Goal: Information Seeking & Learning: Learn about a topic

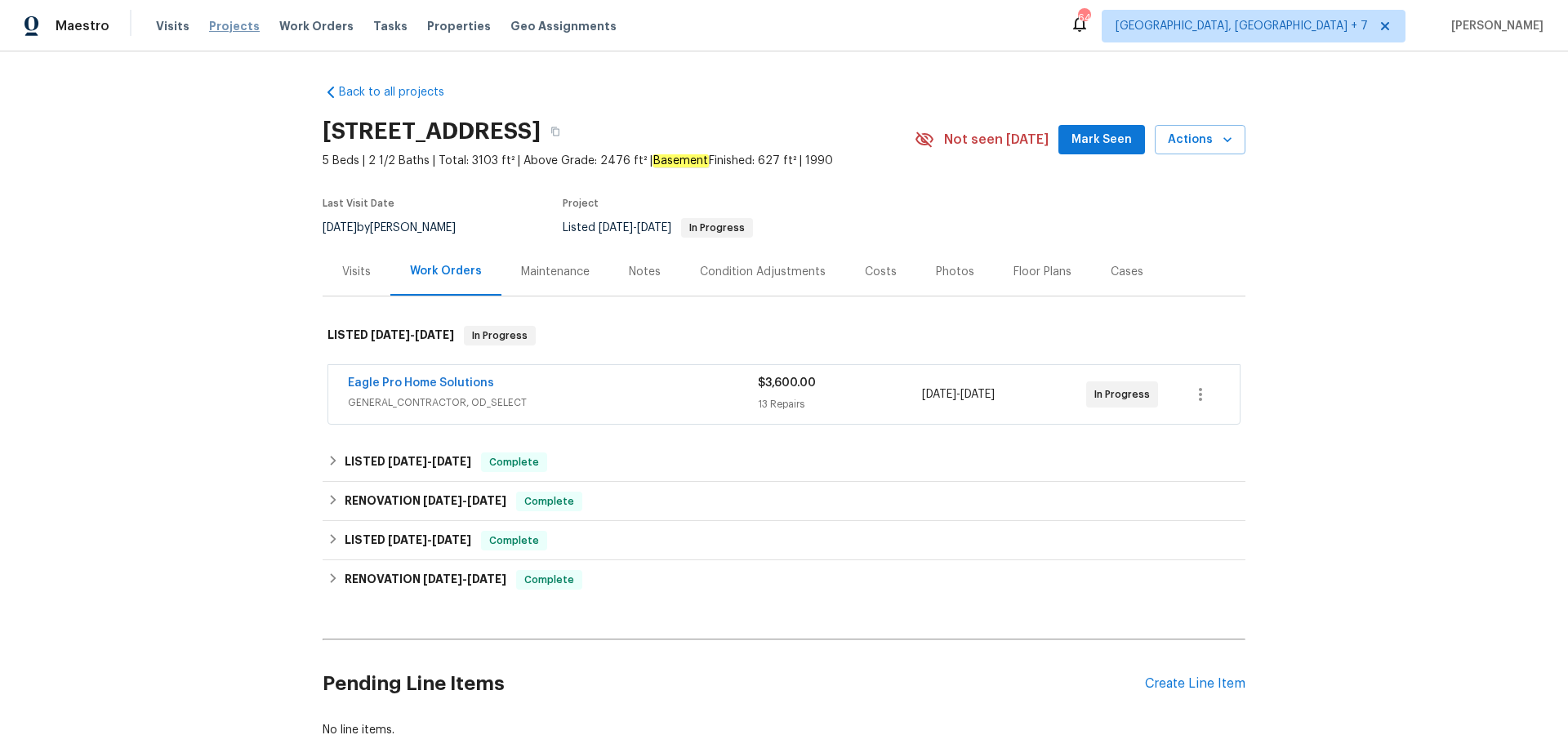
click at [226, 30] on span "Projects" at bounding box center [234, 26] width 51 height 16
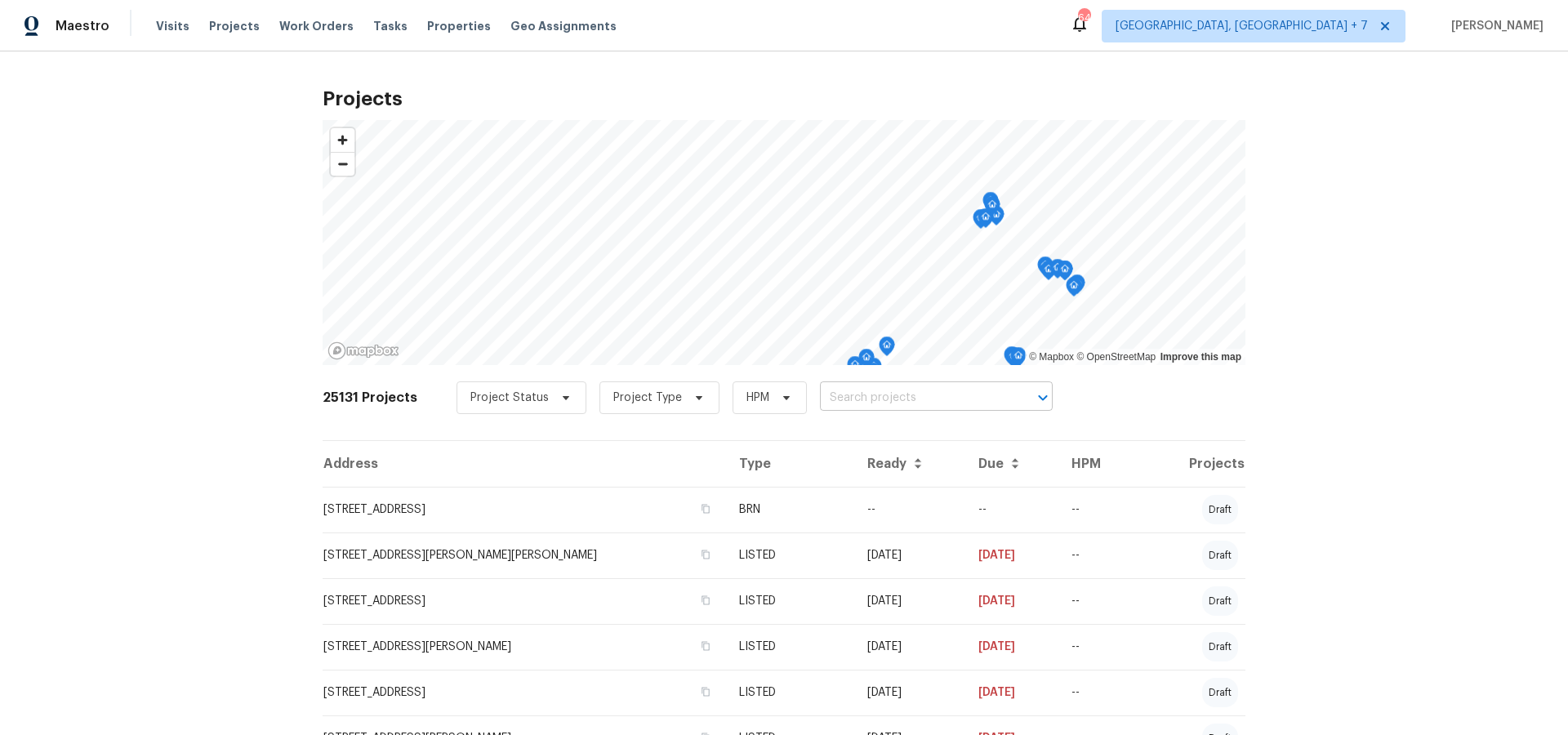
click at [866, 401] on input "text" at bounding box center [914, 398] width 187 height 25
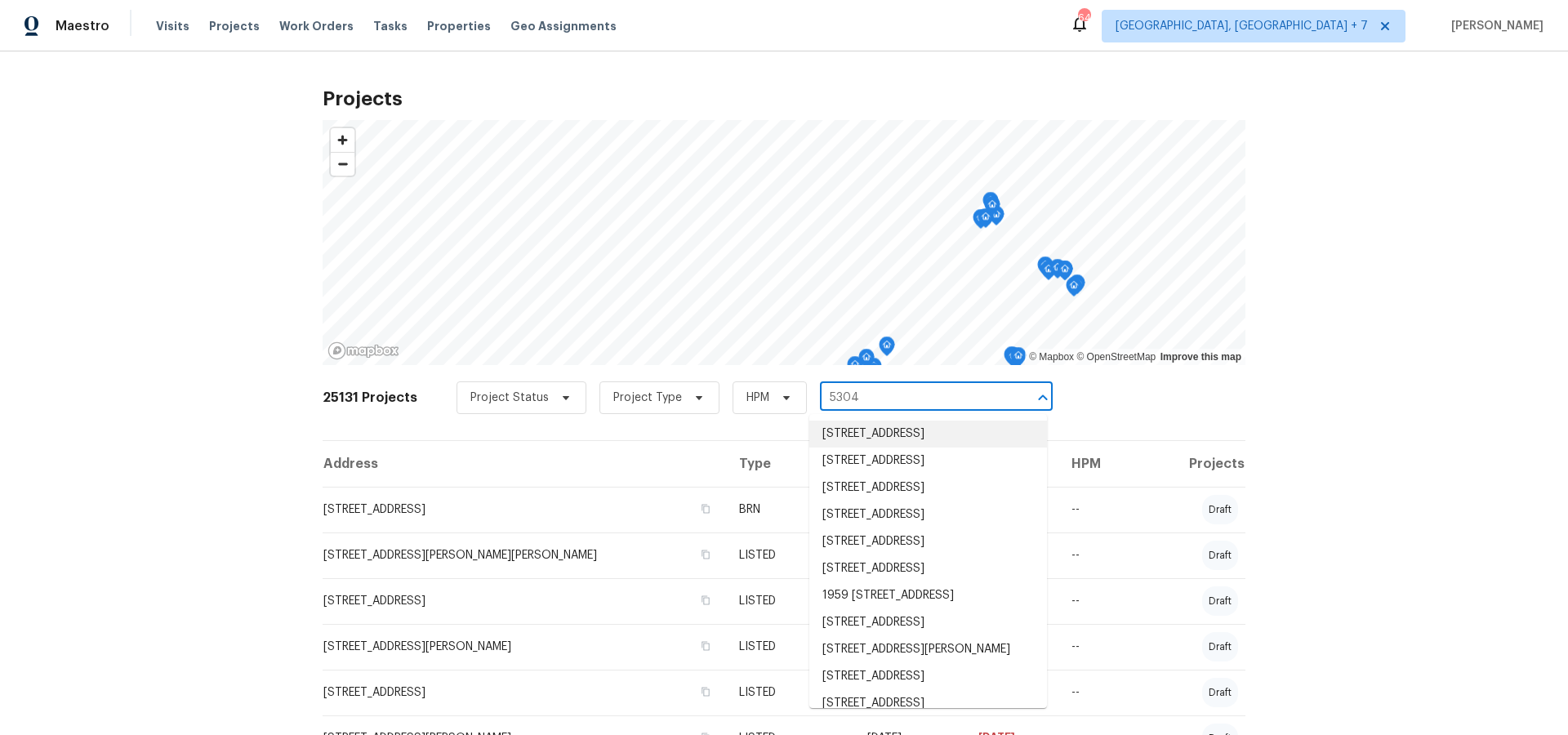
click at [891, 396] on input "5304" at bounding box center [914, 398] width 187 height 25
type input "53044"
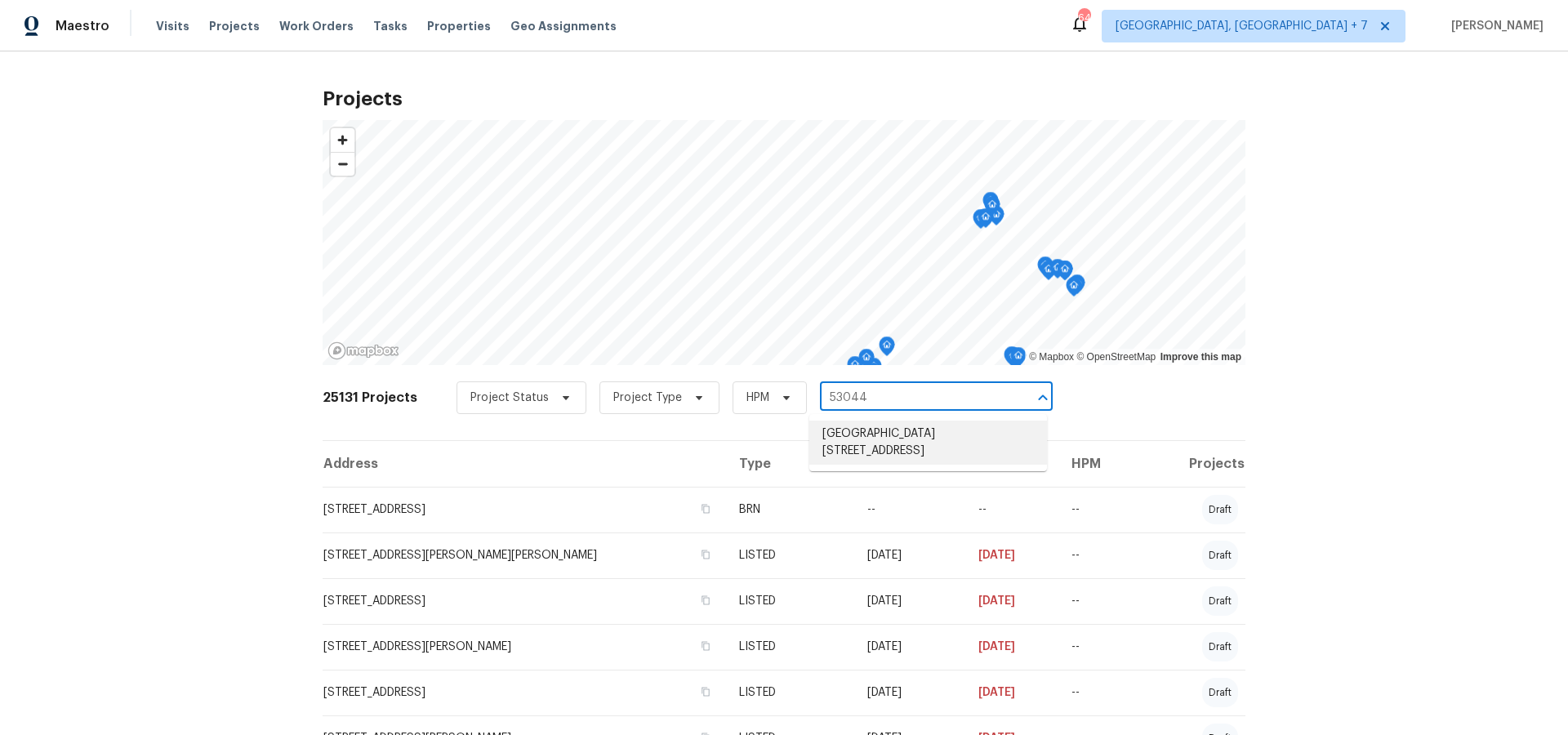
click at [889, 432] on li "[GEOGRAPHIC_DATA][STREET_ADDRESS]" at bounding box center [928, 443] width 238 height 44
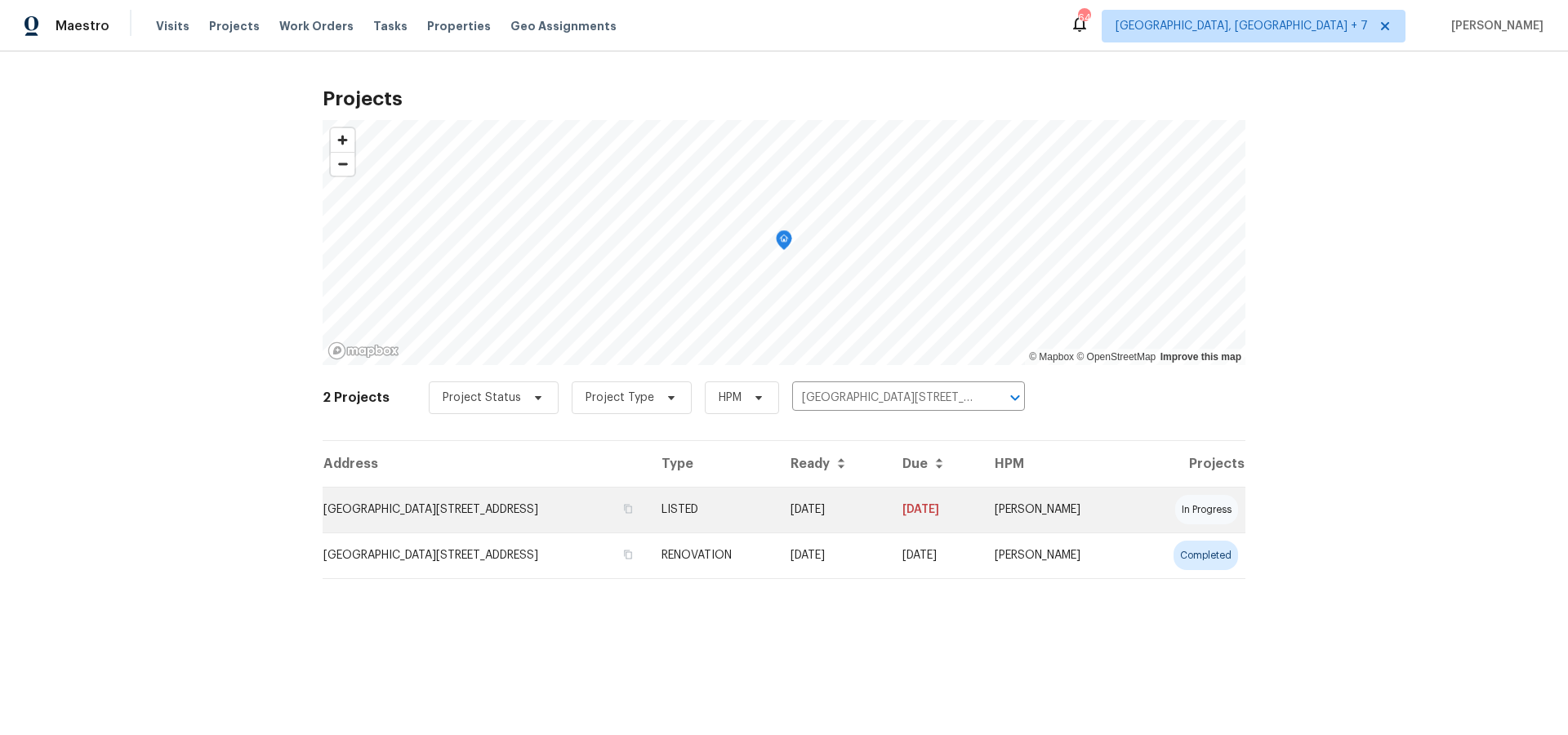
click at [482, 519] on td "[GEOGRAPHIC_DATA][STREET_ADDRESS]" at bounding box center [485, 509] width 326 height 46
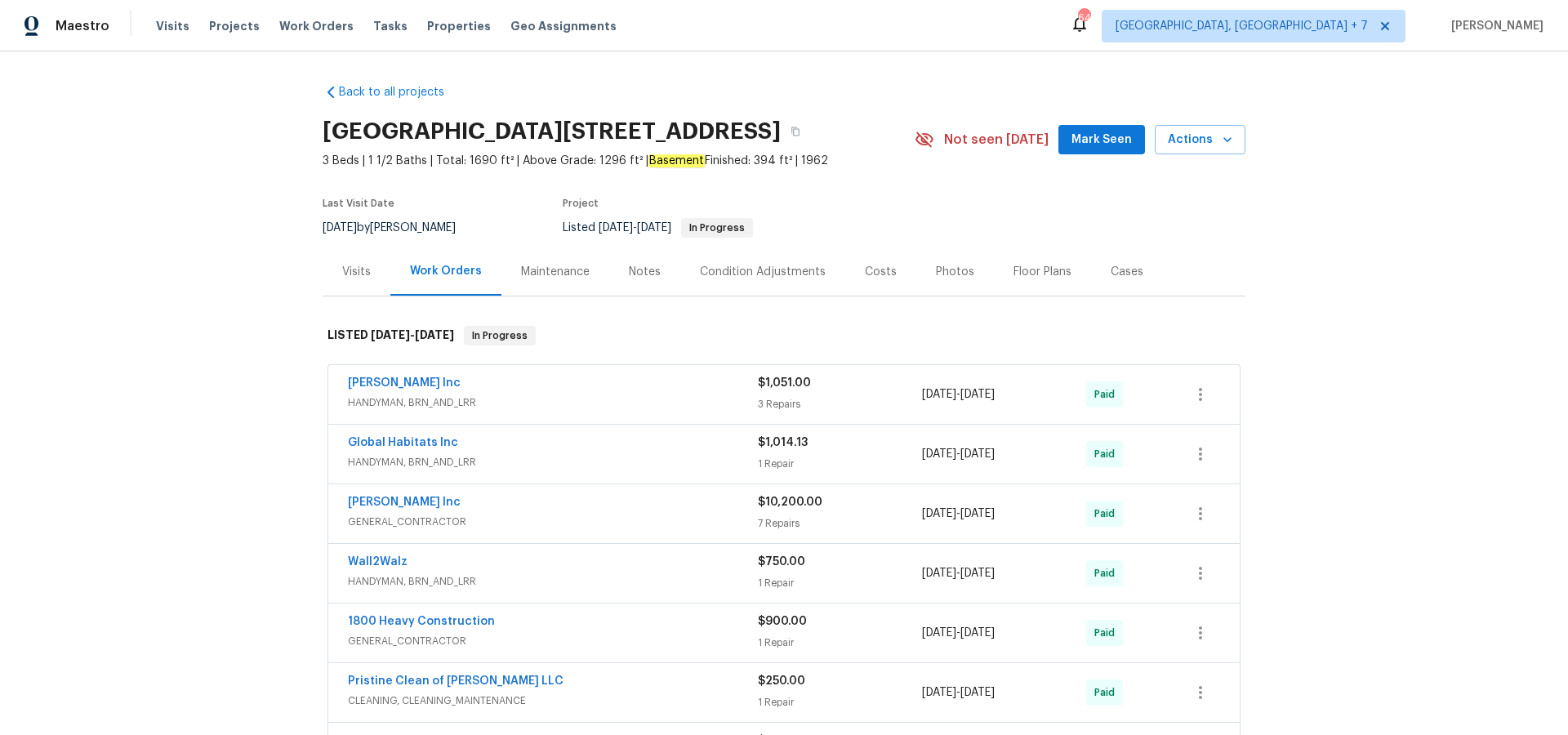
click at [1121, 268] on div "Cases" at bounding box center [1127, 272] width 33 height 16
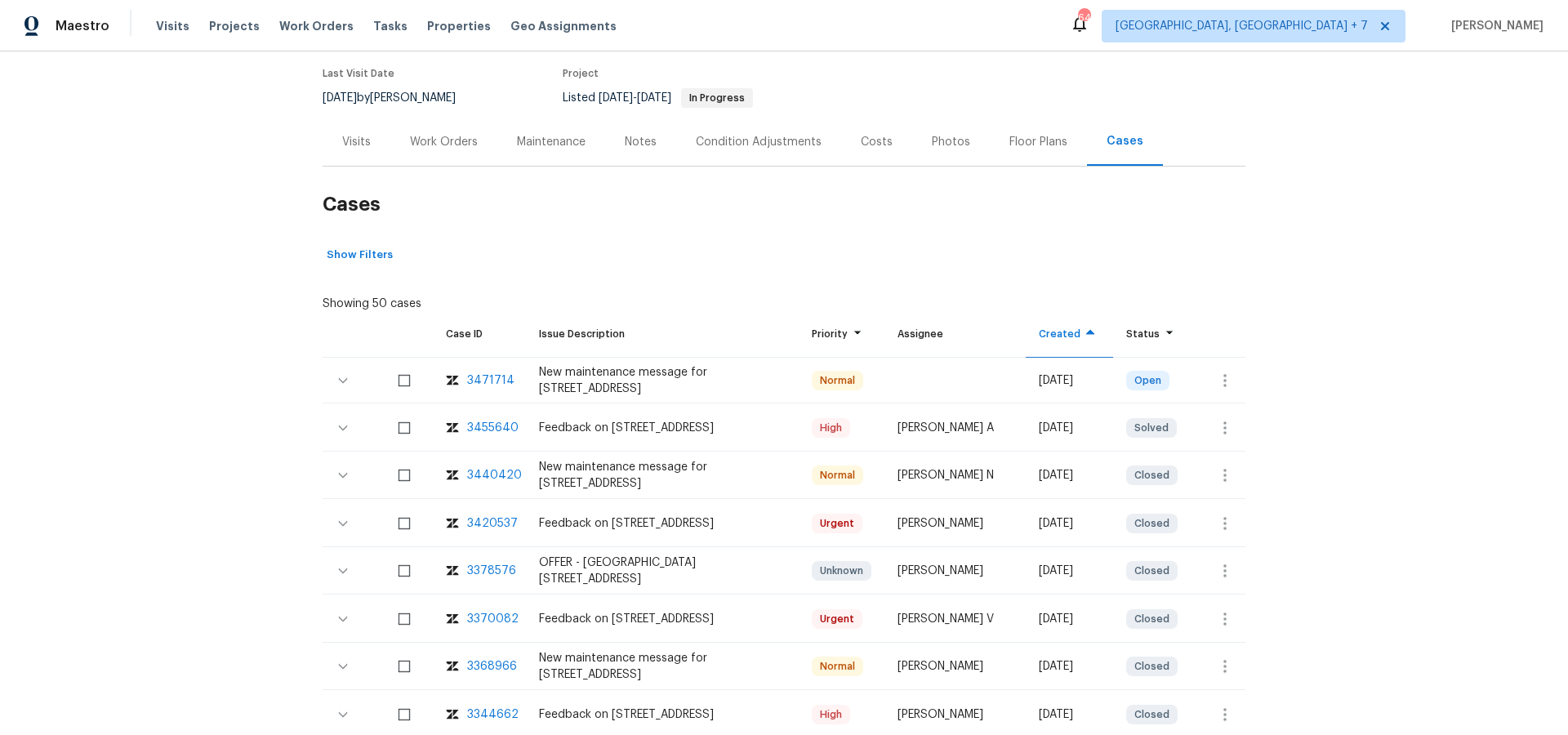
scroll to position [135, 0]
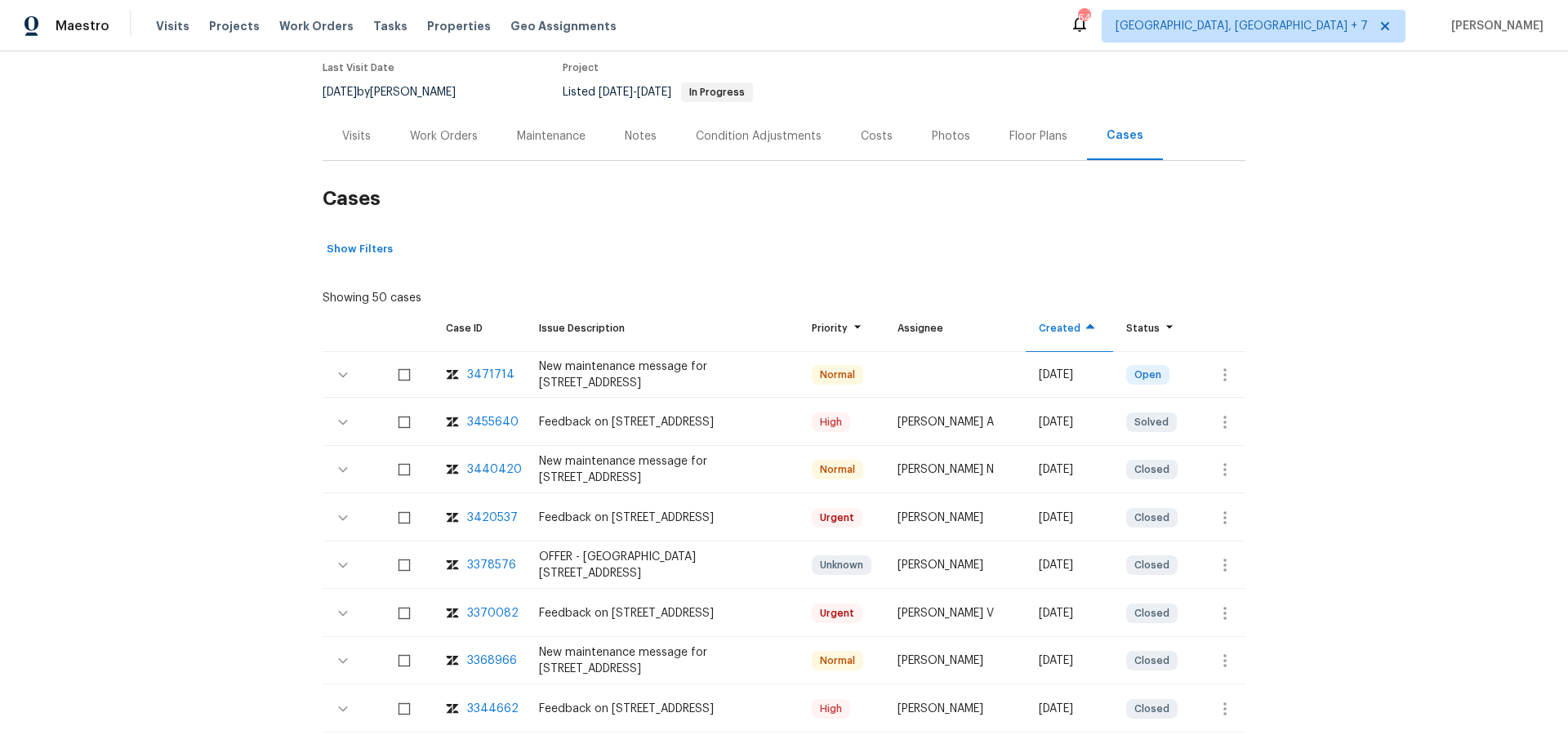
click at [485, 420] on div "3455640" at bounding box center [493, 422] width 52 height 16
click at [231, 22] on span "Projects" at bounding box center [234, 26] width 51 height 16
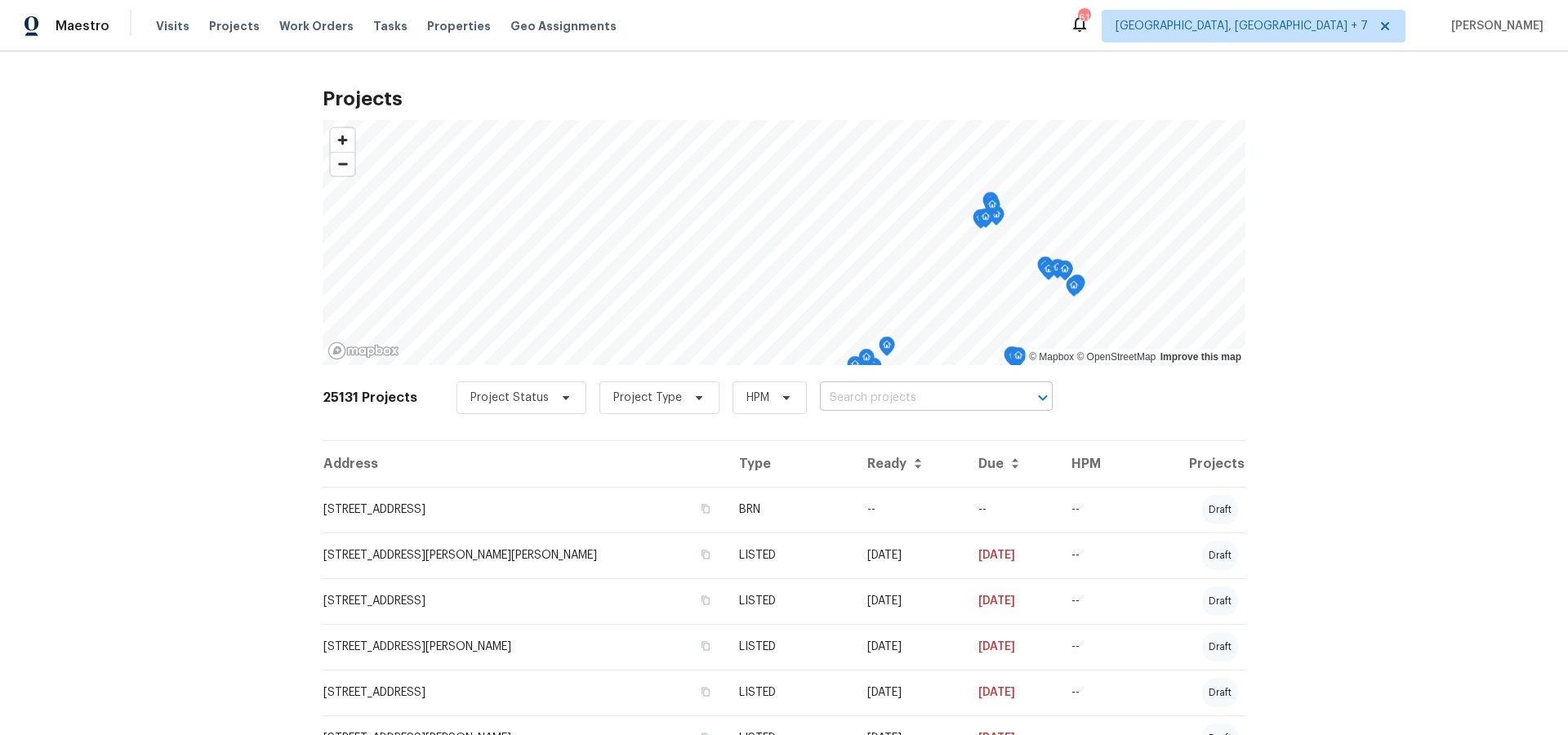
click at [837, 400] on input "text" at bounding box center [914, 398] width 187 height 25
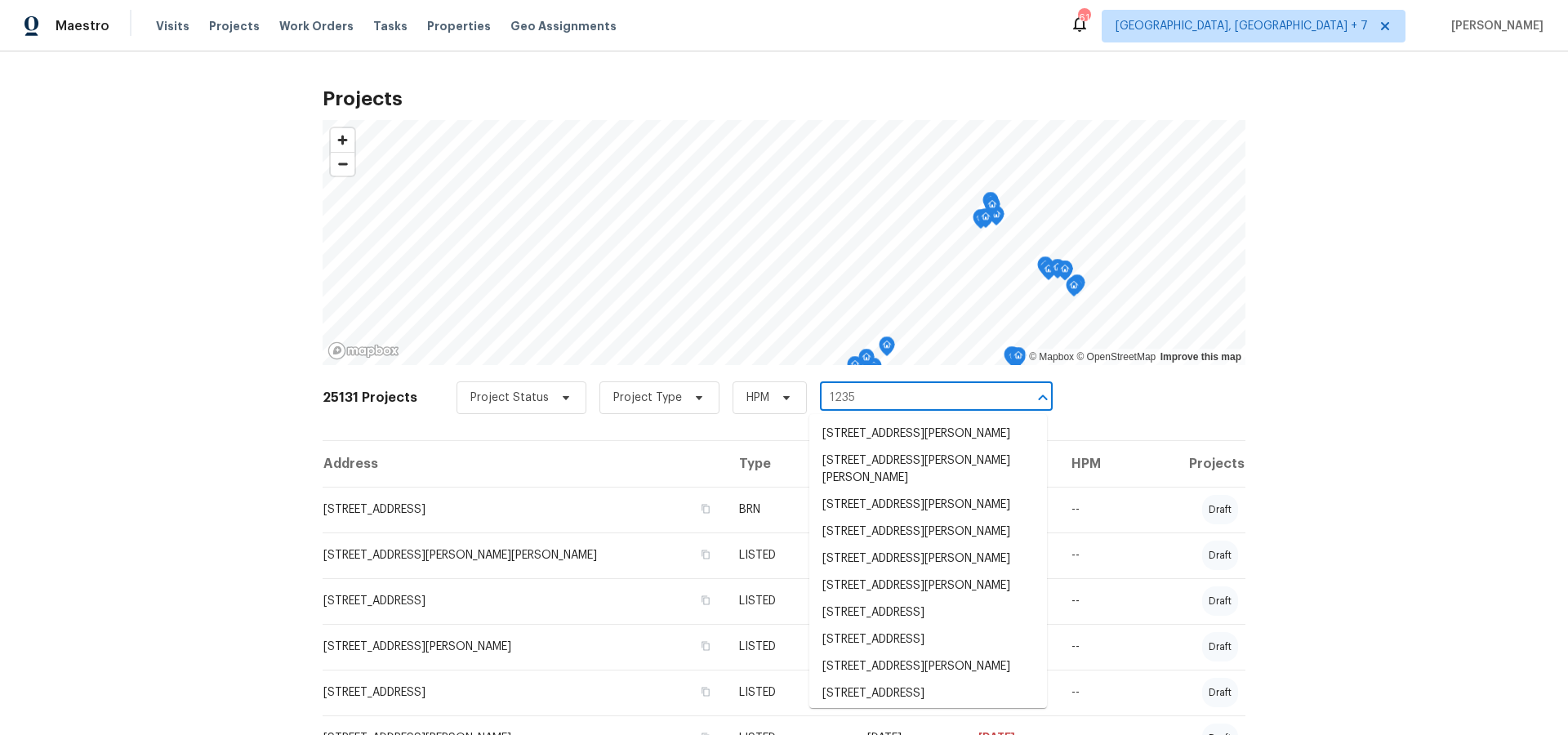
type input "12355"
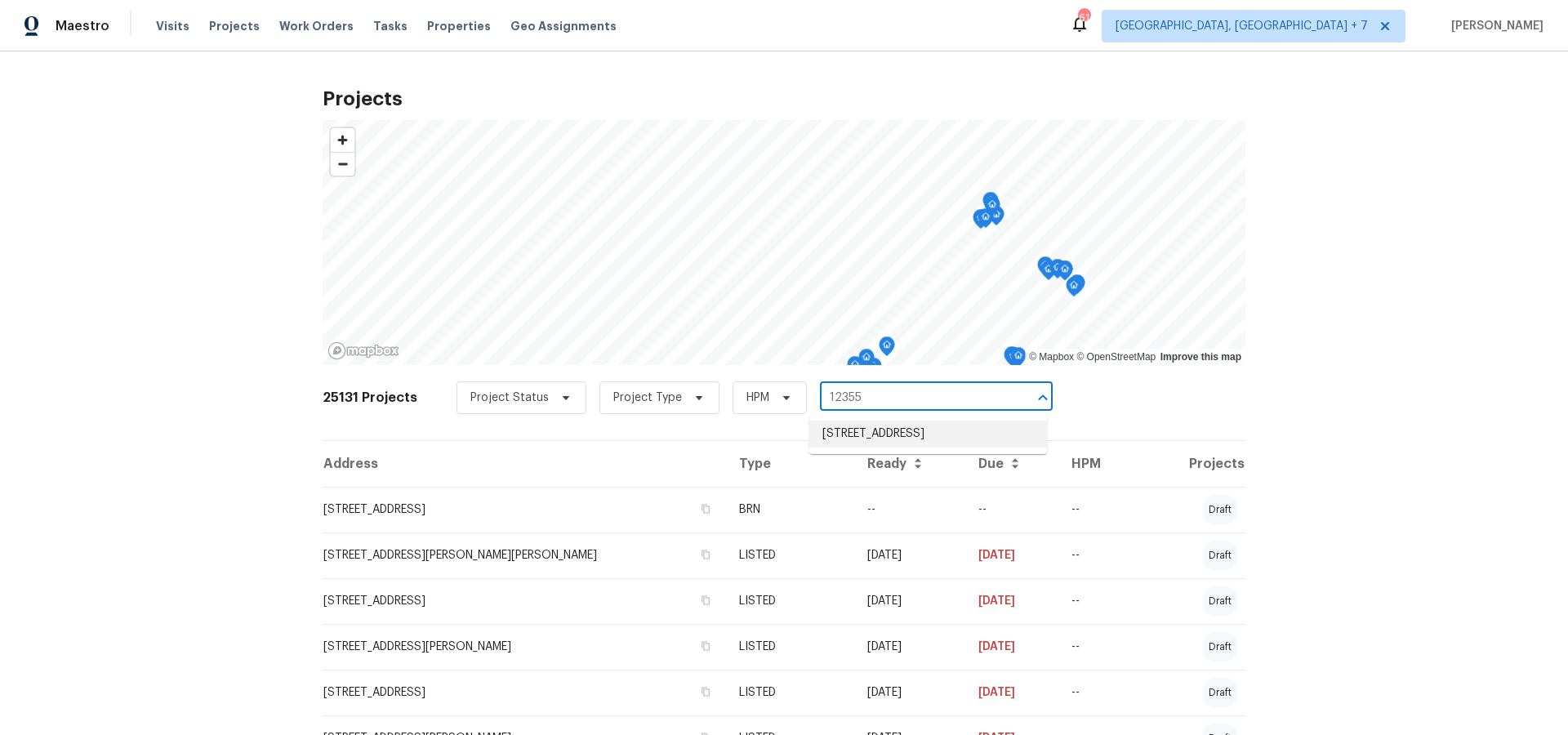
click at [843, 438] on li "[STREET_ADDRESS]" at bounding box center [928, 434] width 238 height 27
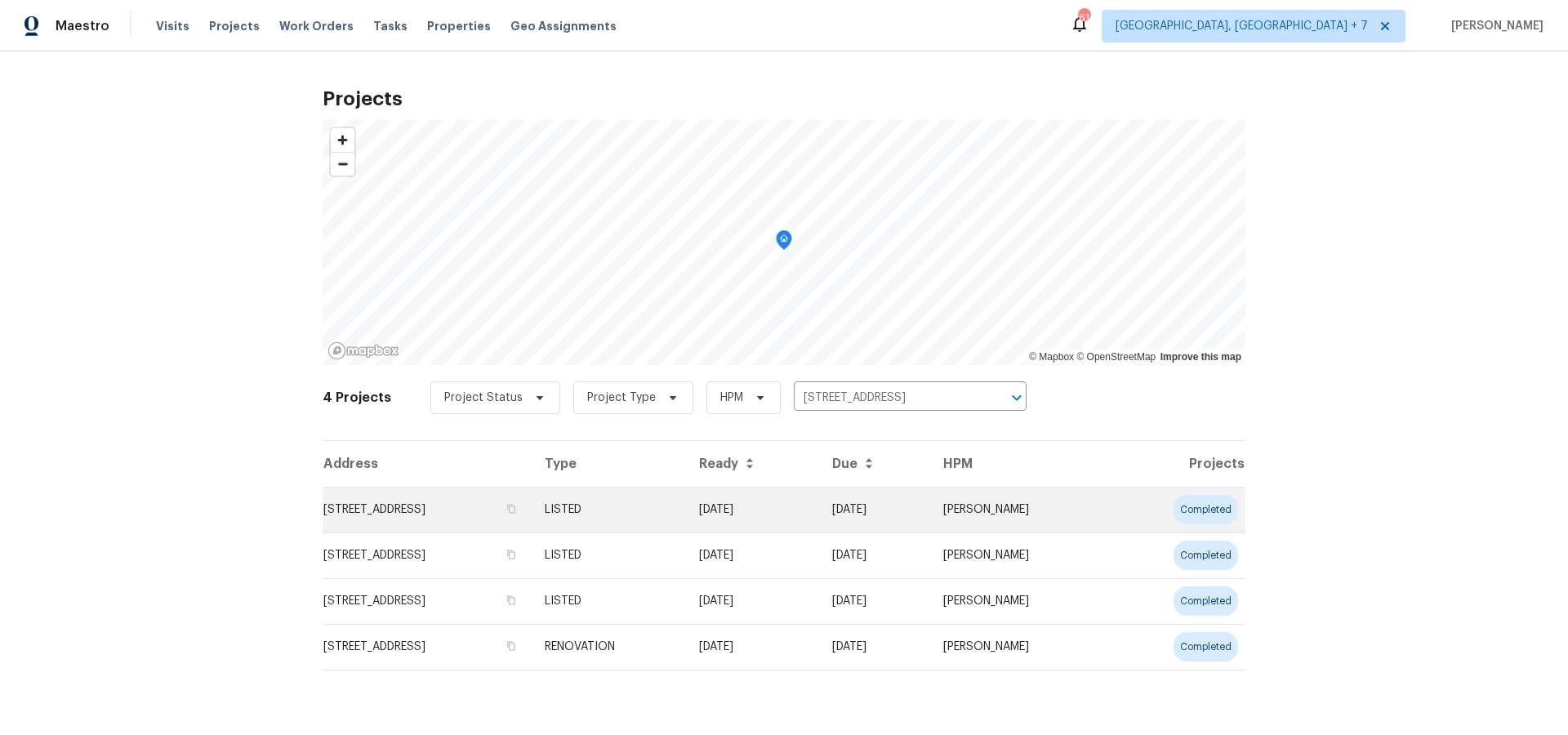
click at [521, 515] on td "[STREET_ADDRESS]" at bounding box center [427, 509] width 209 height 46
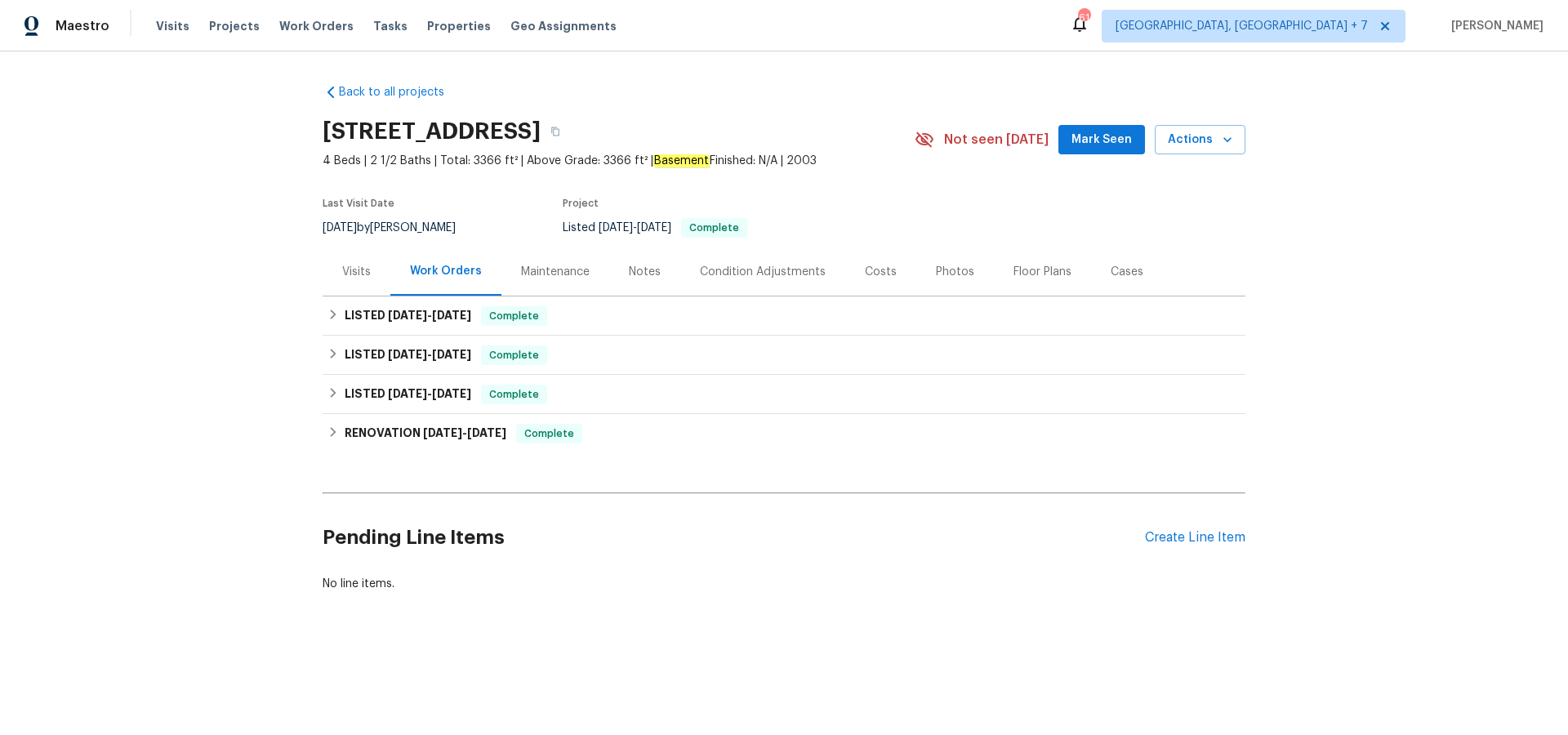
click at [345, 266] on div "Visits" at bounding box center [356, 272] width 29 height 16
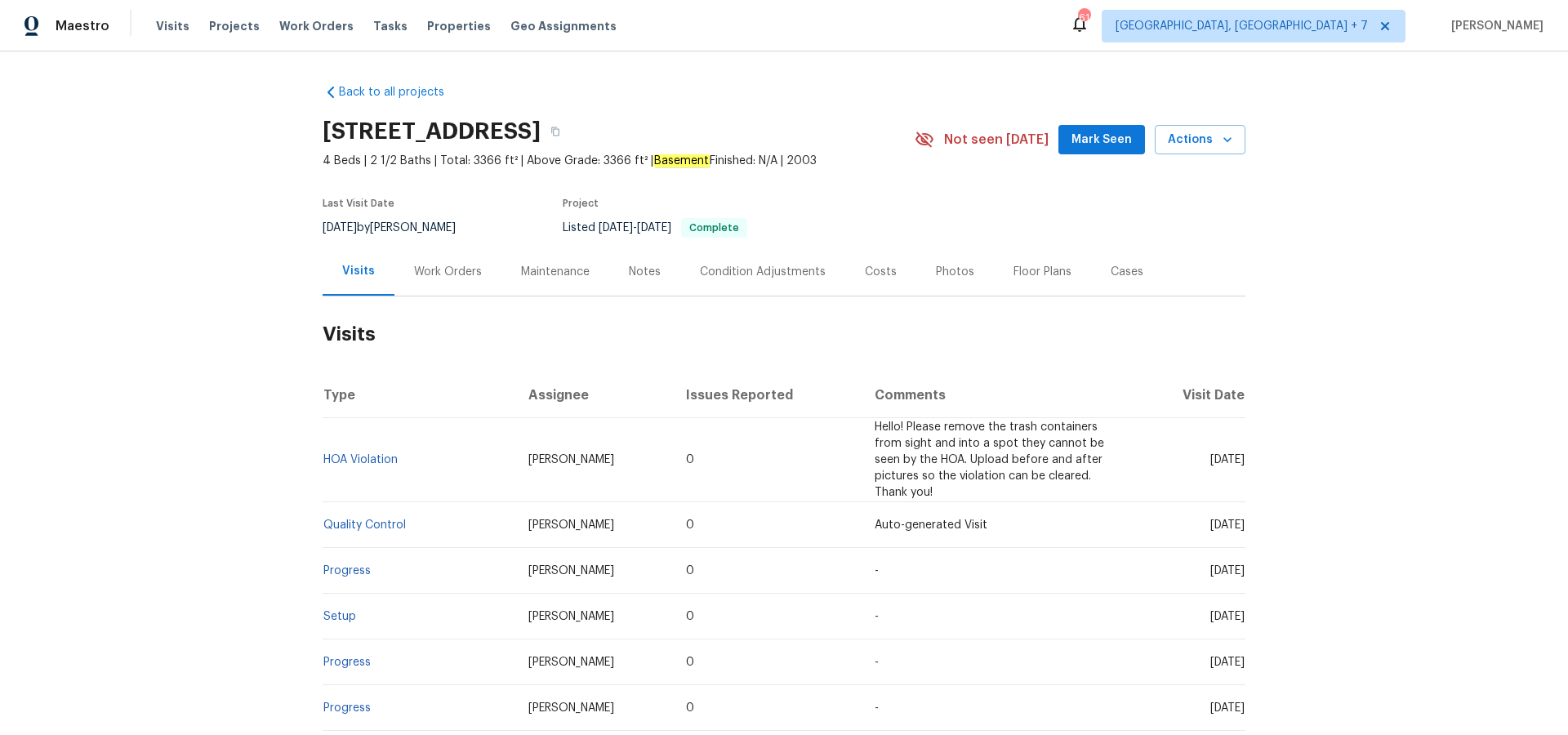
click at [567, 275] on div "Maintenance" at bounding box center [555, 272] width 69 height 16
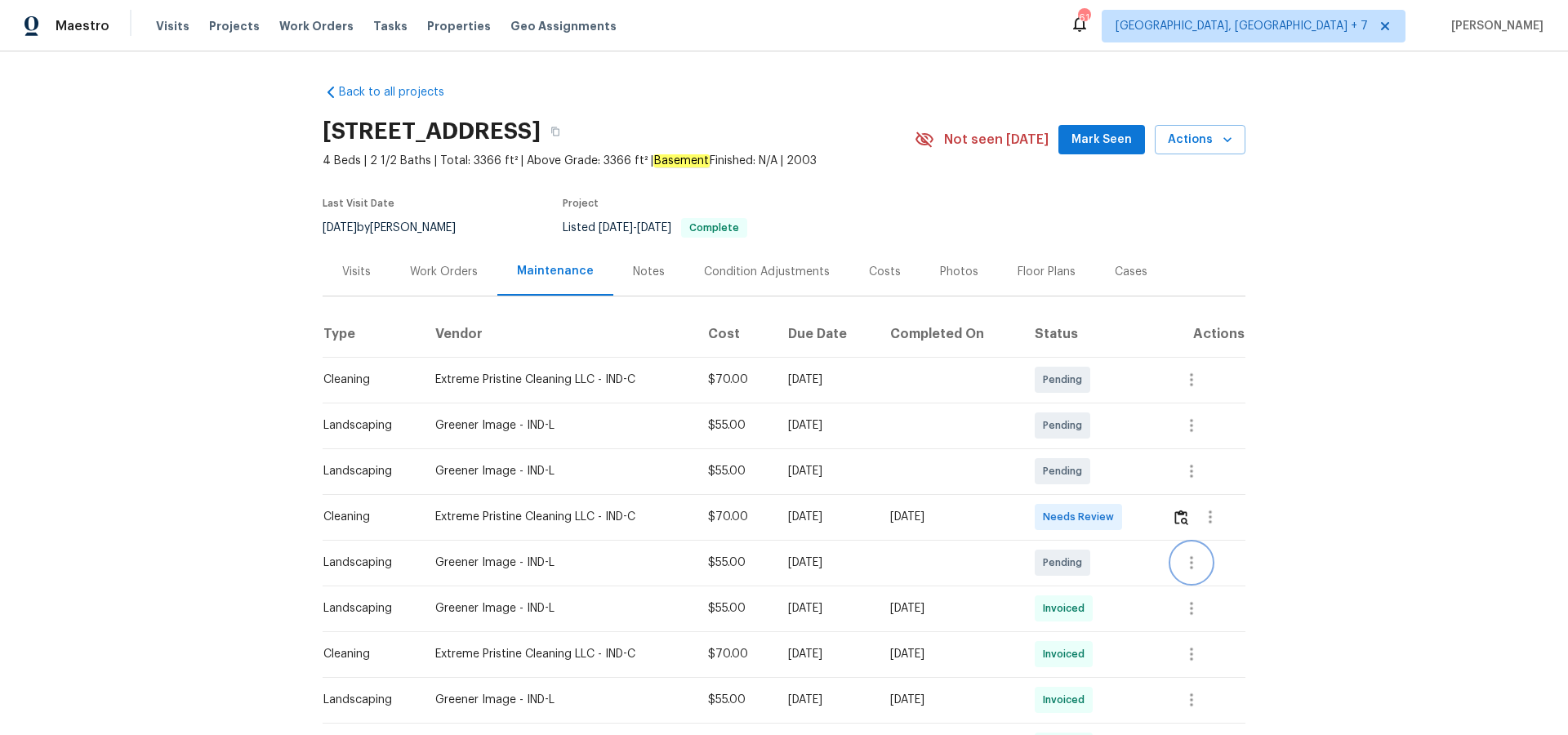
click at [1190, 561] on icon "button" at bounding box center [1191, 563] width 20 height 20
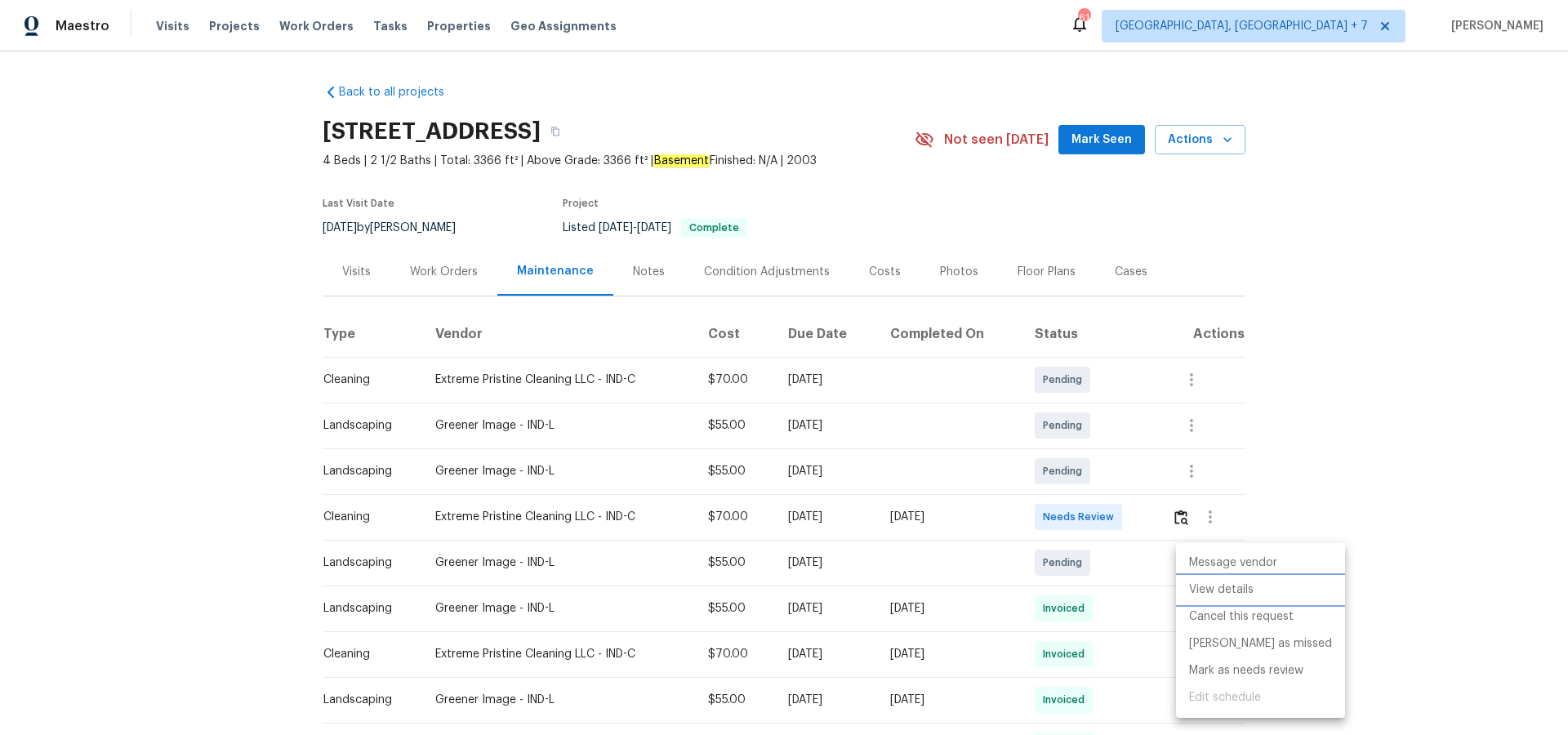
click at [1190, 595] on li "View details" at bounding box center [1261, 590] width 169 height 27
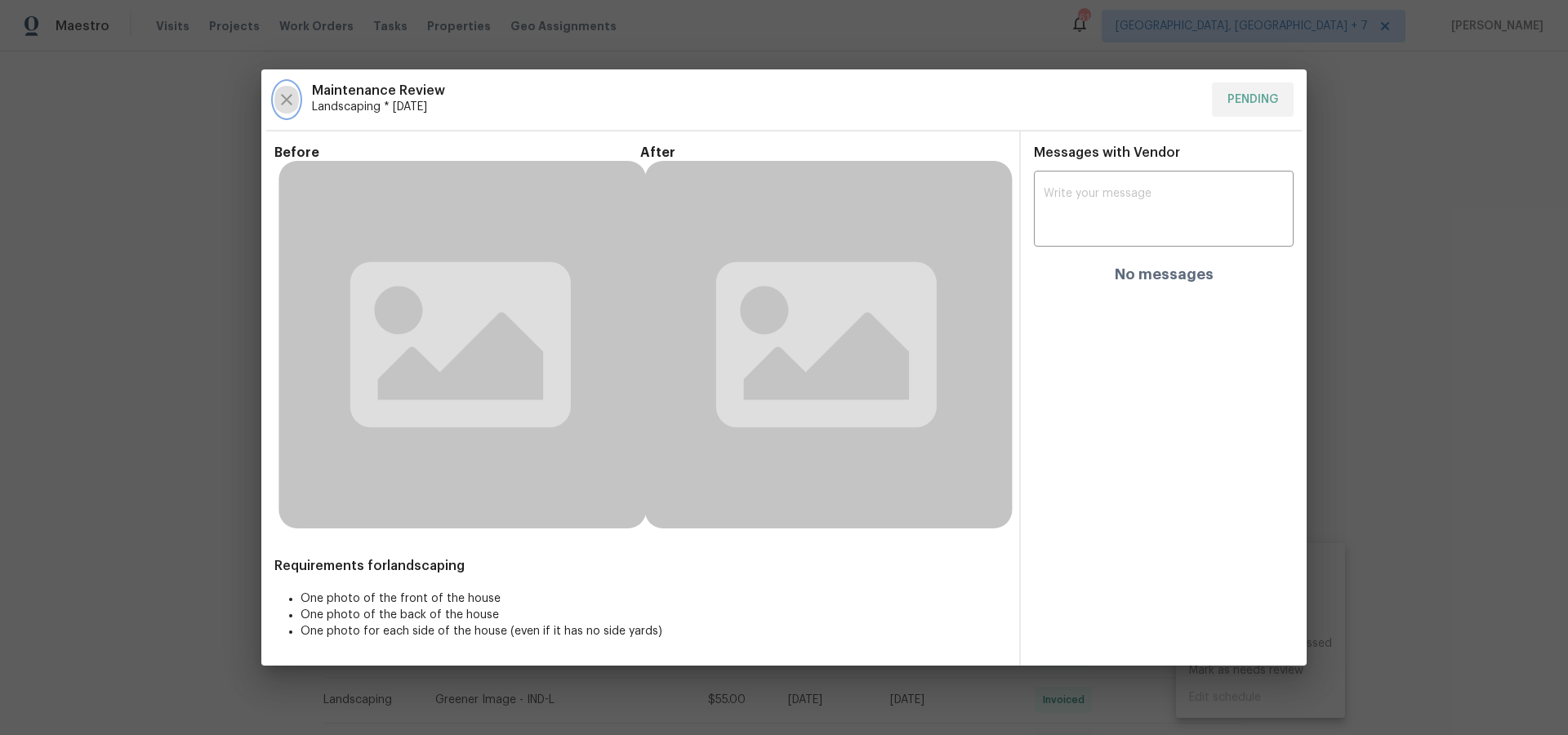
click at [276, 98] on icon "button" at bounding box center [286, 99] width 20 height 20
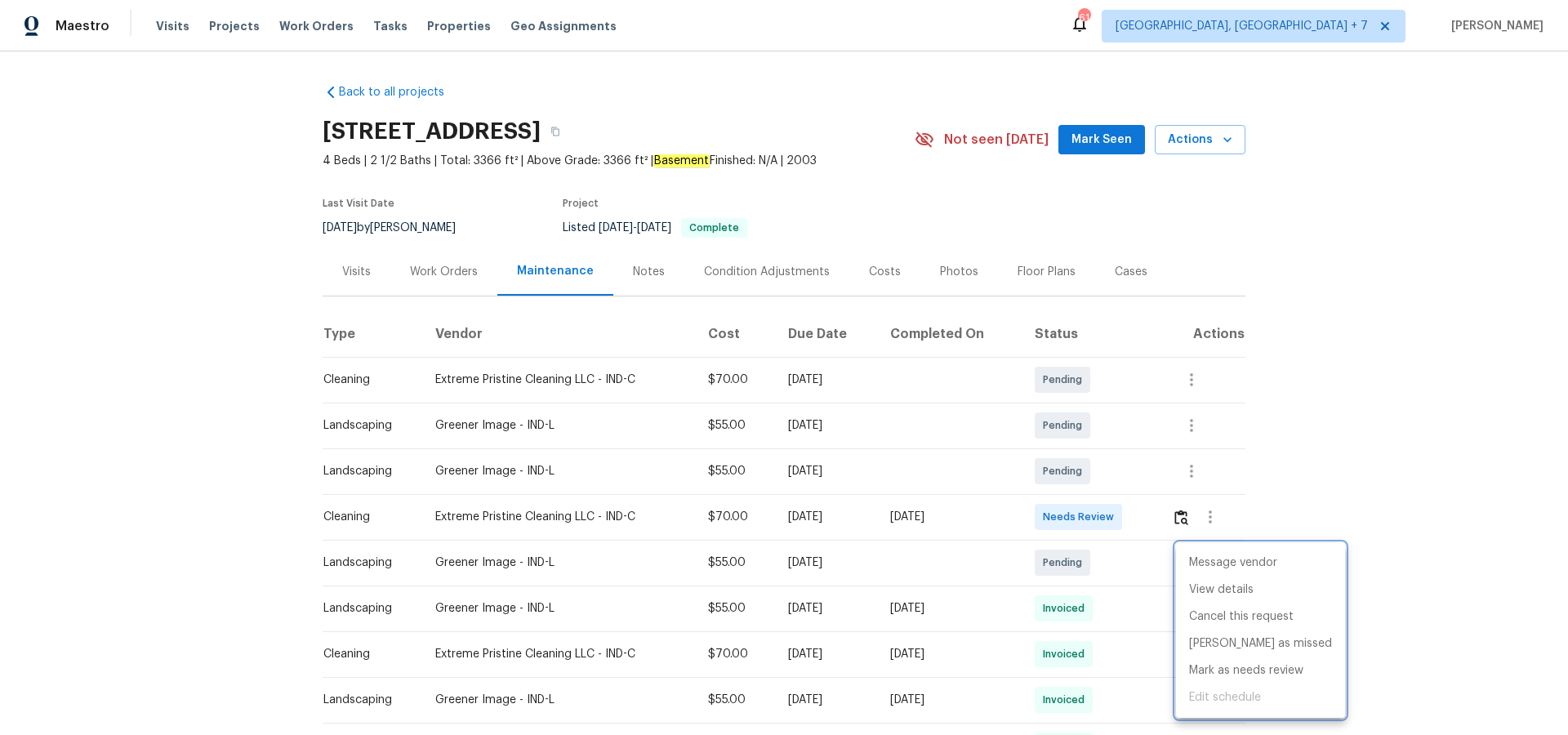
click at [1358, 451] on div at bounding box center [784, 367] width 1568 height 735
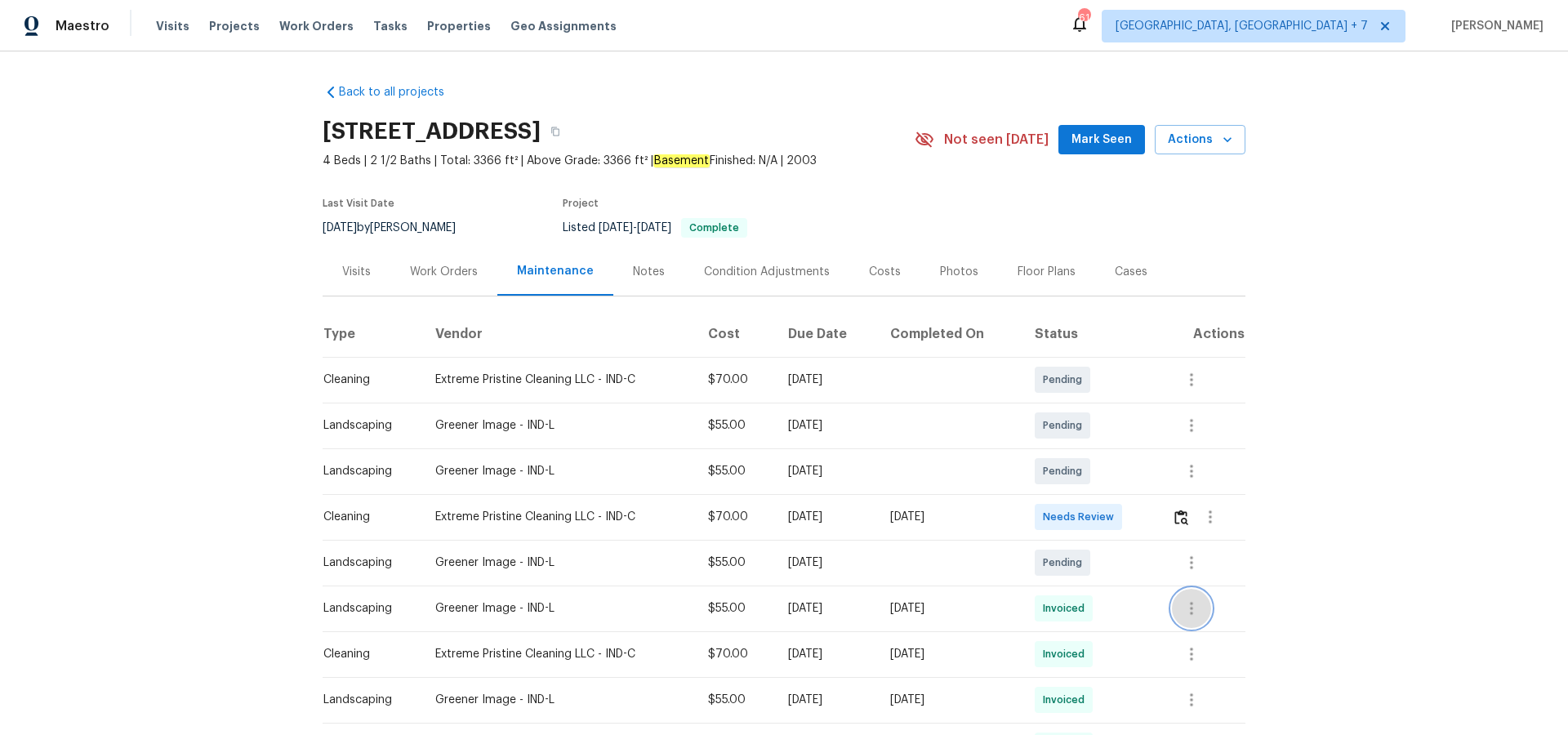
click at [1194, 611] on icon "button" at bounding box center [1191, 609] width 20 height 20
click at [1199, 633] on li "View details" at bounding box center [1233, 636] width 114 height 27
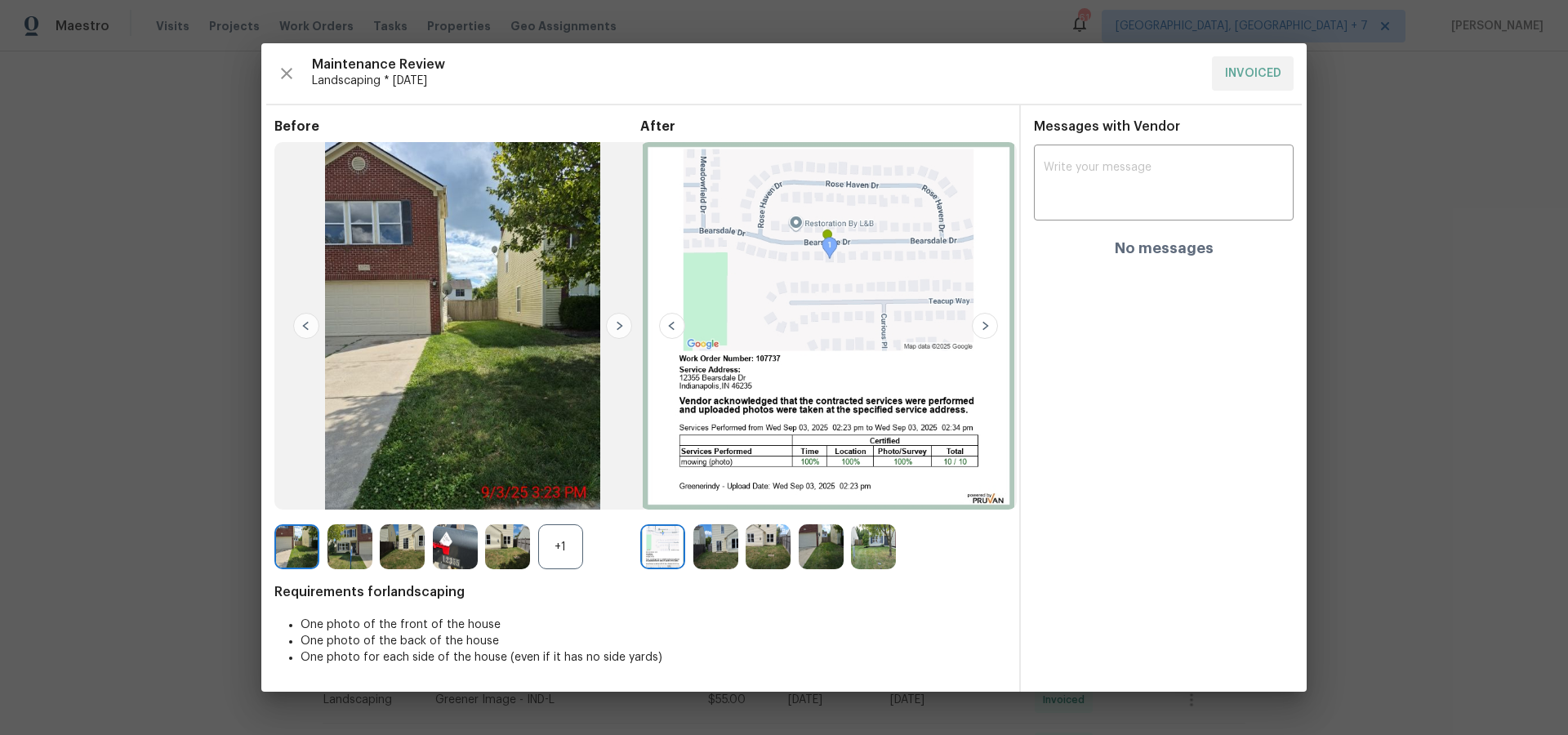
click at [984, 329] on img at bounding box center [984, 326] width 26 height 26
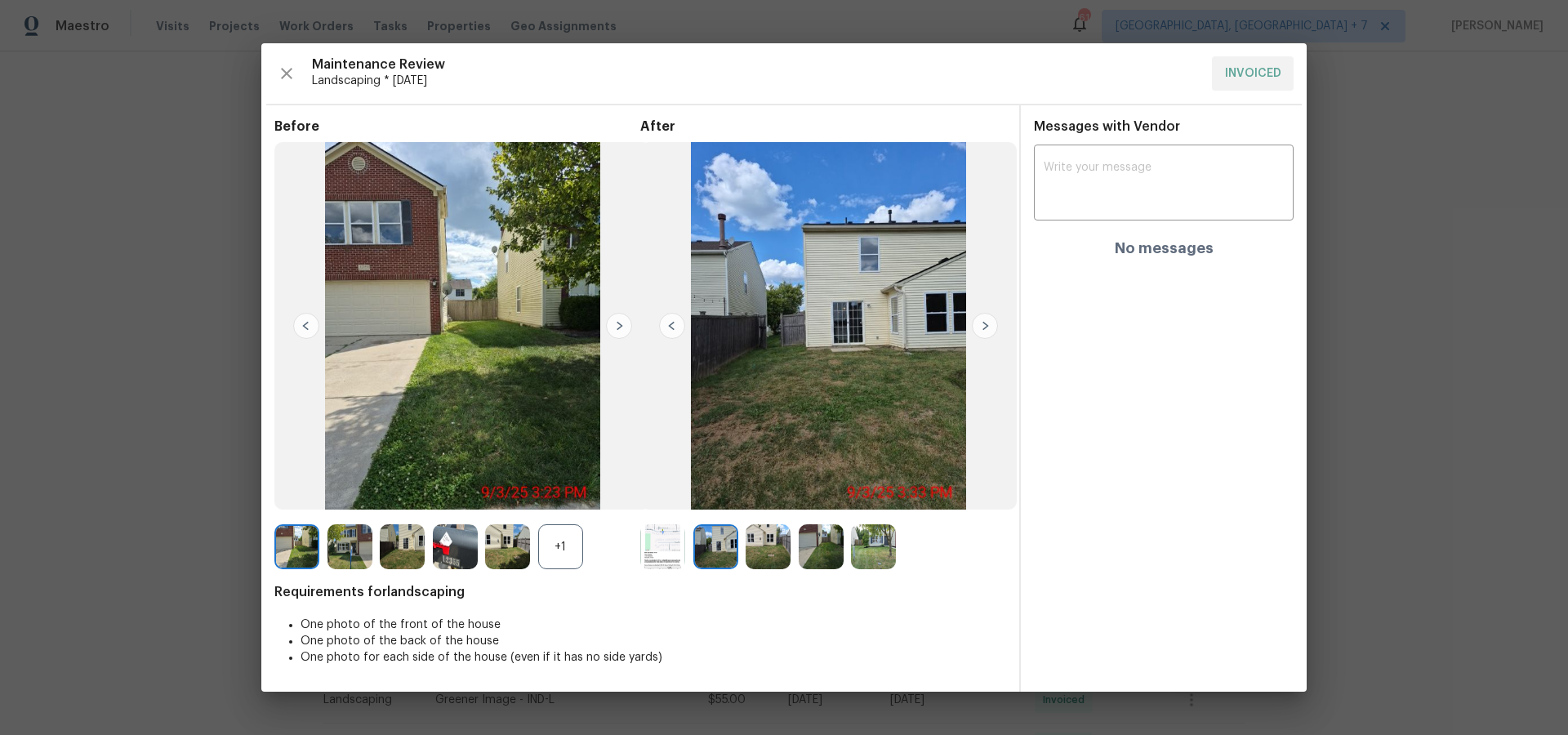
click at [984, 329] on img at bounding box center [984, 326] width 26 height 26
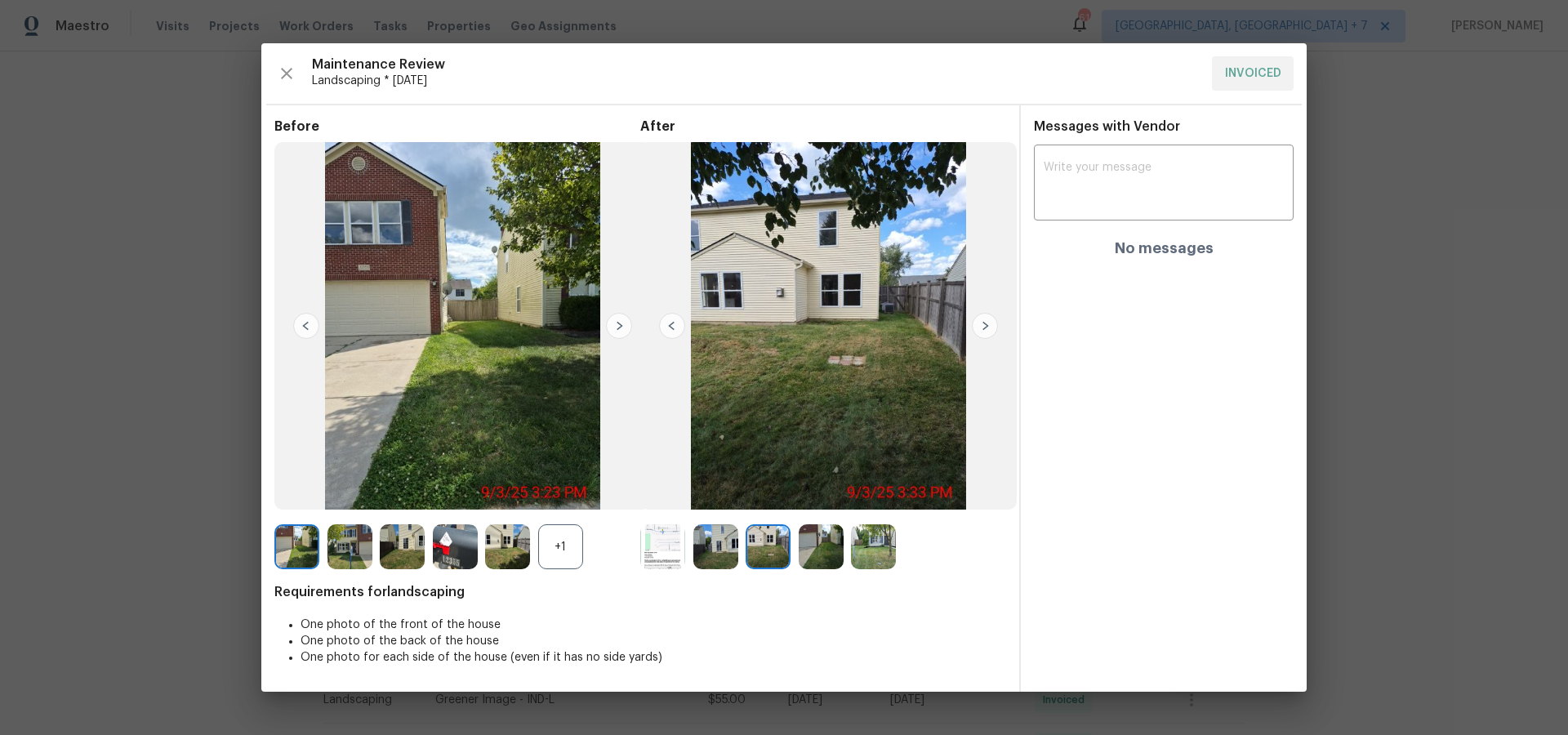
click at [984, 329] on img at bounding box center [984, 326] width 26 height 26
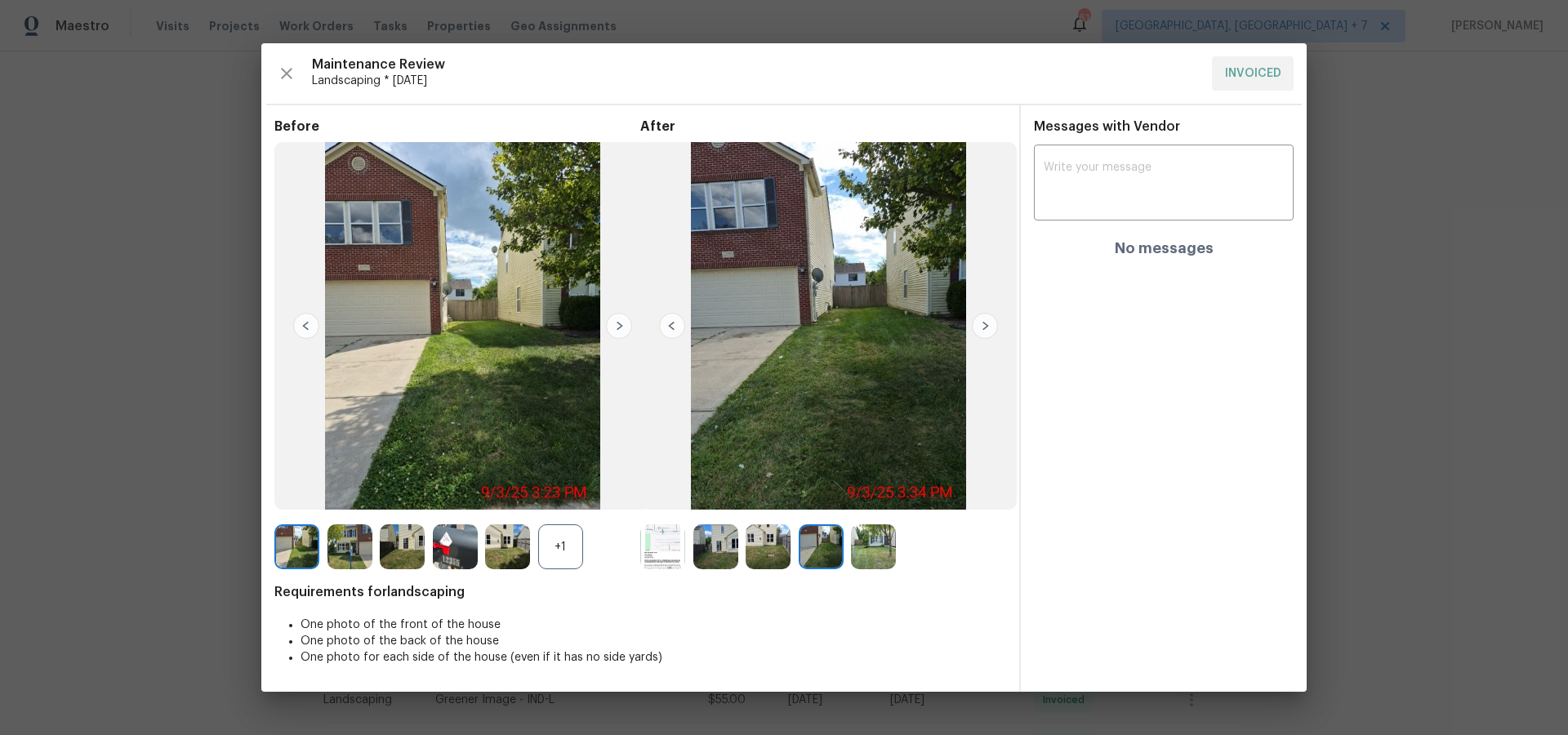
click at [984, 329] on img at bounding box center [984, 326] width 26 height 26
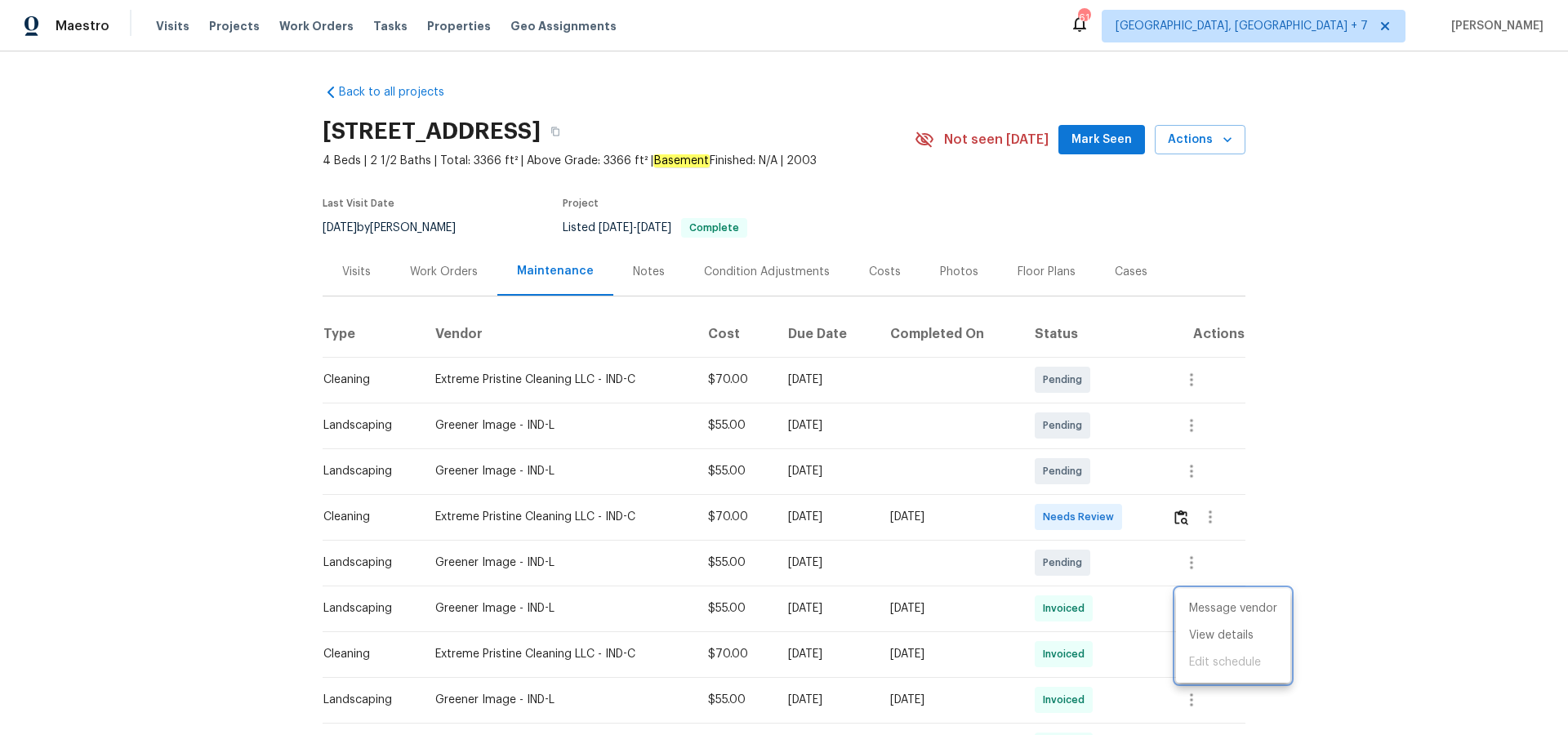
click at [233, 30] on div at bounding box center [784, 367] width 1568 height 735
click at [235, 24] on span "Projects" at bounding box center [234, 26] width 51 height 16
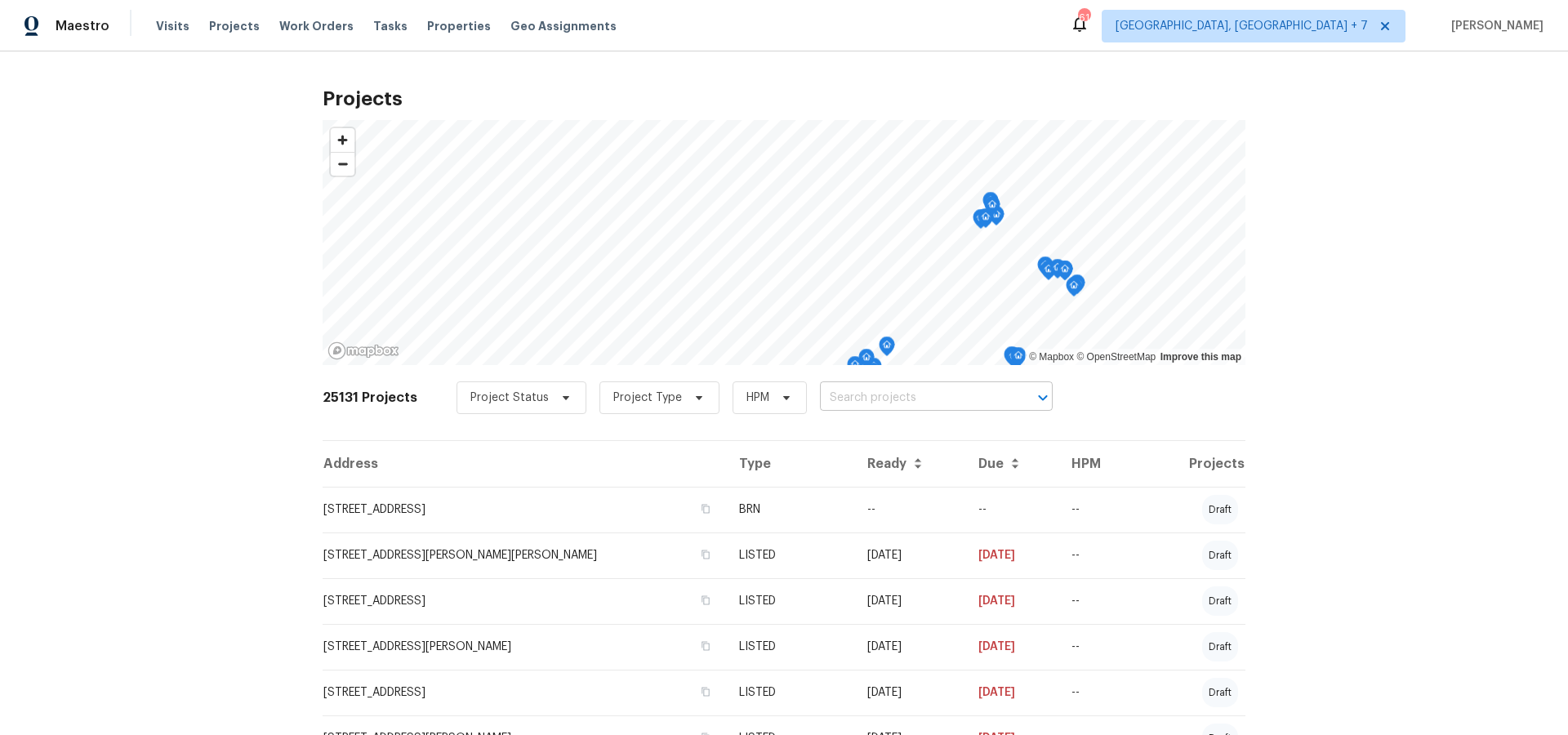
click at [894, 402] on input "text" at bounding box center [914, 398] width 187 height 25
type input "3213 o"
click at [916, 437] on li "[STREET_ADDRESS]" at bounding box center [928, 434] width 238 height 27
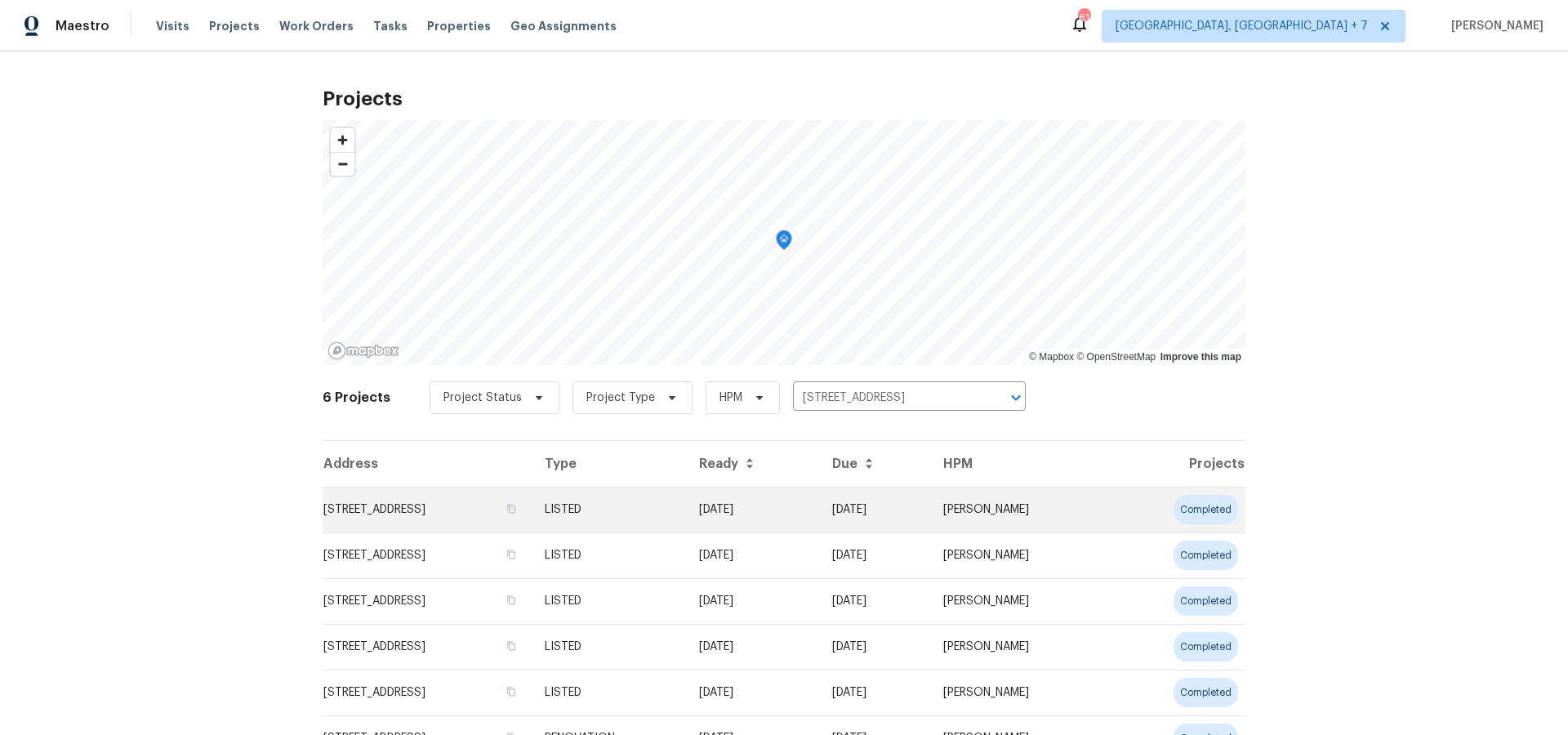
click at [431, 515] on td "[STREET_ADDRESS]" at bounding box center [427, 509] width 209 height 46
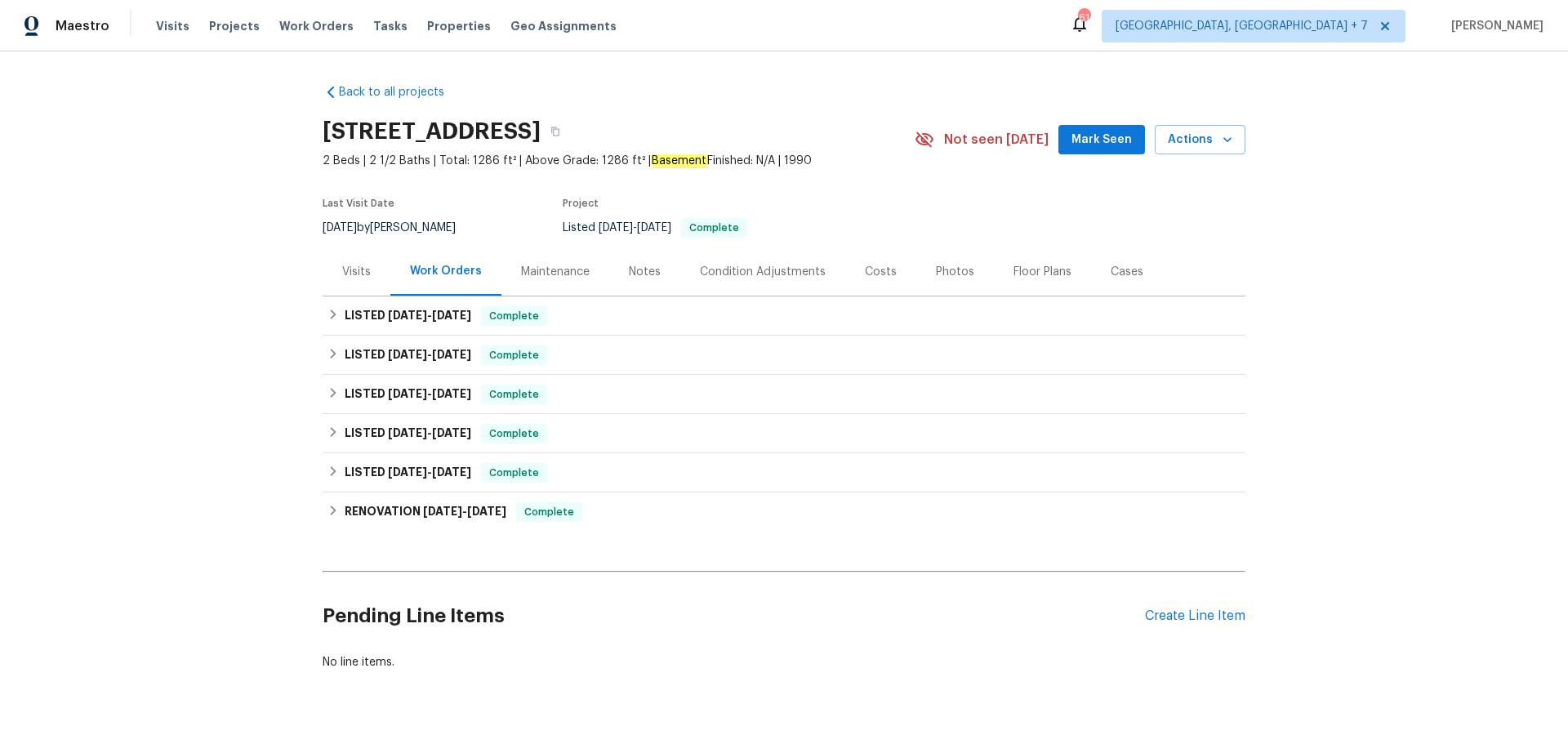
click at [356, 273] on div "Visits" at bounding box center [356, 272] width 29 height 16
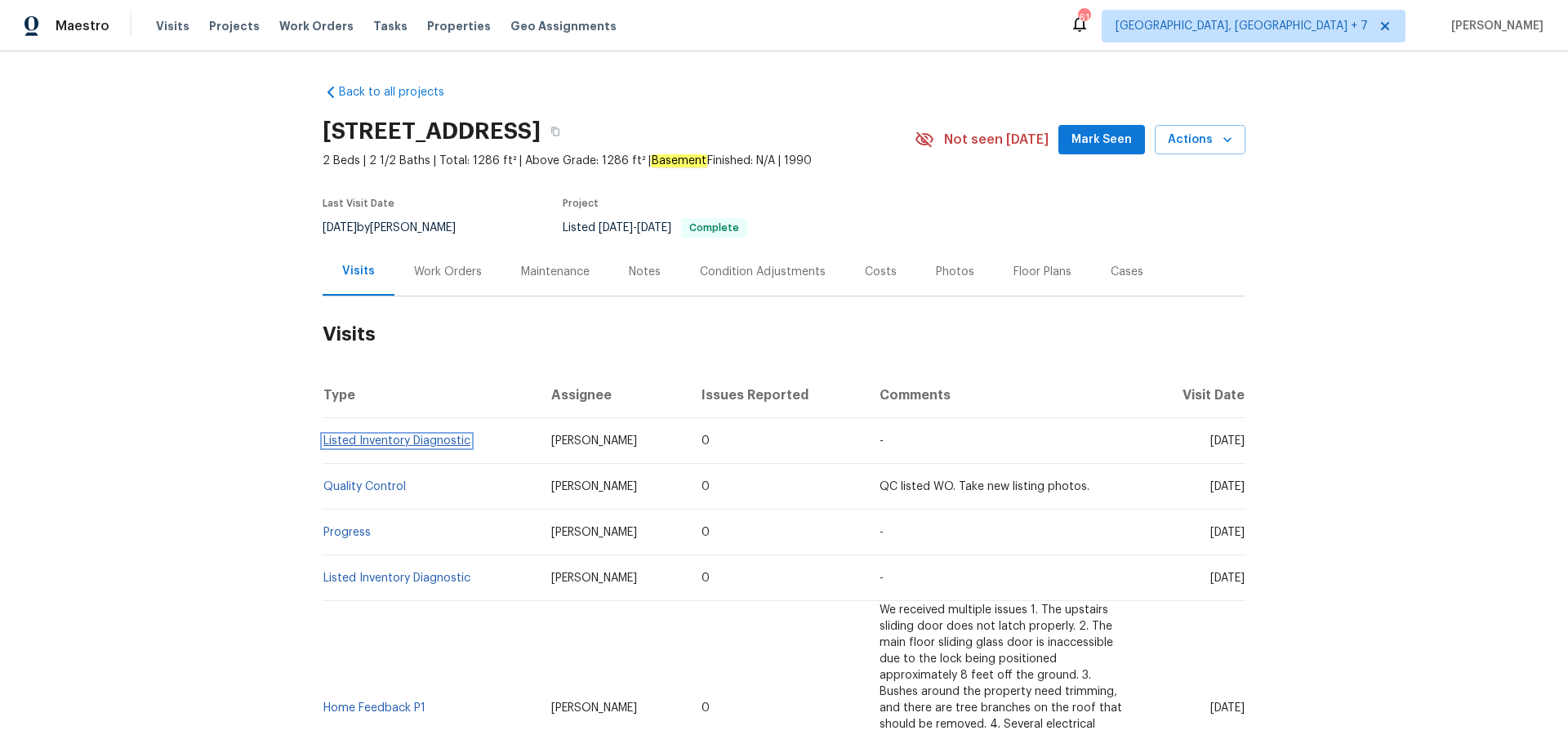
click at [383, 445] on link "Listed Inventory Diagnostic" at bounding box center [397, 441] width 147 height 11
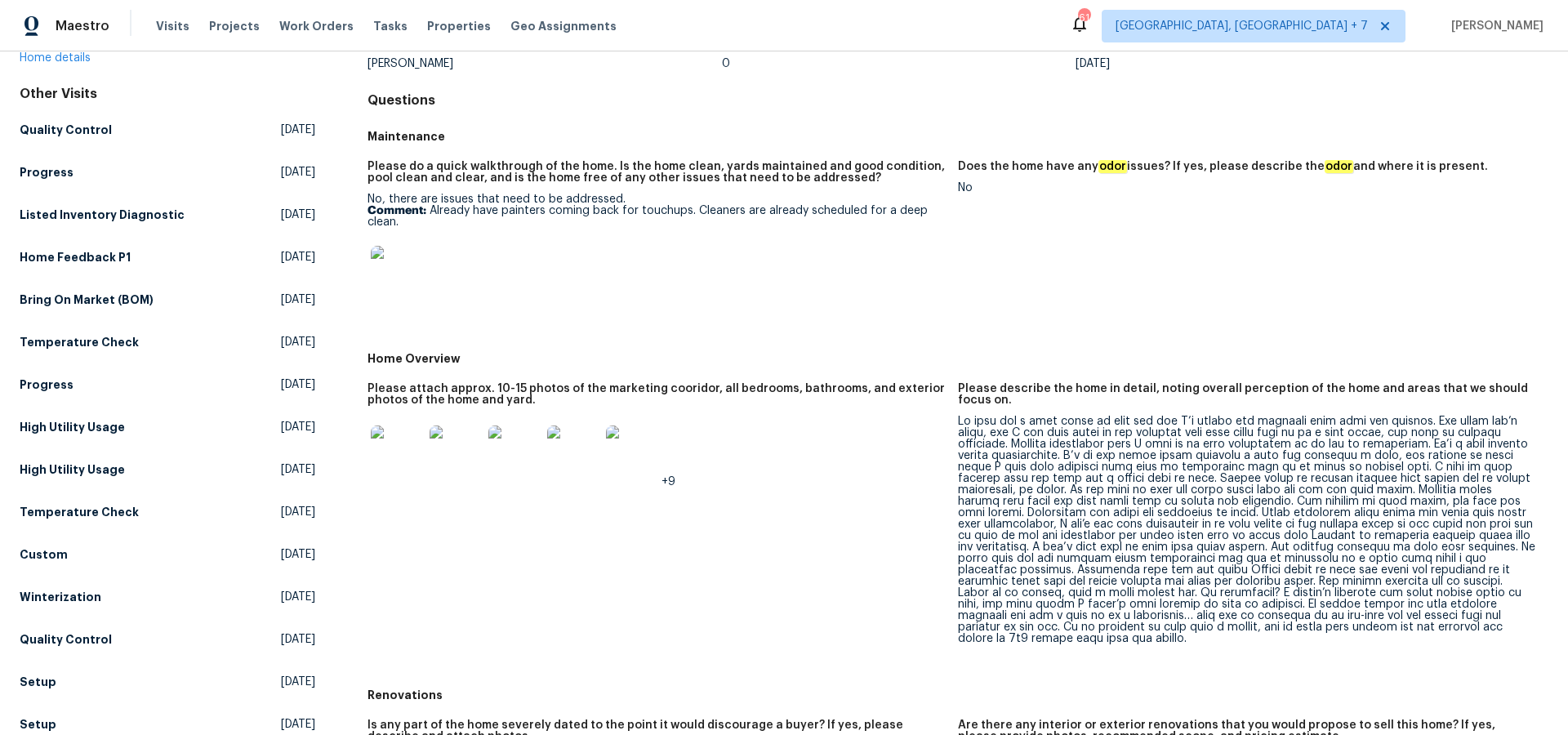
scroll to position [136, 0]
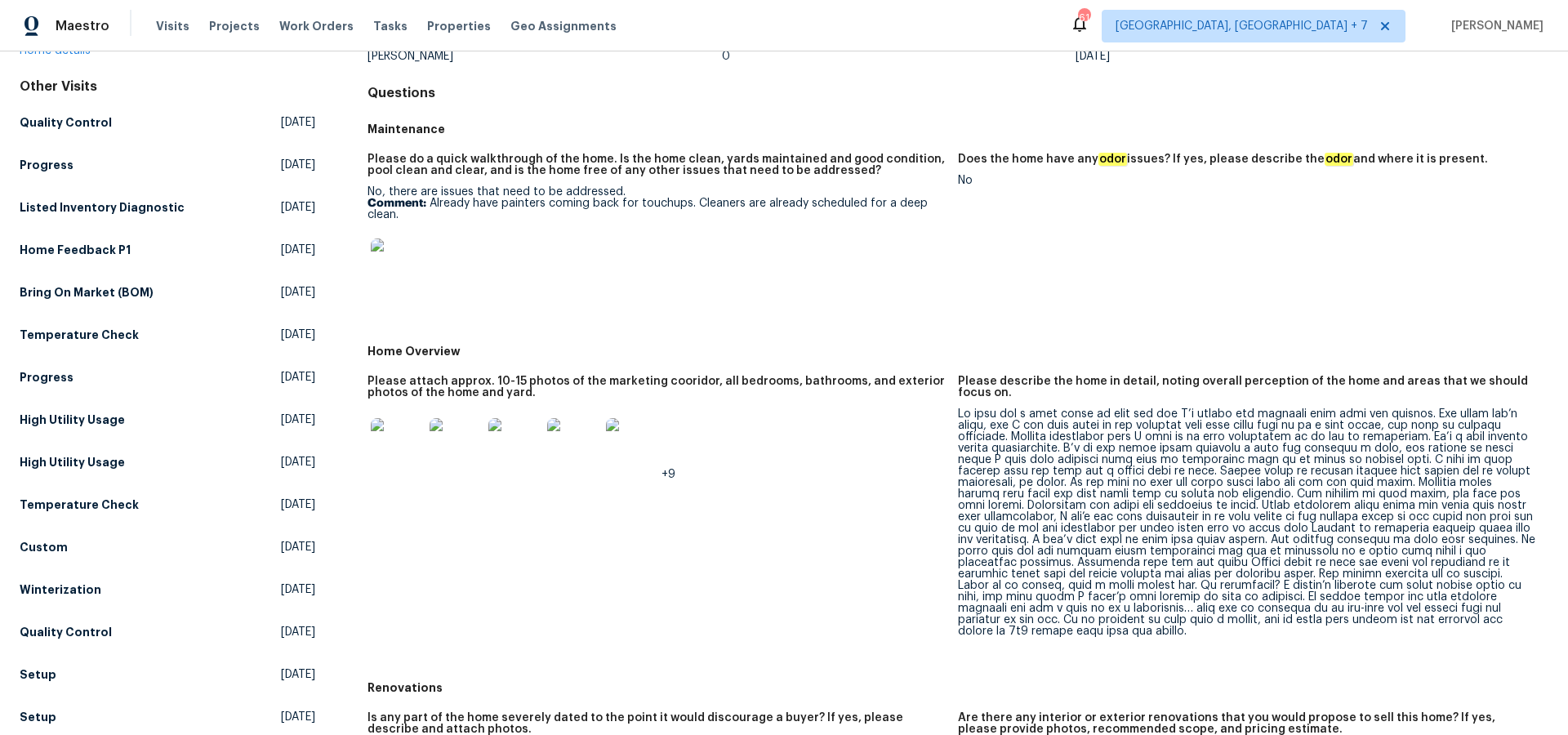
click at [409, 448] on img at bounding box center [397, 444] width 53 height 53
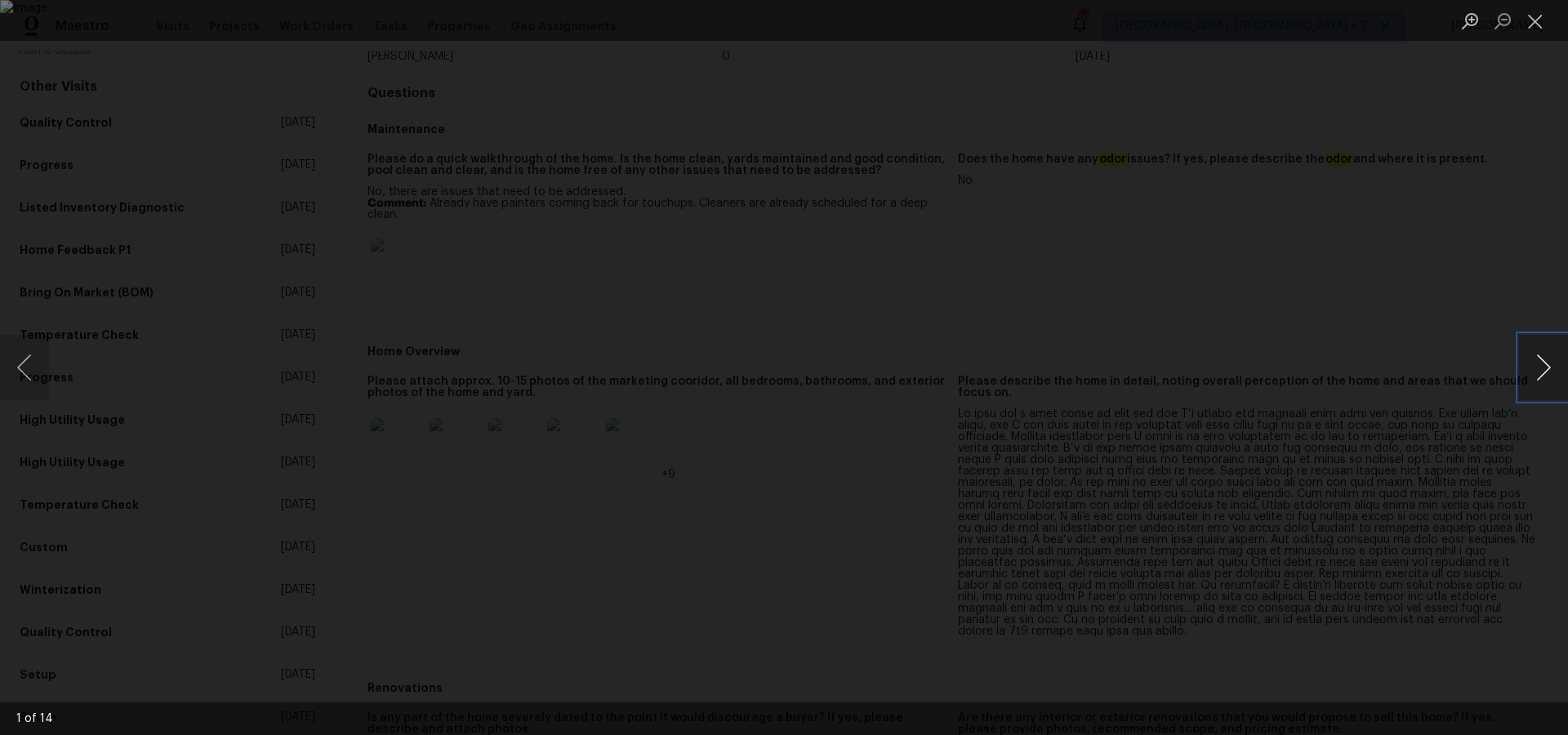
click at [1537, 366] on button "Next image" at bounding box center [1542, 368] width 49 height 66
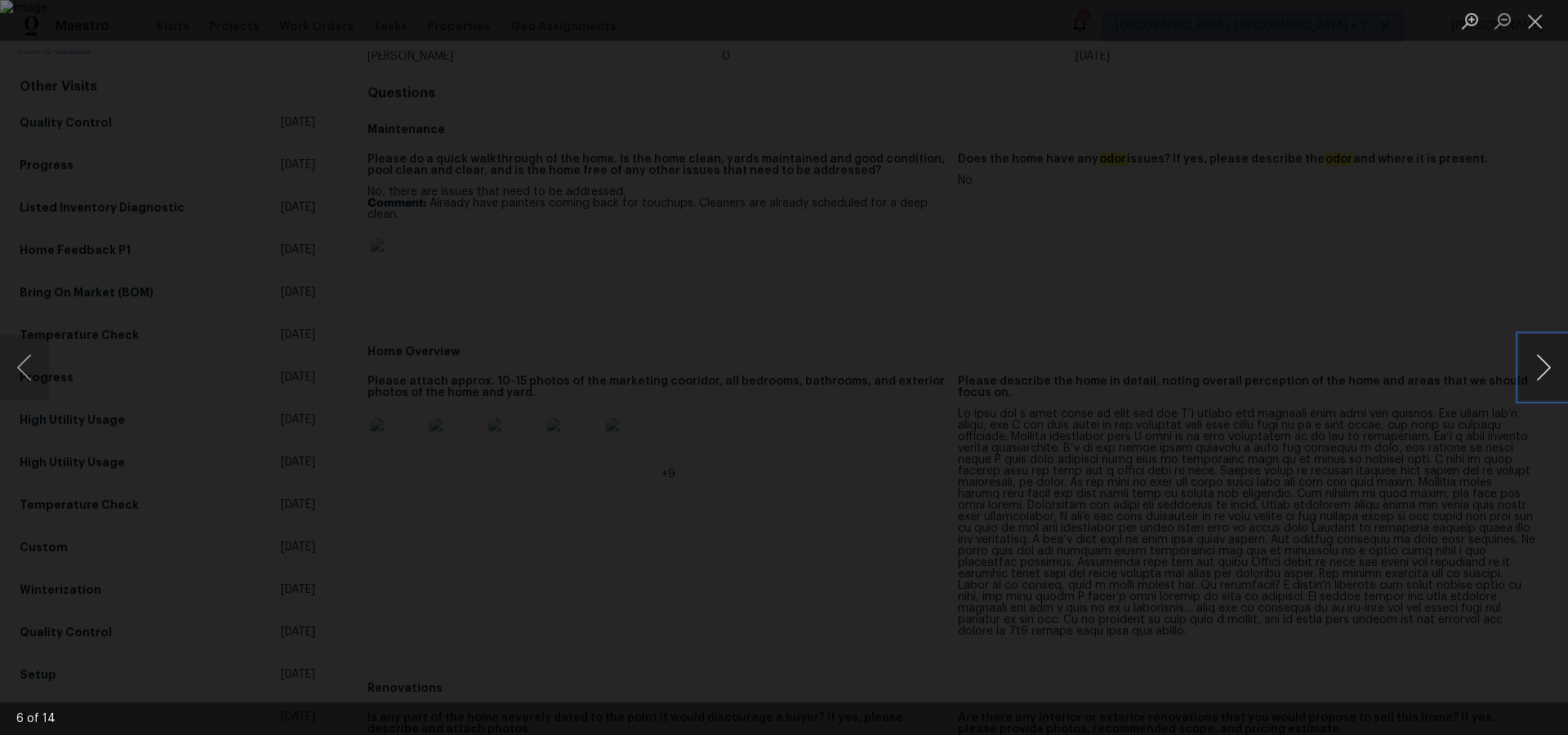
click at [1537, 366] on button "Next image" at bounding box center [1542, 368] width 49 height 66
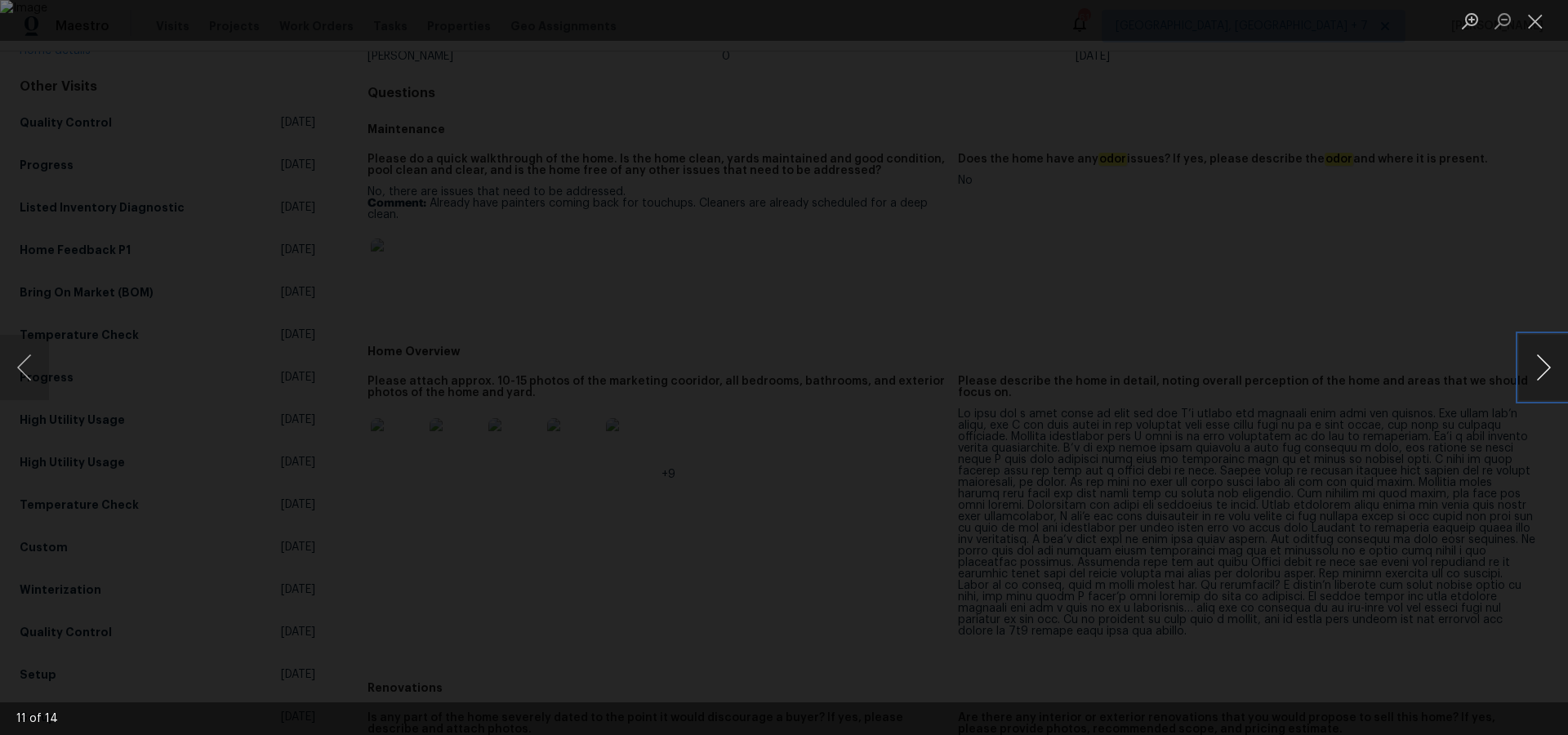
click at [1537, 366] on button "Next image" at bounding box center [1542, 368] width 49 height 66
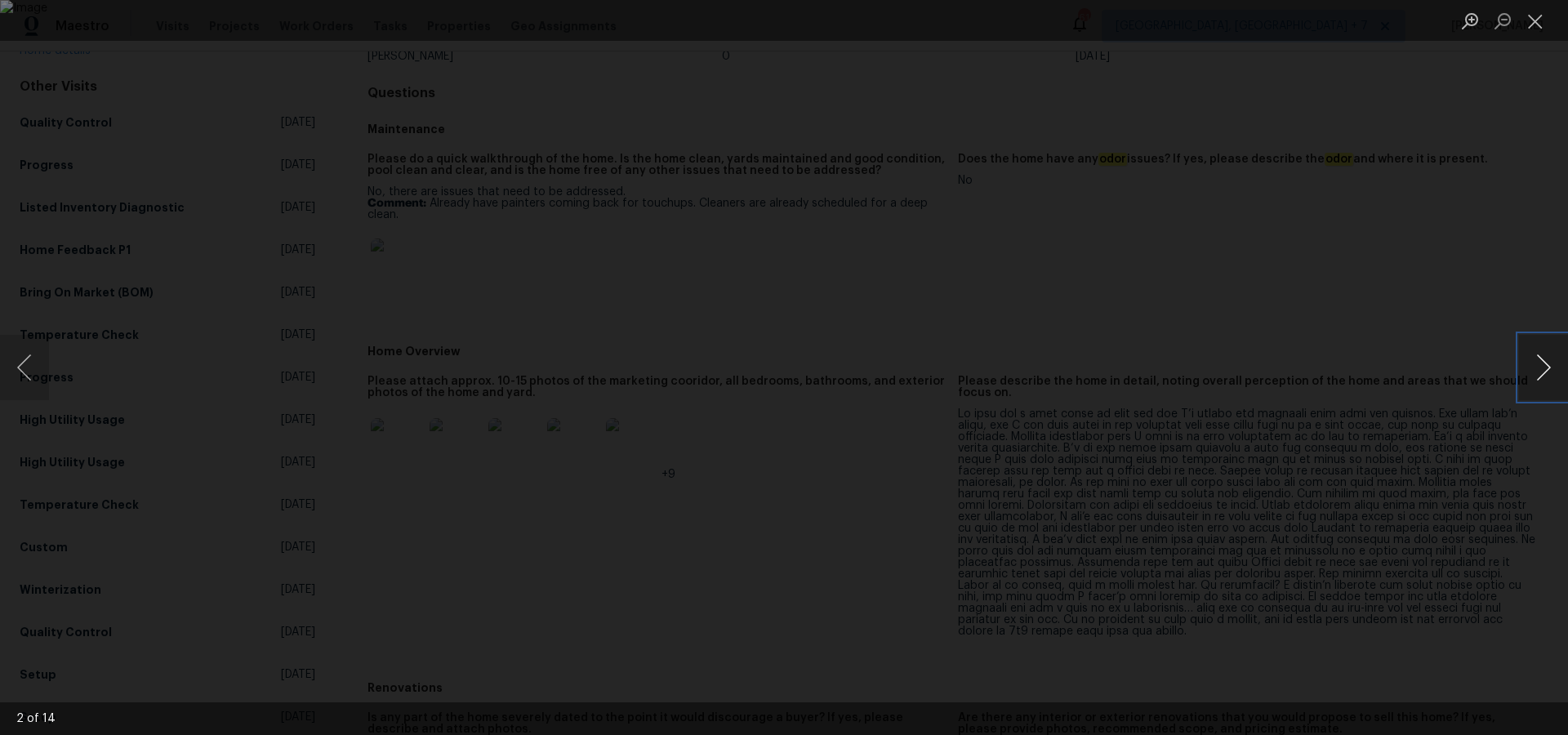
click at [1537, 366] on button "Next image" at bounding box center [1542, 368] width 49 height 66
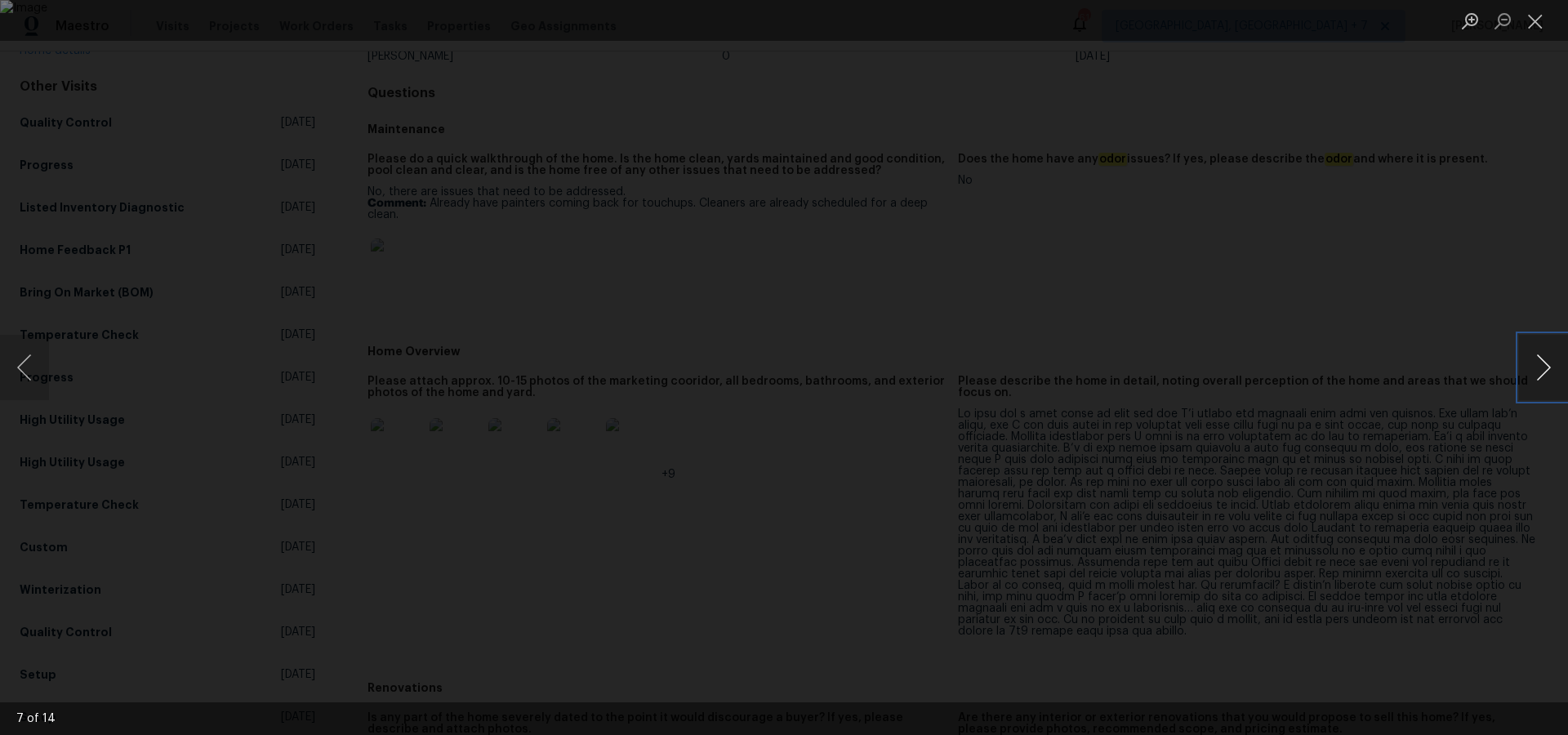
click at [1537, 366] on button "Next image" at bounding box center [1542, 368] width 49 height 66
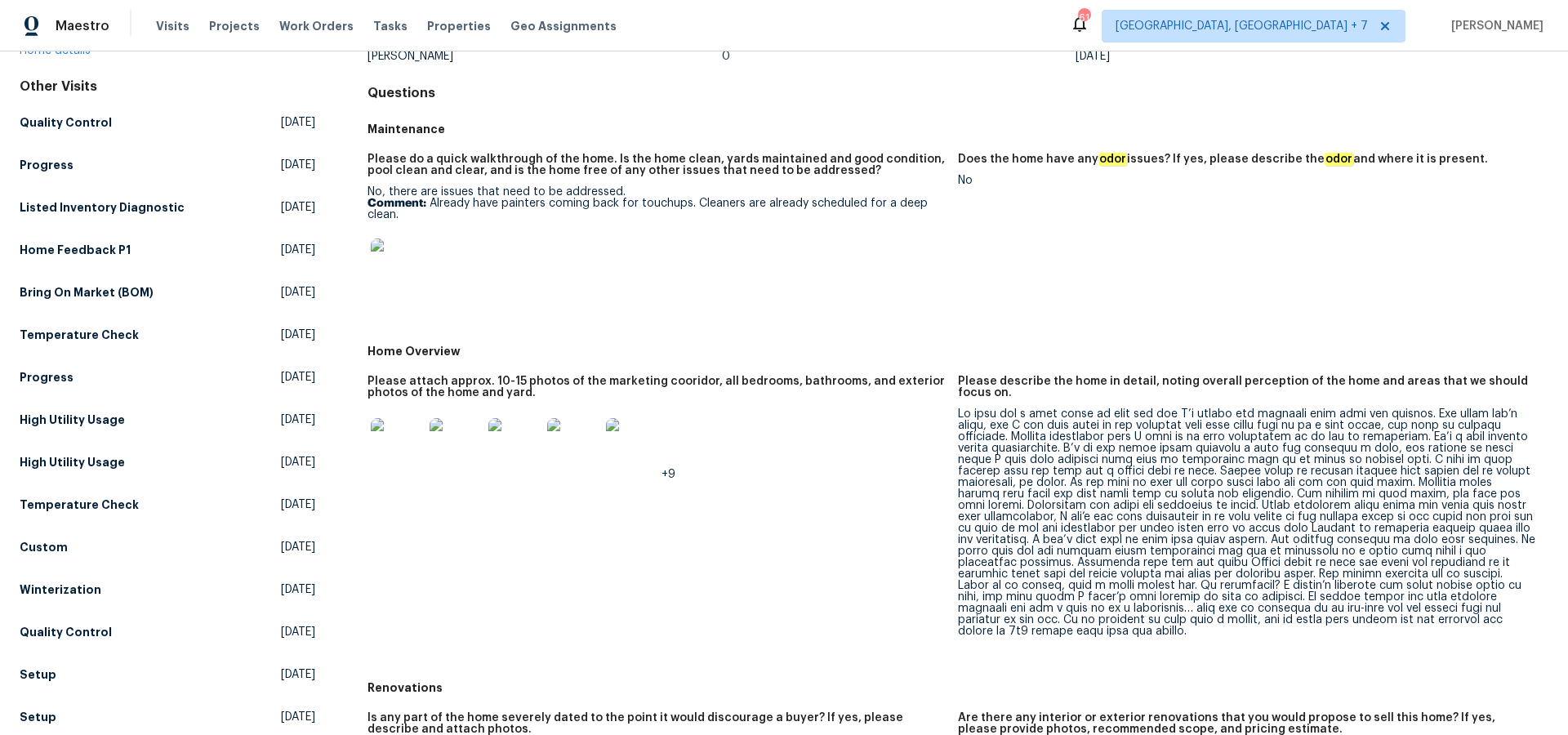
scroll to position [0, 0]
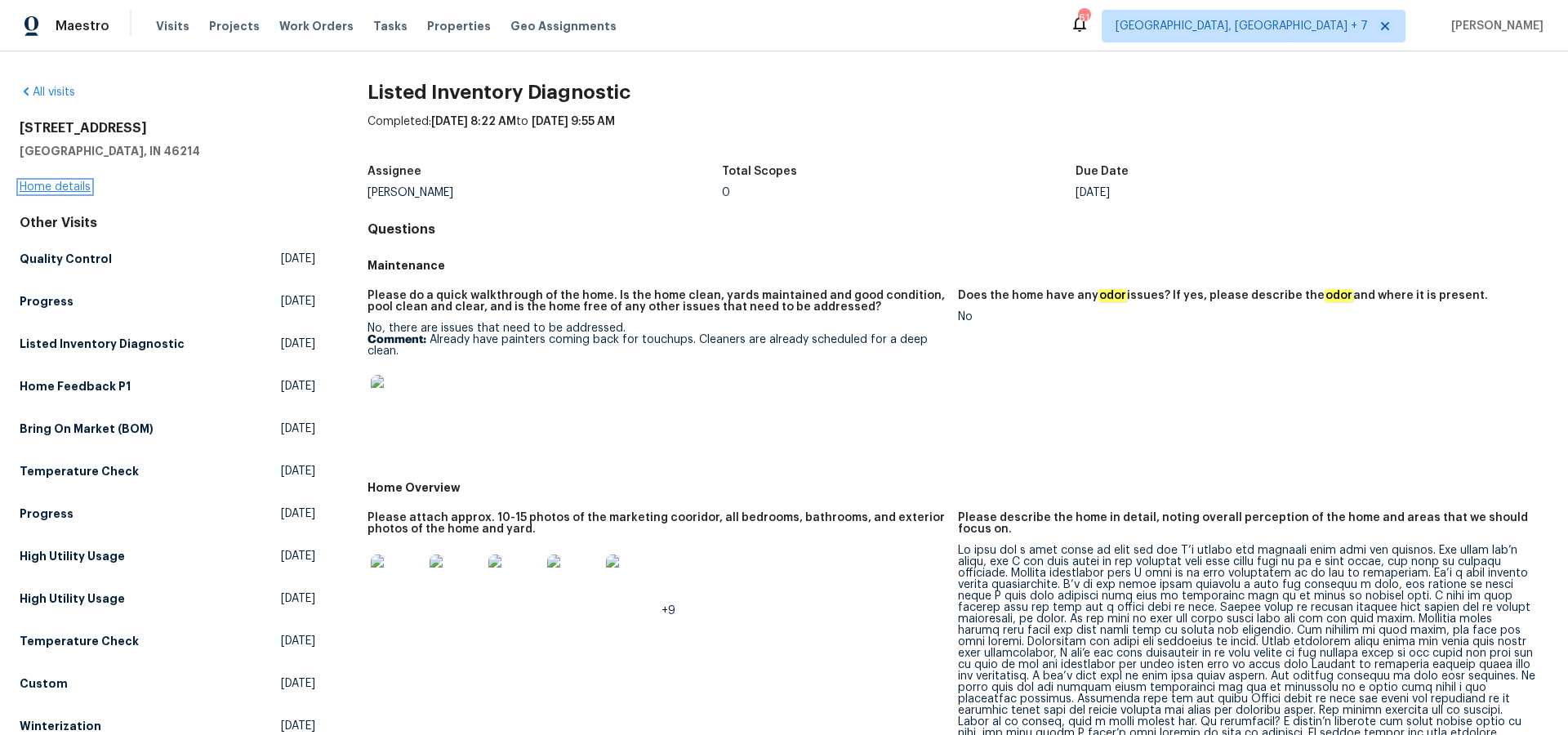
click at [31, 185] on link "Home details" at bounding box center [55, 186] width 71 height 11
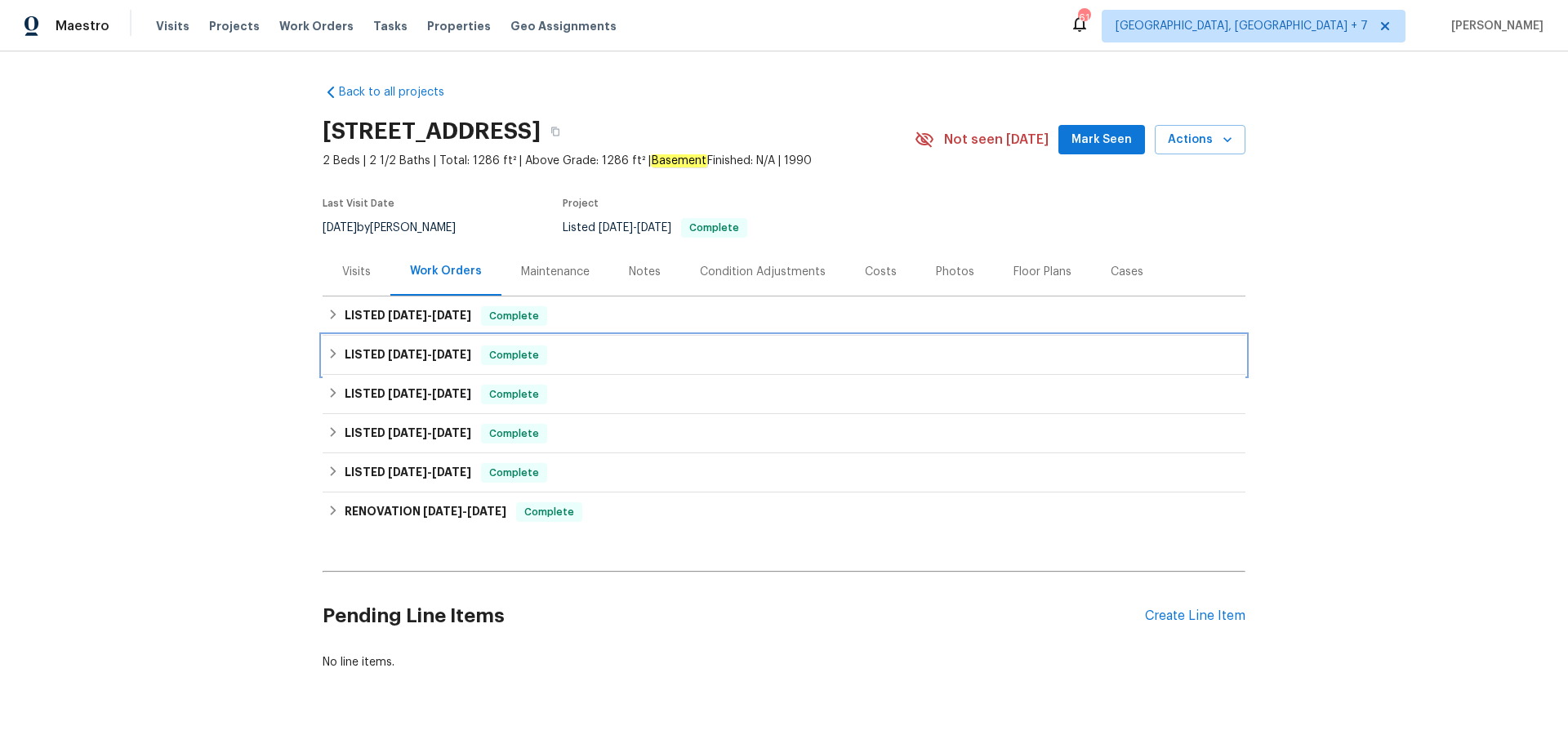
click at [407, 352] on span "[DATE]" at bounding box center [407, 354] width 39 height 11
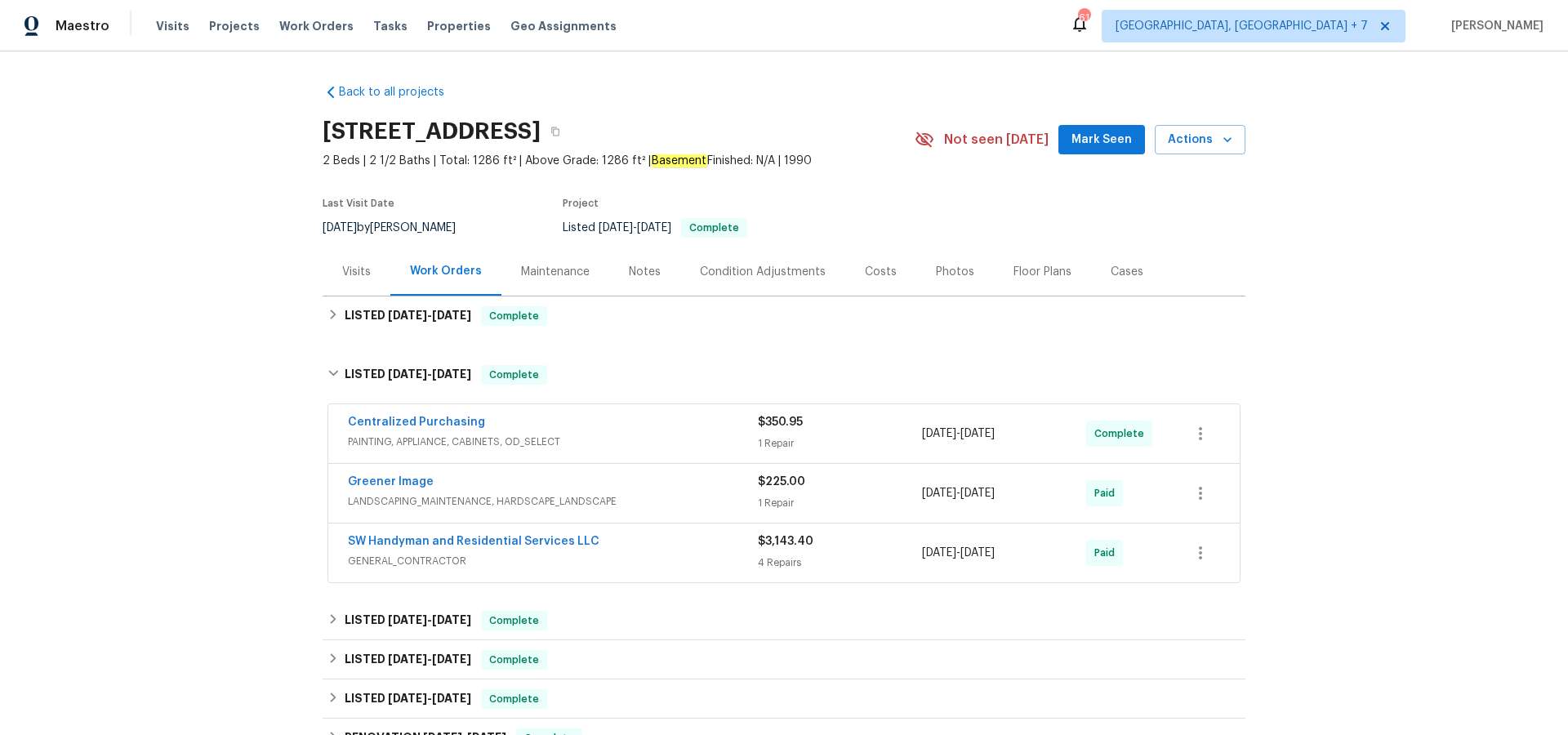
click at [363, 268] on div "Visits" at bounding box center [356, 272] width 29 height 16
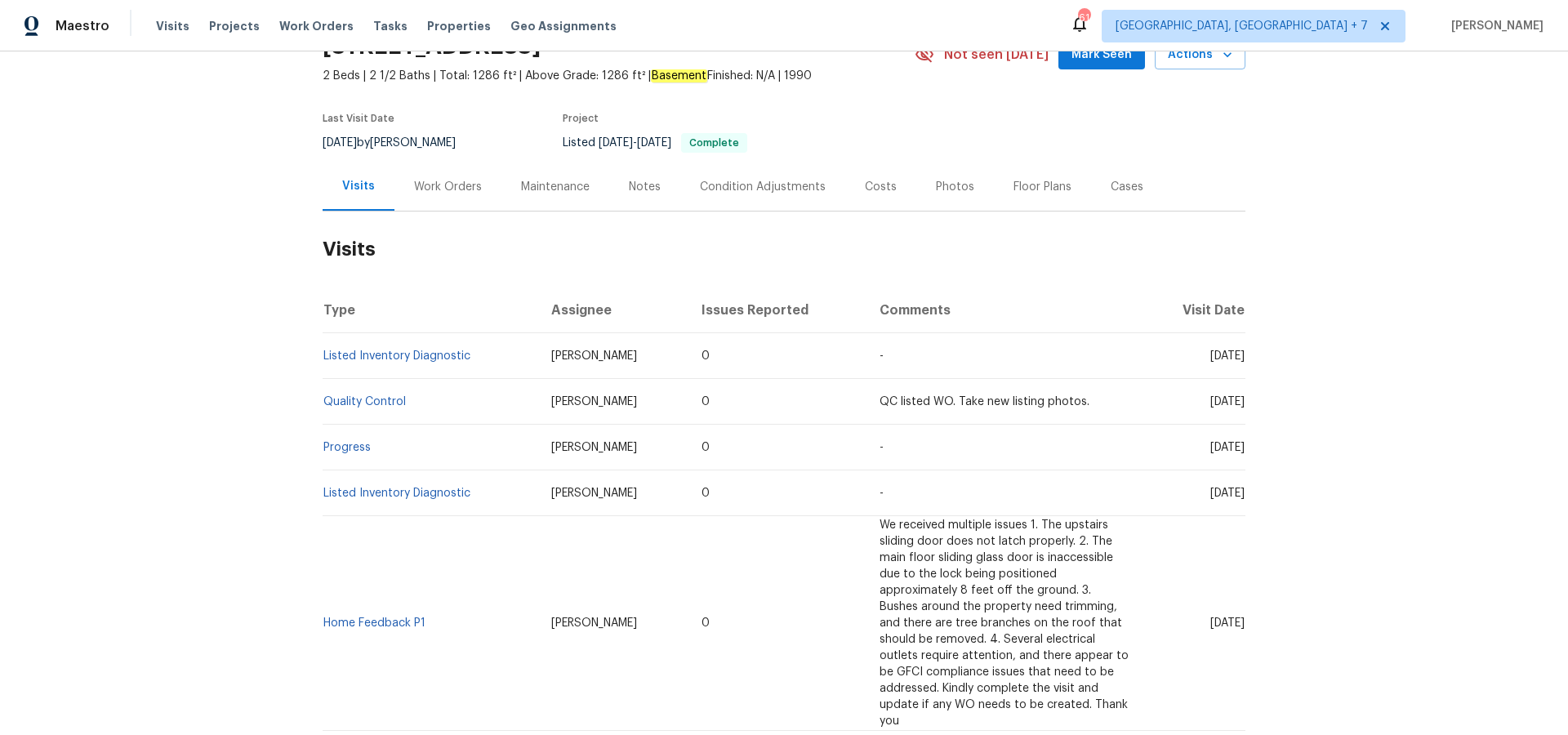
scroll to position [92, 0]
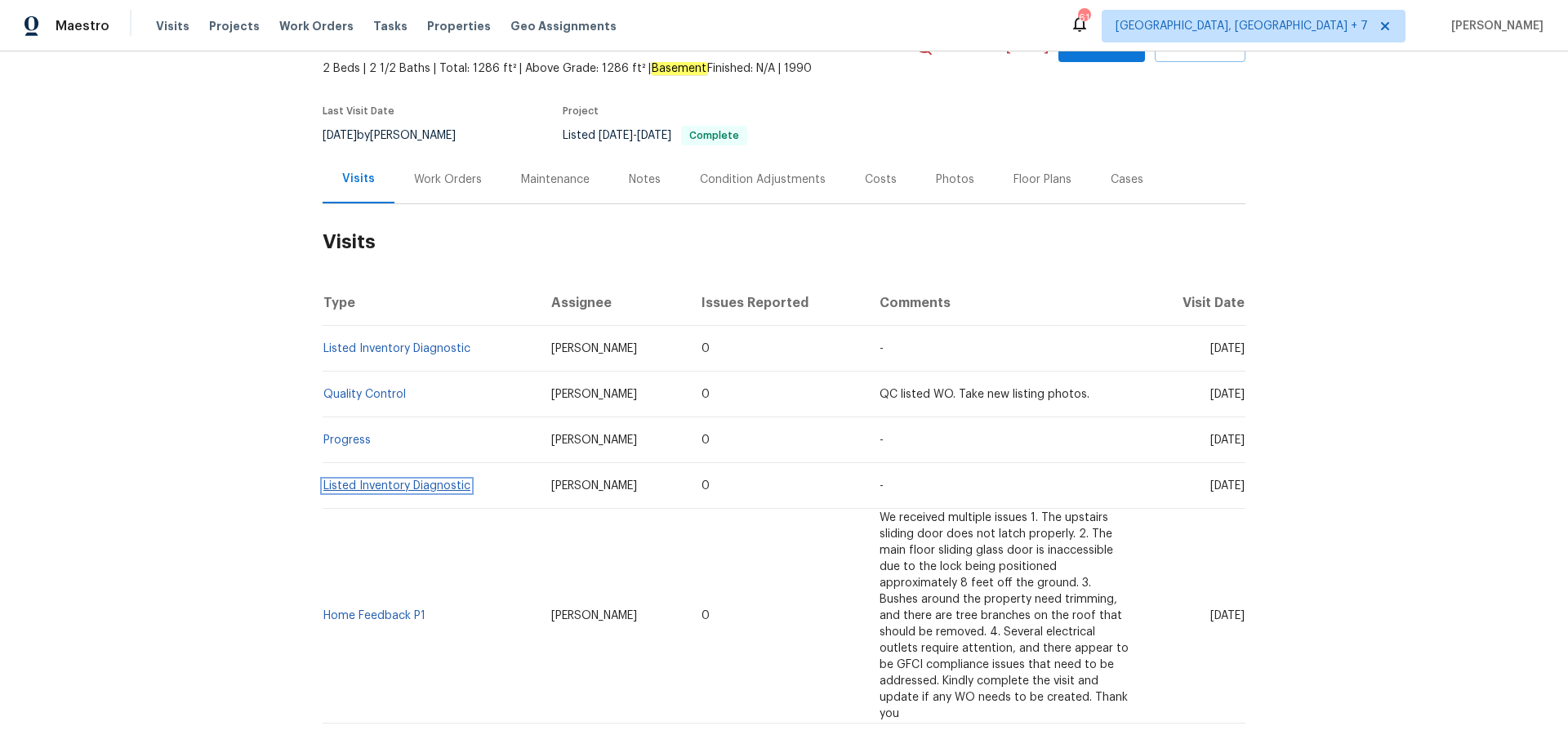
click at [380, 491] on link "Listed Inventory Diagnostic" at bounding box center [397, 485] width 147 height 11
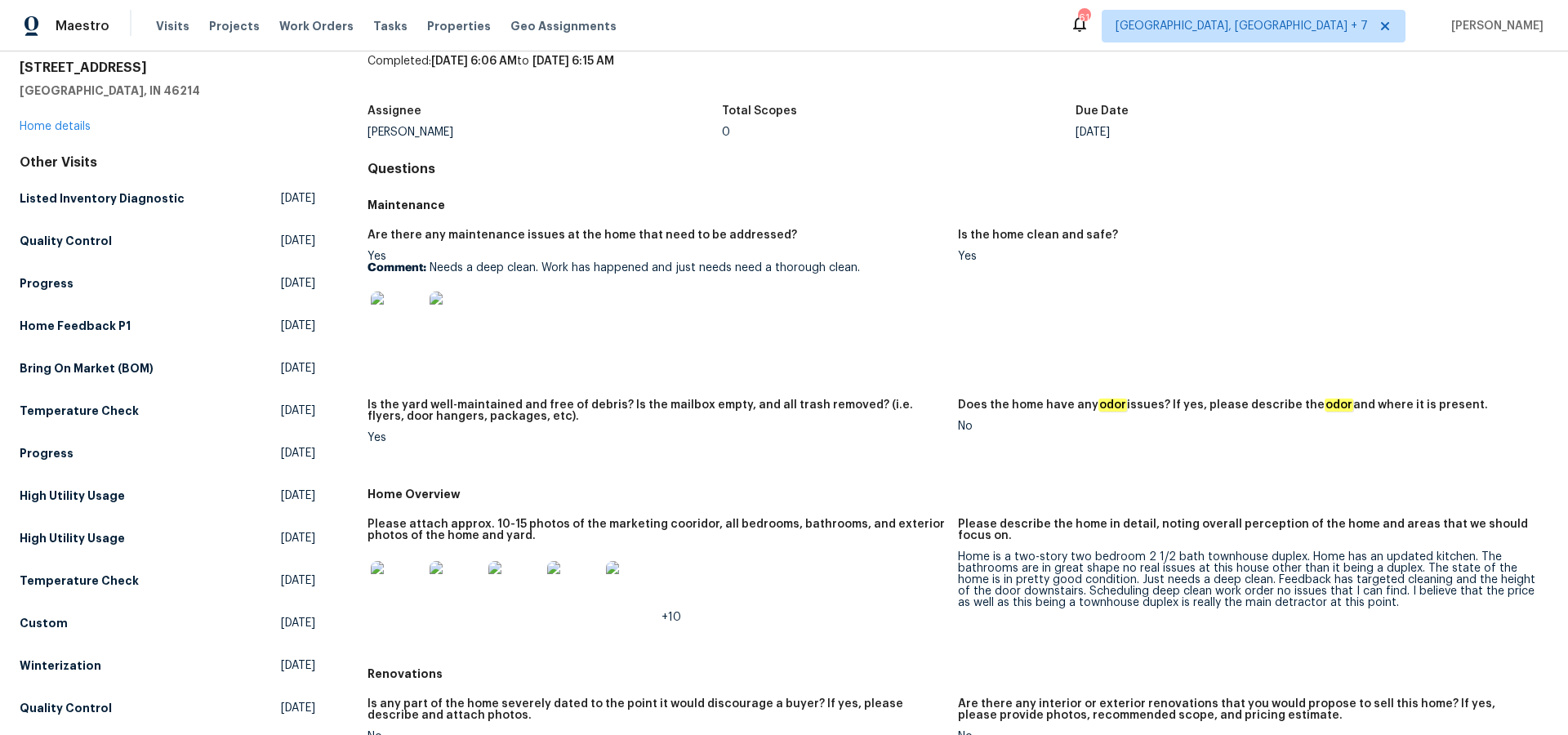
scroll to position [103, 0]
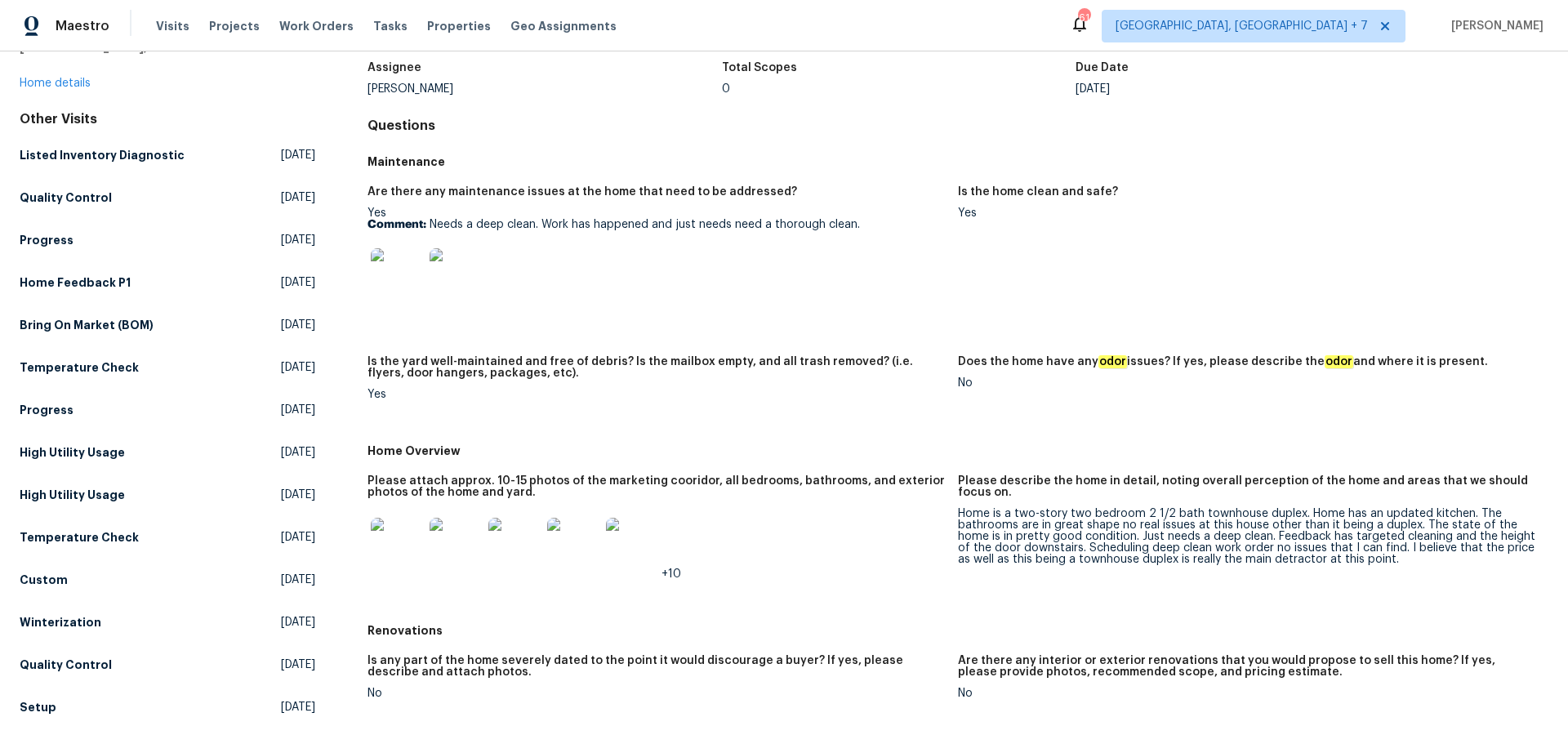
click at [405, 544] on img at bounding box center [397, 544] width 53 height 53
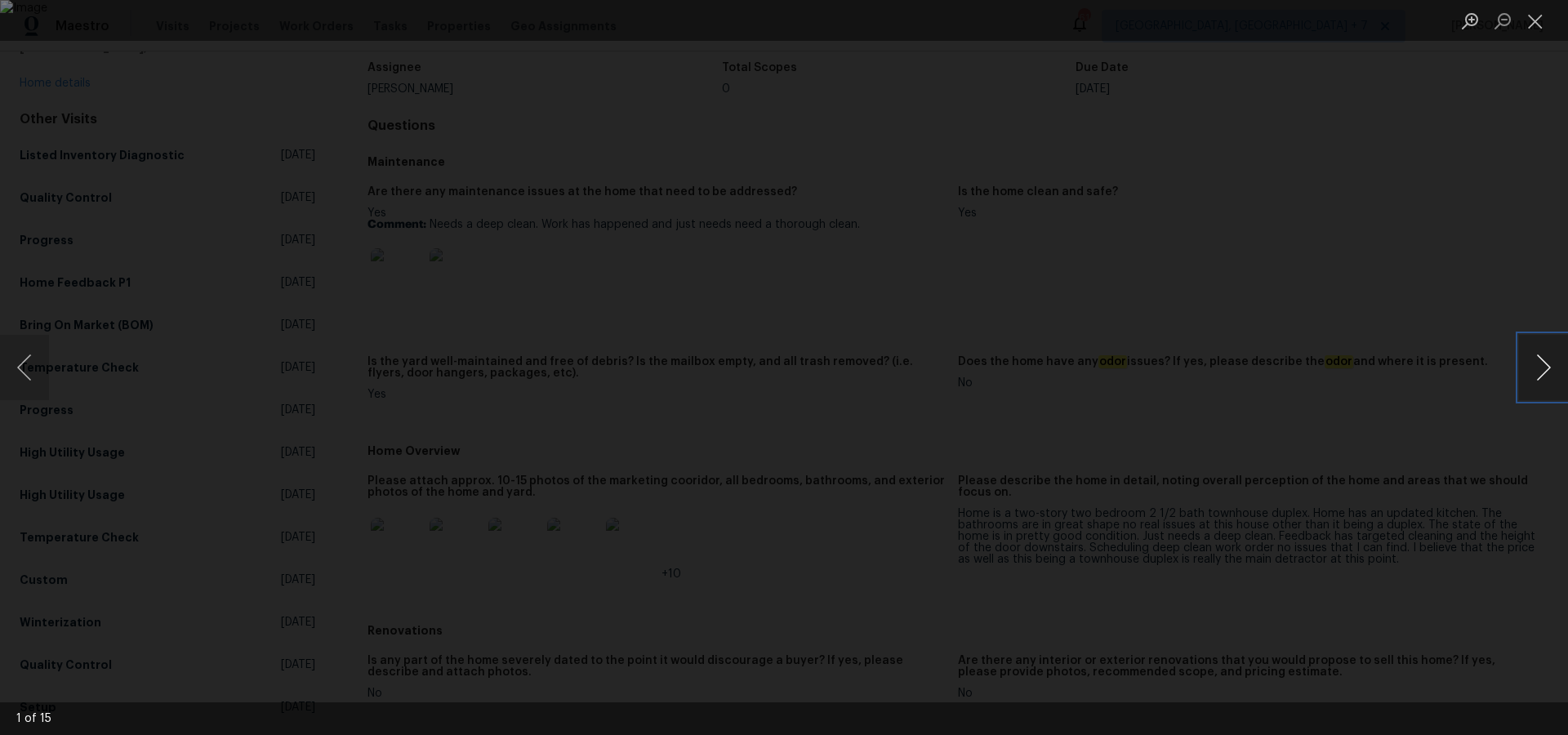
click at [1548, 363] on button "Next image" at bounding box center [1542, 368] width 49 height 66
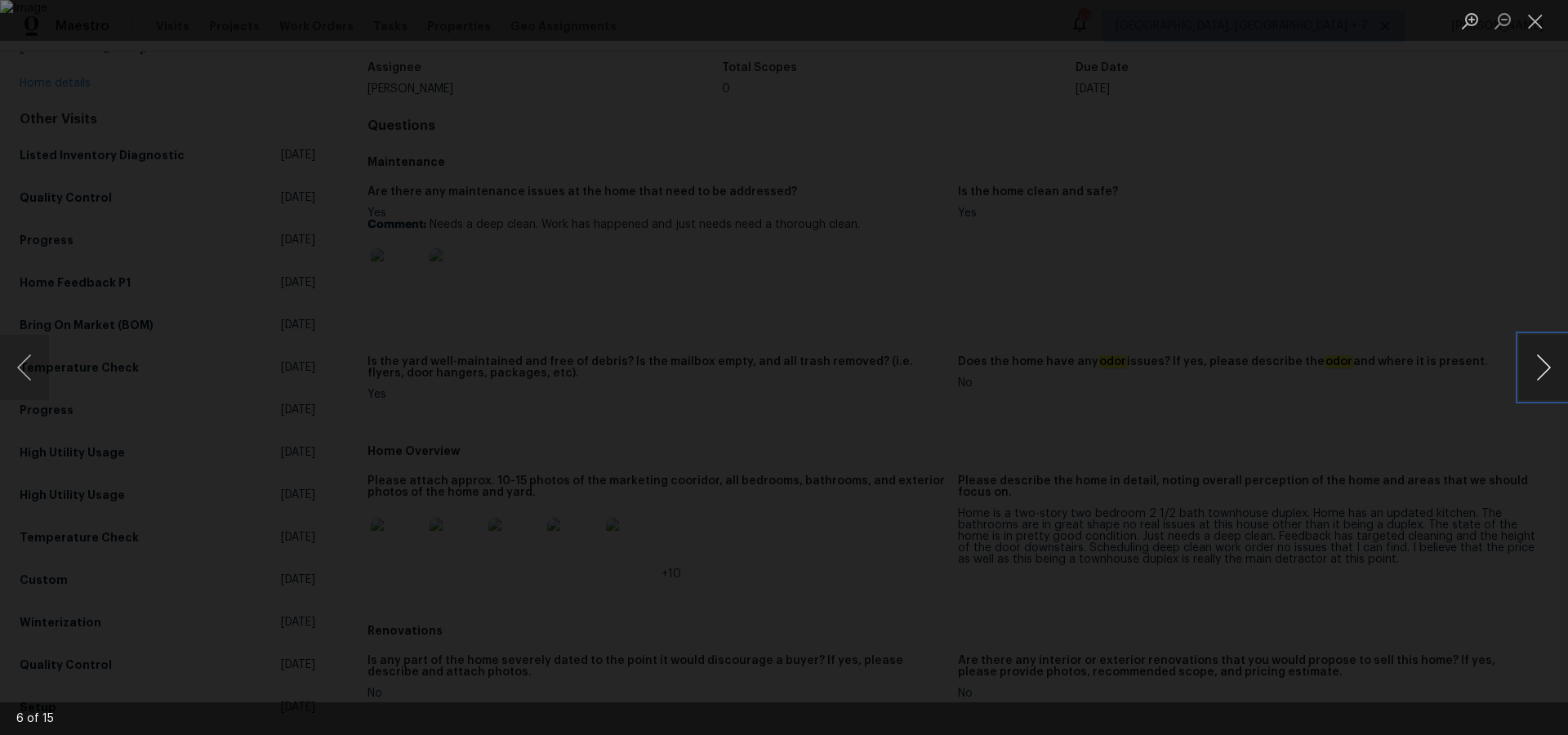
click at [1548, 363] on button "Next image" at bounding box center [1542, 368] width 49 height 66
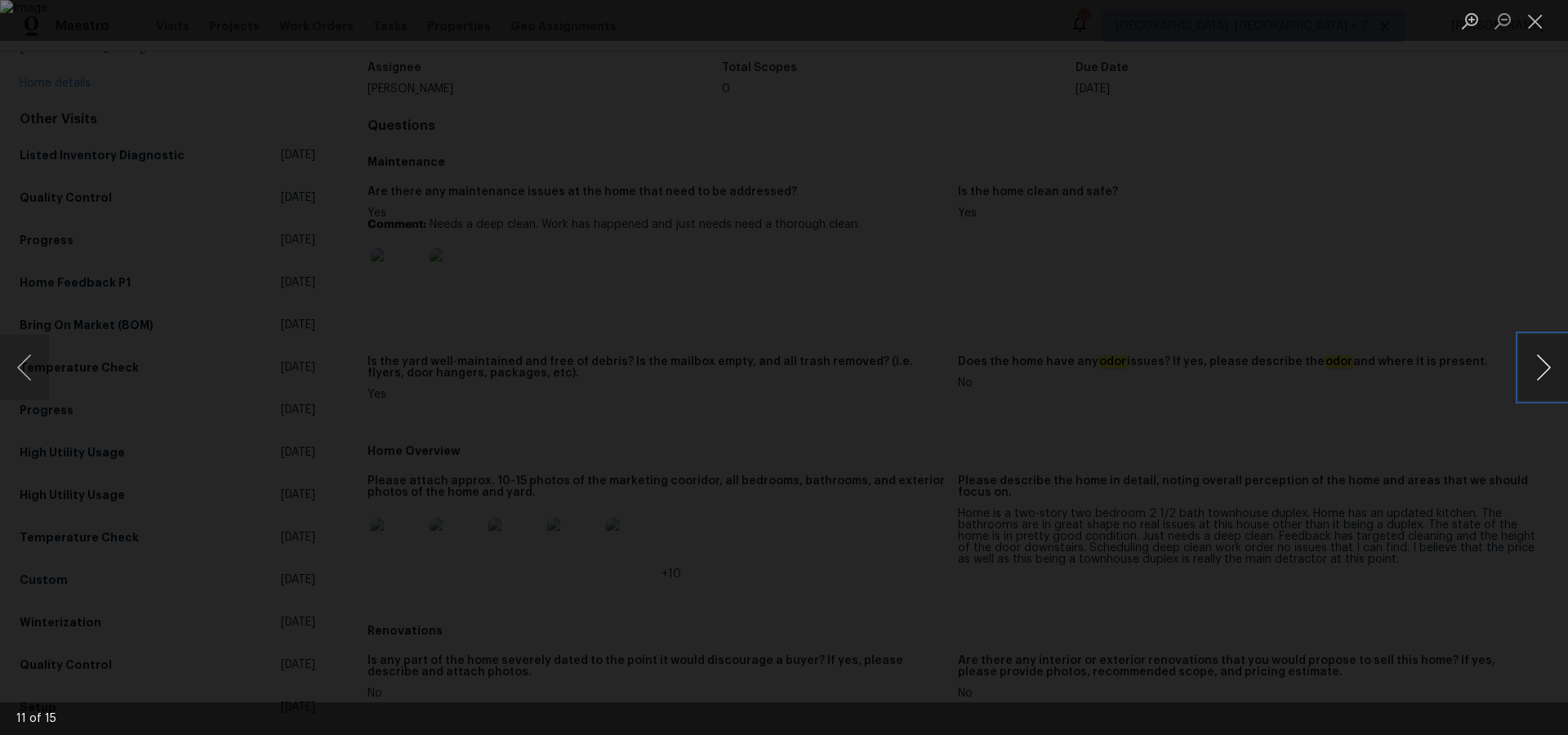
click at [1548, 363] on button "Next image" at bounding box center [1542, 368] width 49 height 66
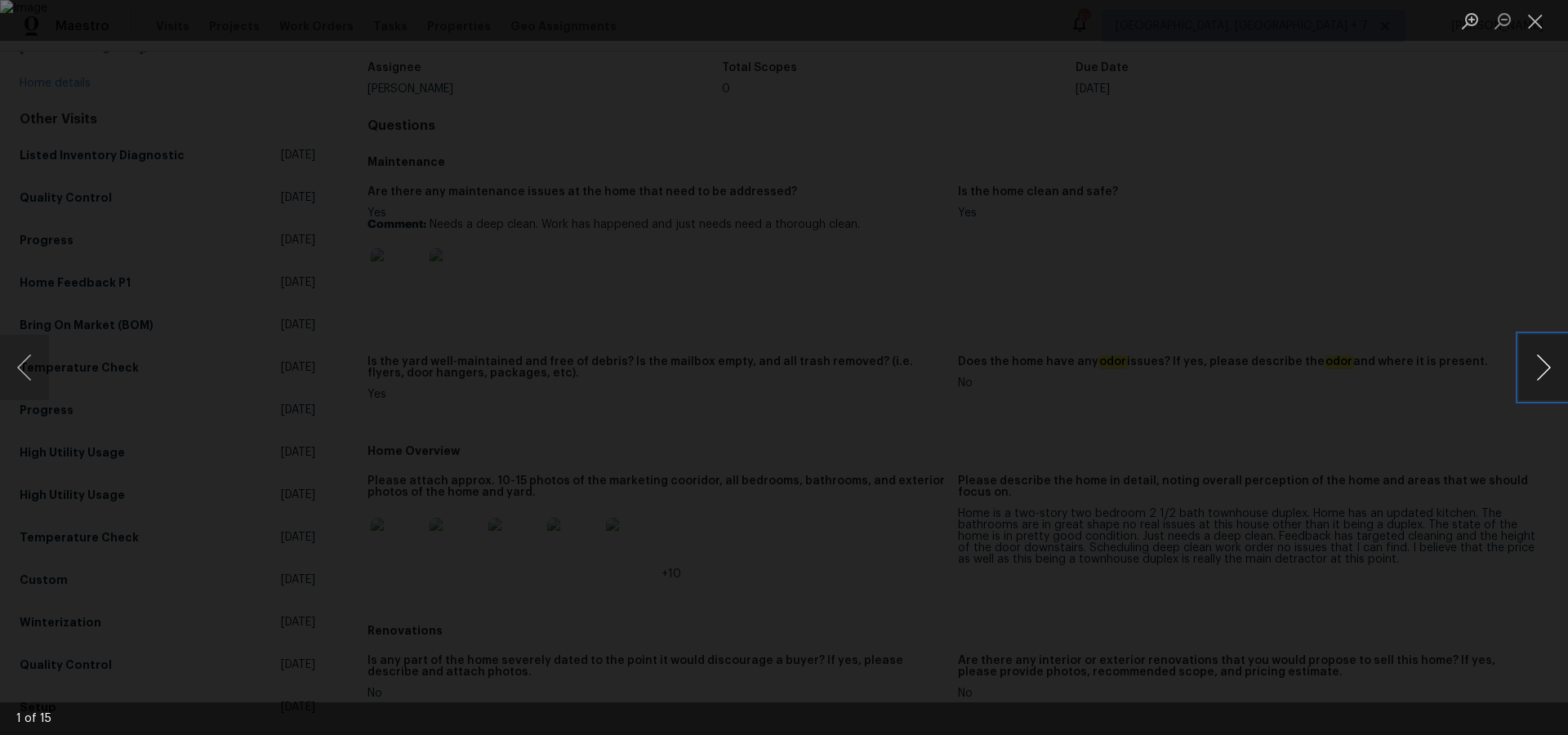
click at [1548, 363] on button "Next image" at bounding box center [1542, 368] width 49 height 66
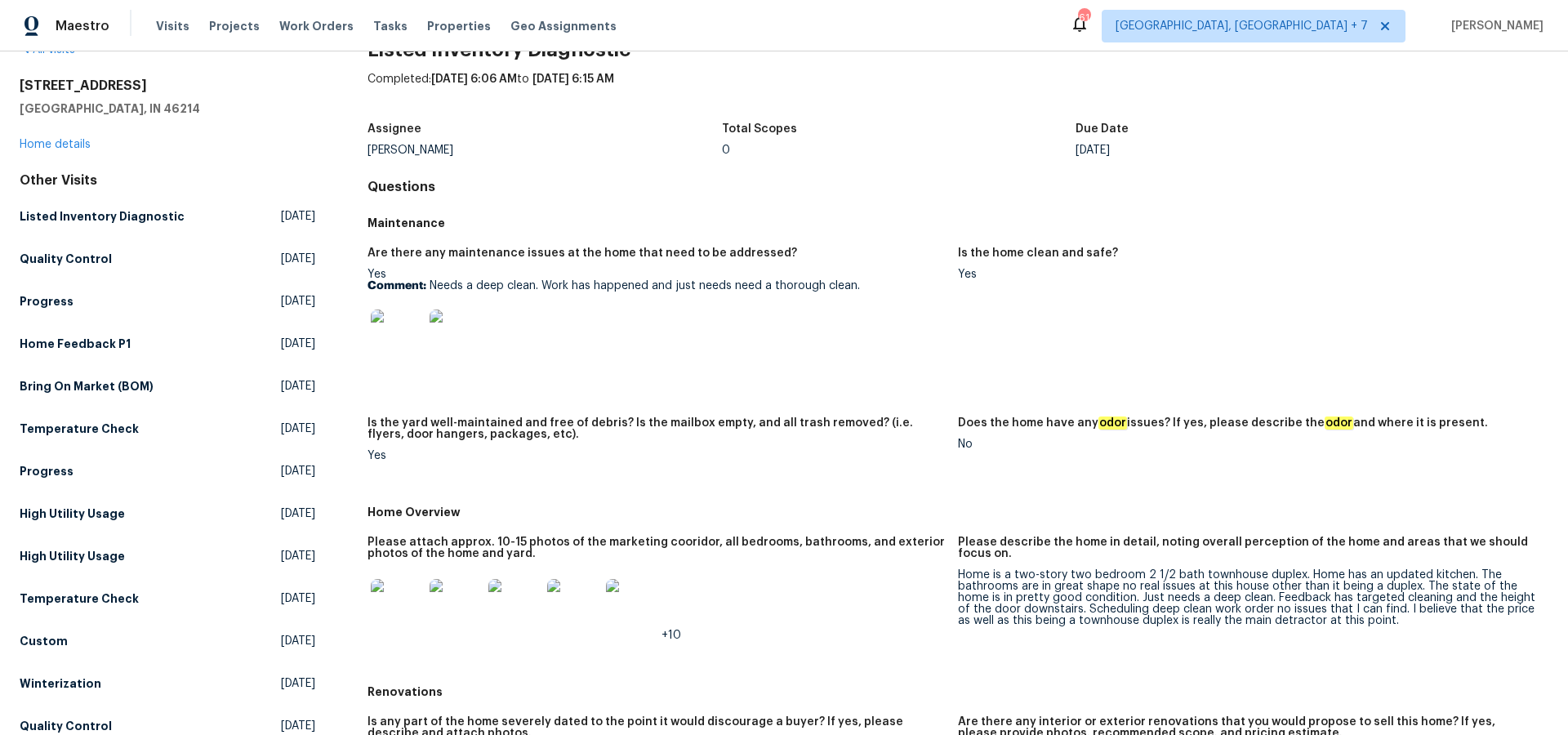
scroll to position [0, 0]
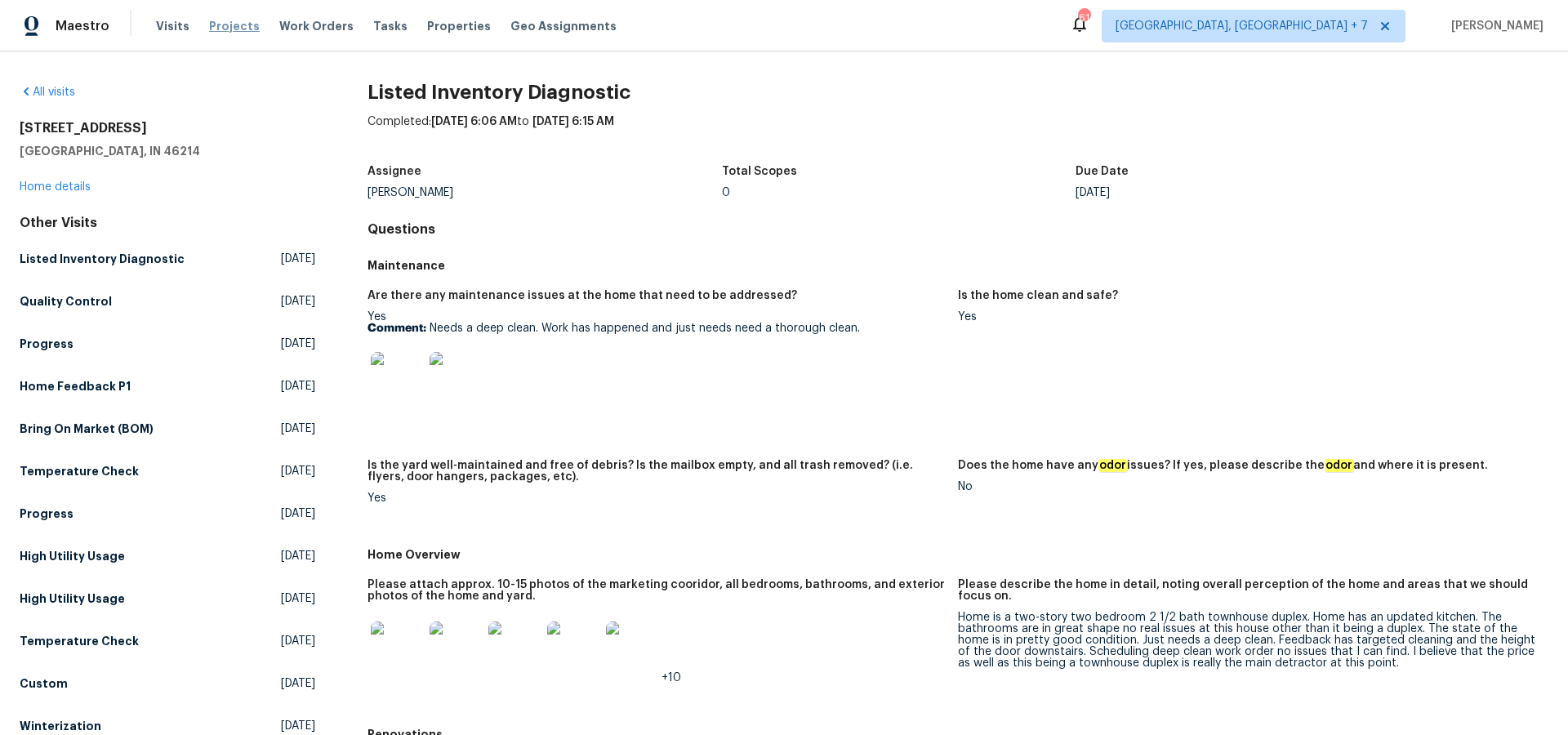
click at [240, 25] on span "Projects" at bounding box center [234, 26] width 51 height 16
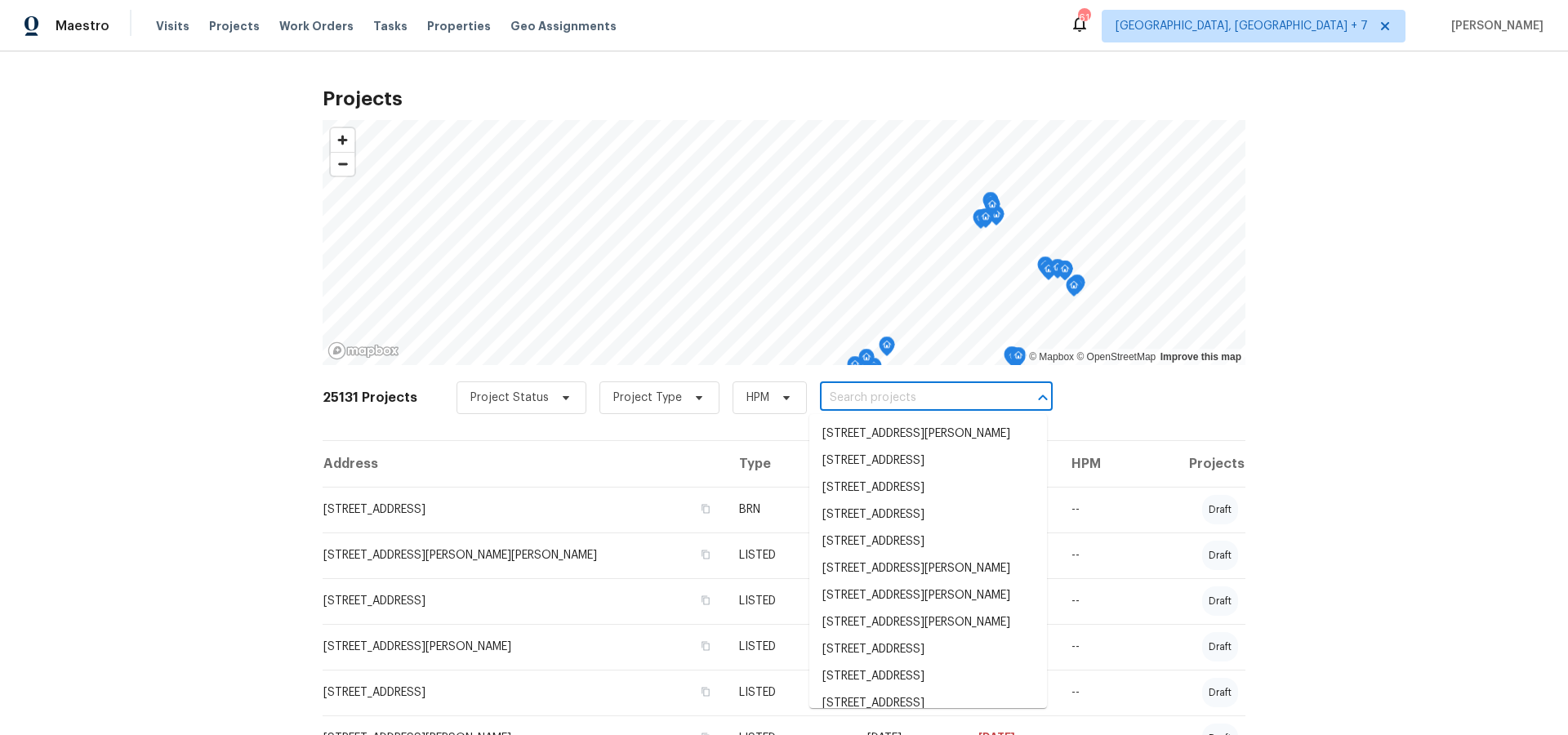
click at [856, 400] on input "text" at bounding box center [914, 398] width 187 height 25
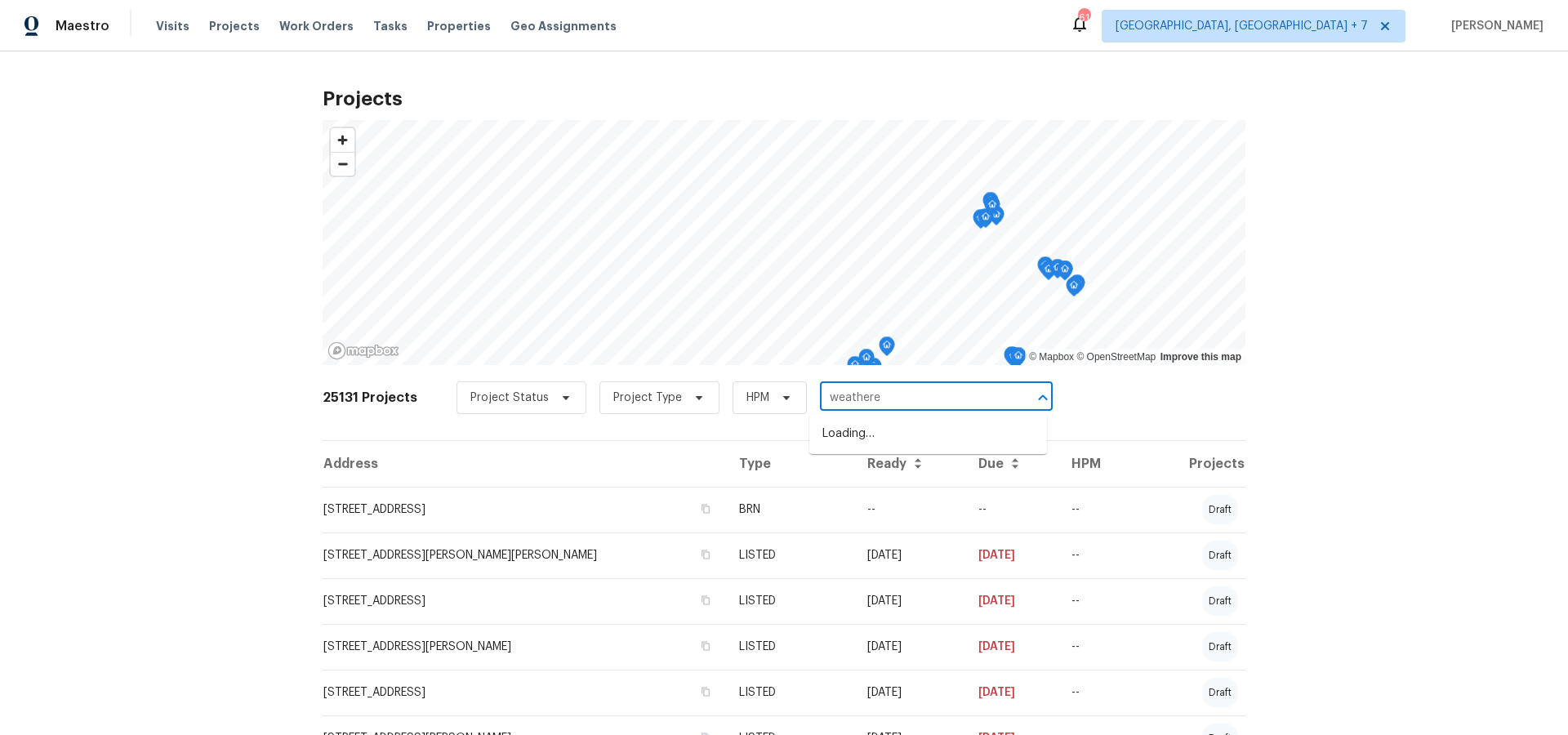
type input "weathered"
click at [855, 431] on li "[STREET_ADDRESS][PERSON_NAME]" at bounding box center [928, 434] width 238 height 27
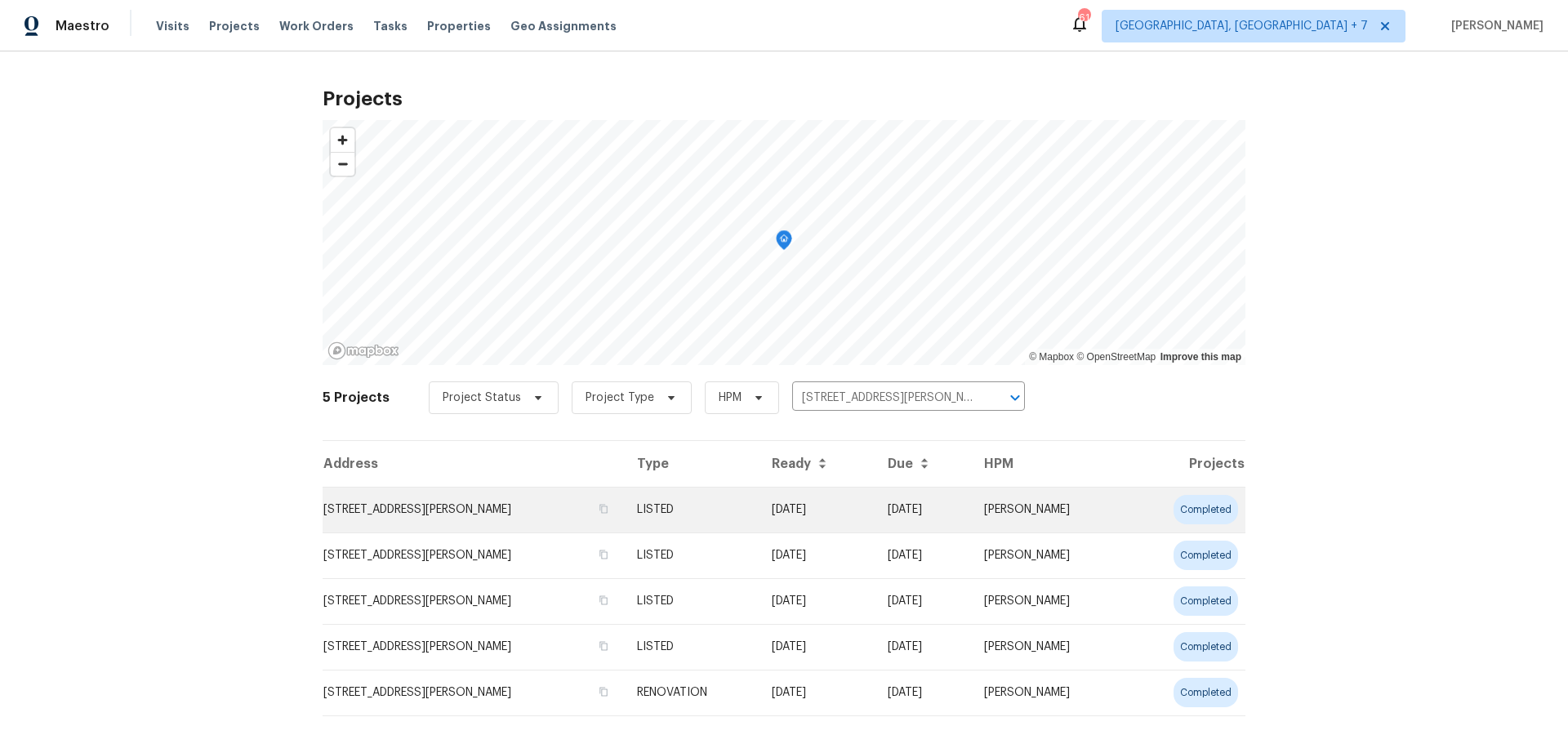
click at [423, 509] on td "[STREET_ADDRESS][PERSON_NAME]" at bounding box center [472, 509] width 301 height 46
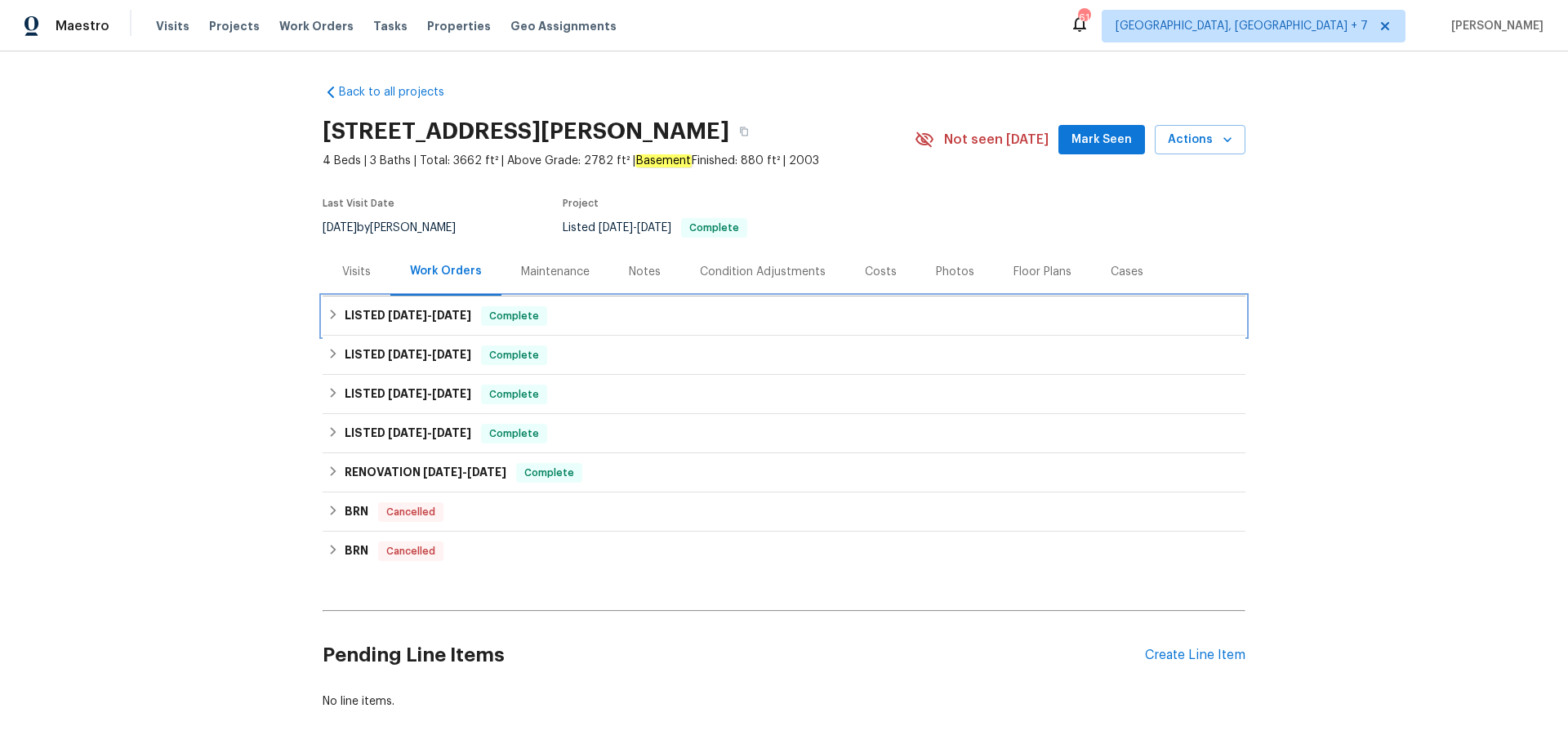
click at [424, 318] on span "[DATE] - [DATE]" at bounding box center [430, 314] width 84 height 11
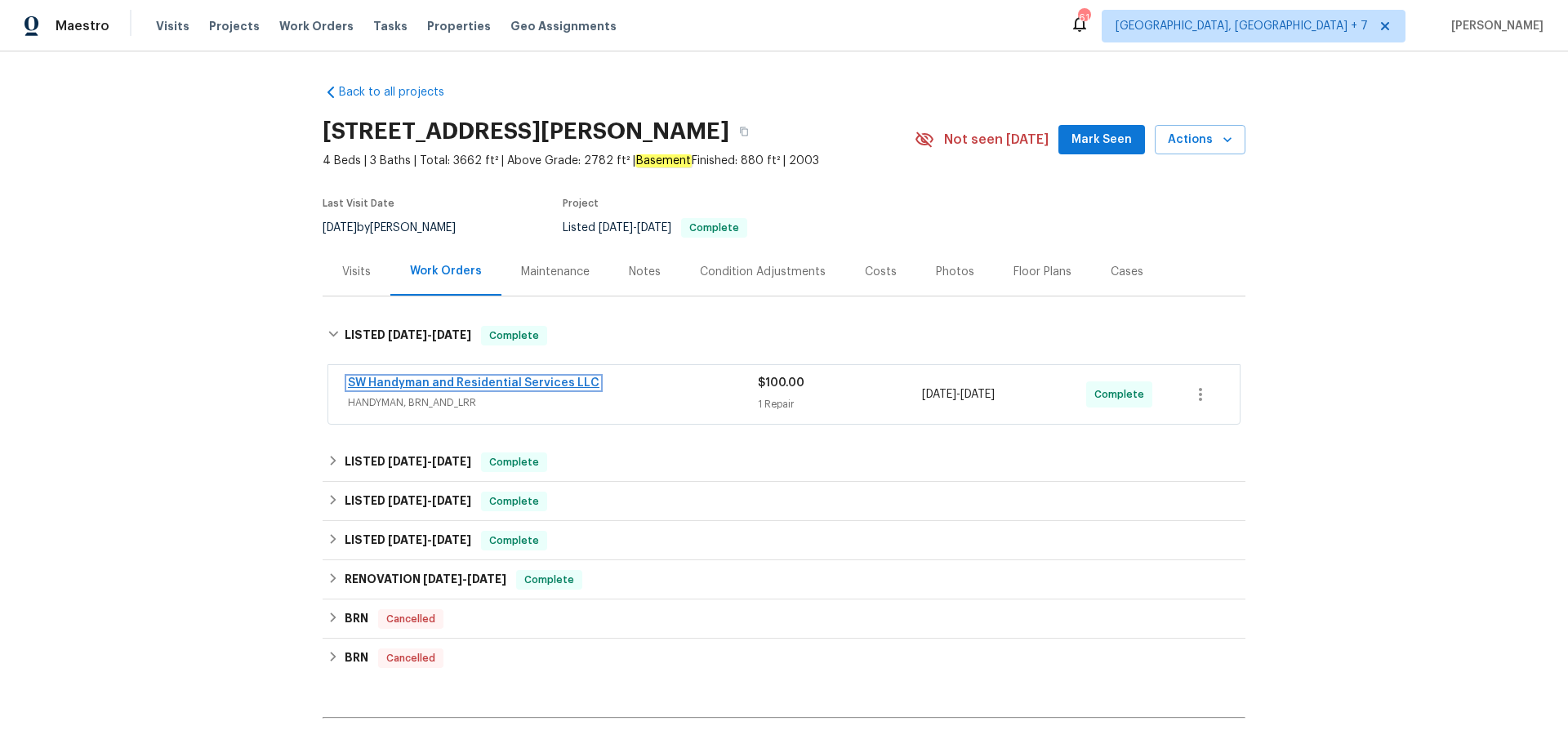
click at [415, 377] on link "SW Handyman and Residential Services LLC" at bounding box center [473, 382] width 252 height 11
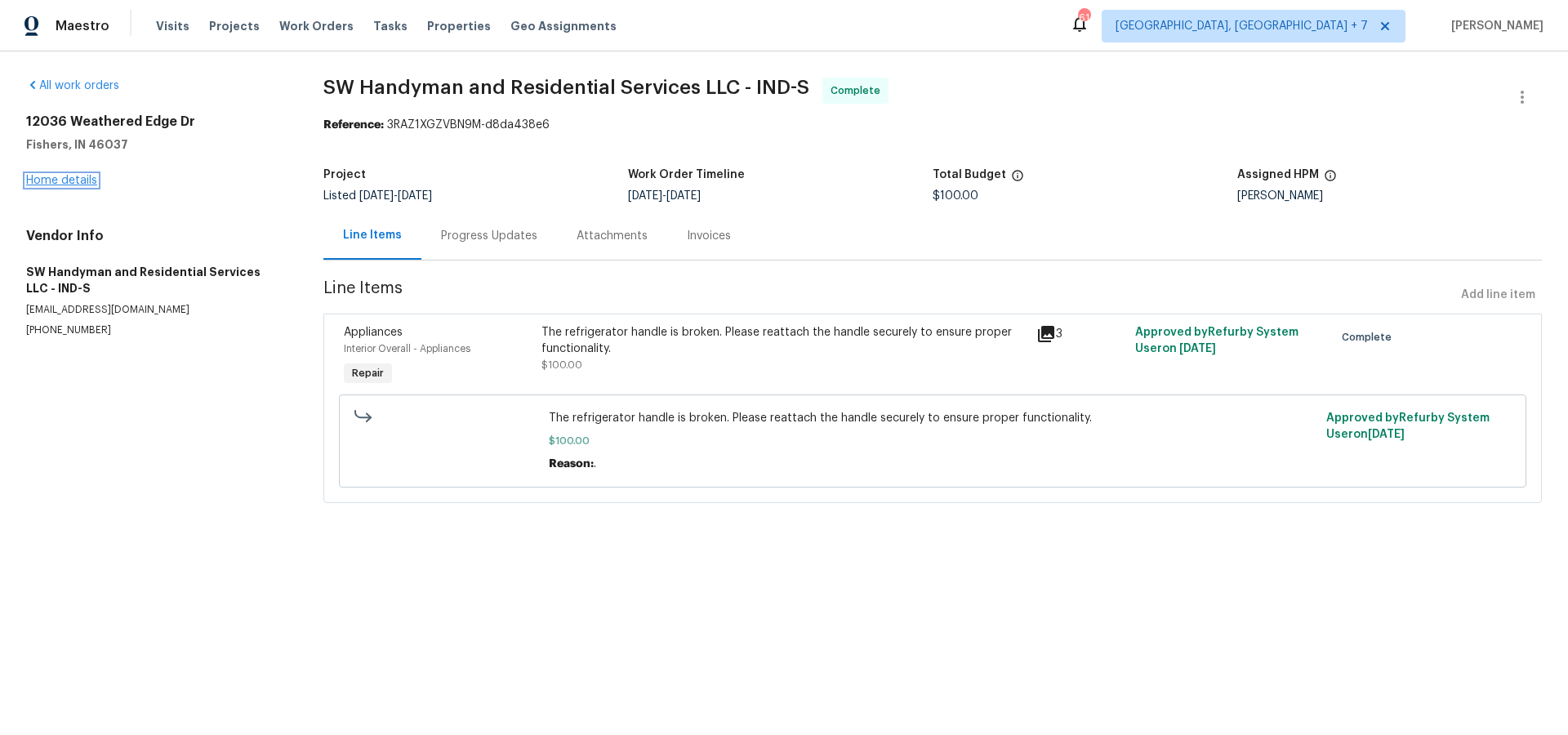
click at [64, 180] on link "Home details" at bounding box center [61, 180] width 71 height 11
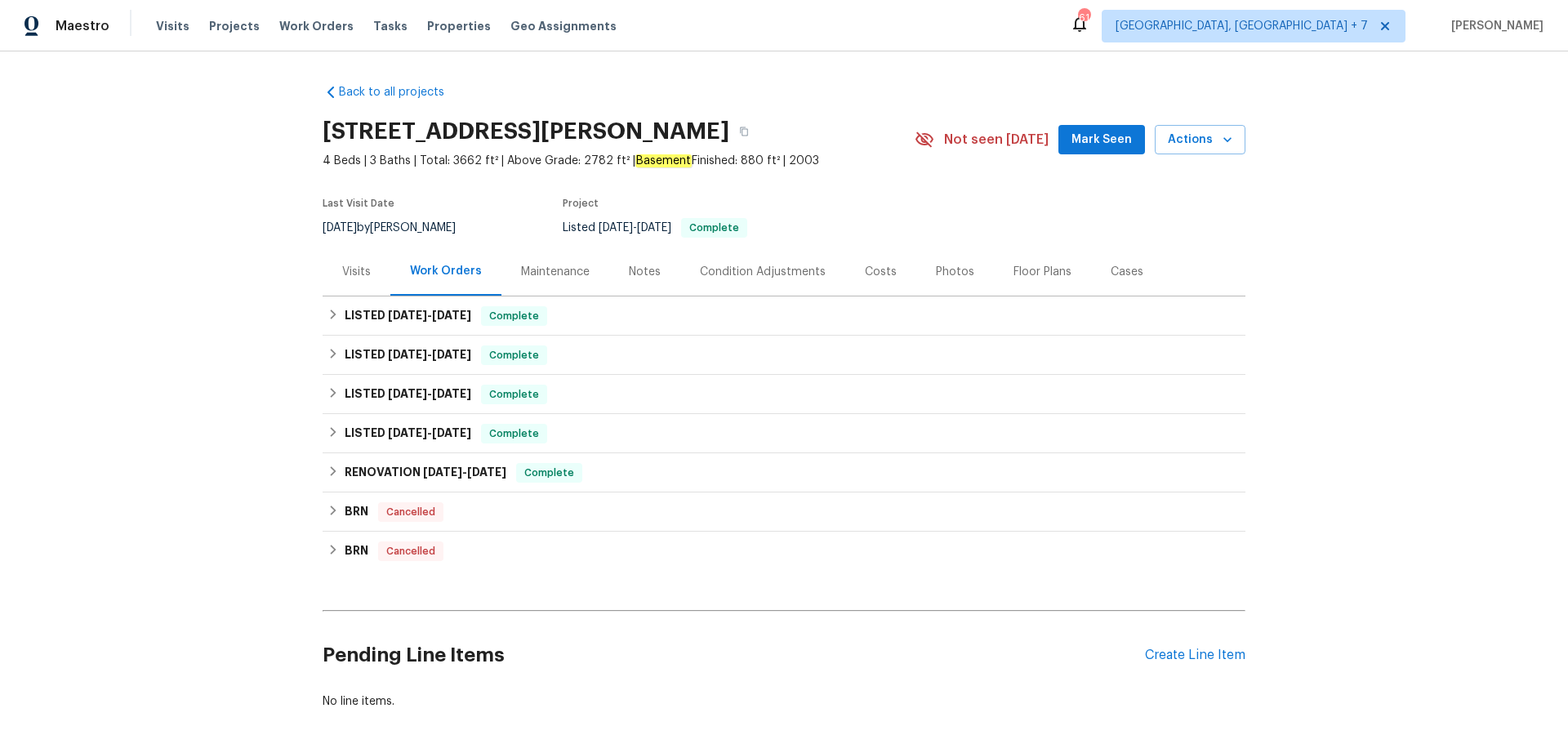
click at [522, 275] on div "Maintenance" at bounding box center [555, 272] width 69 height 16
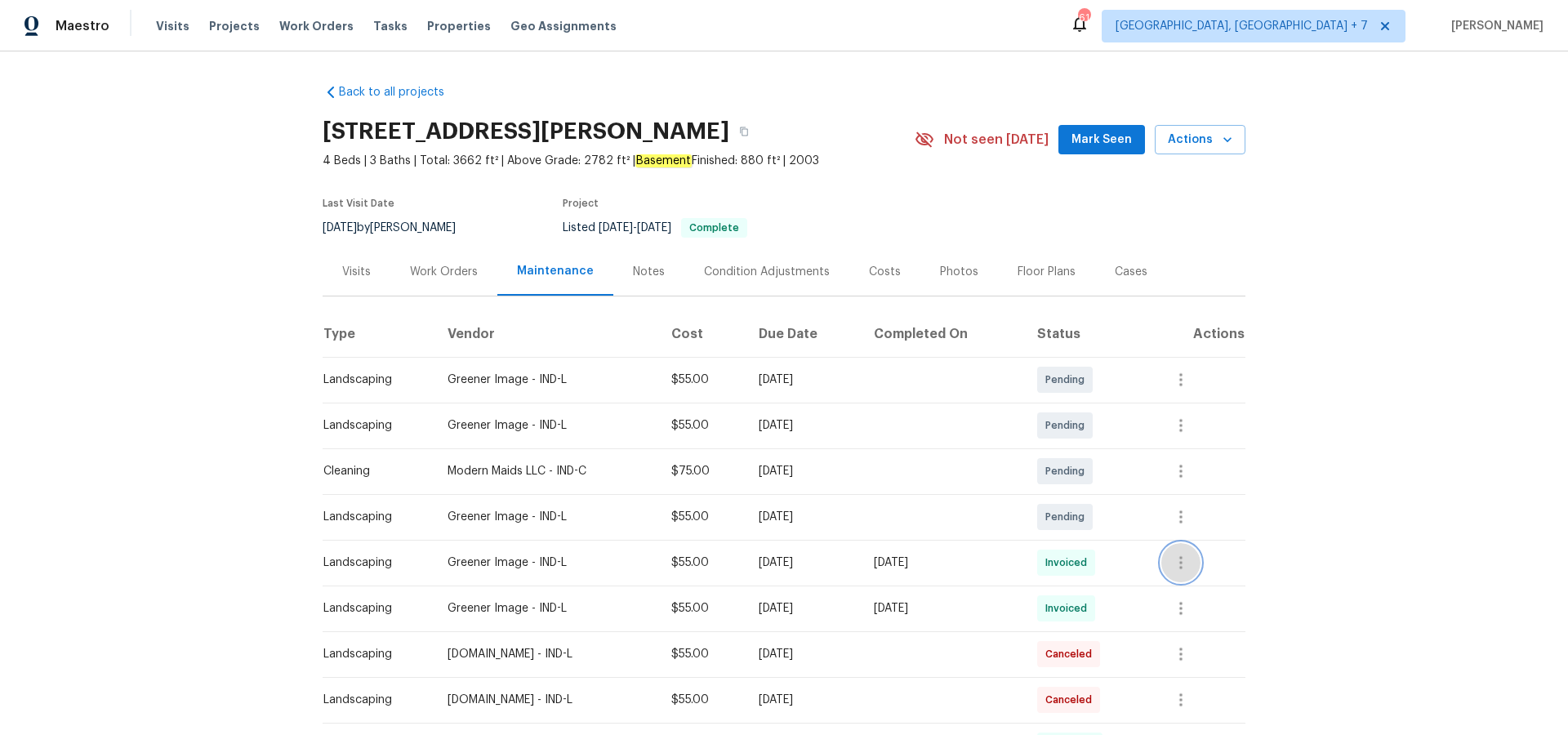
click at [1190, 565] on icon "button" at bounding box center [1181, 563] width 20 height 20
click at [1193, 586] on li "View details" at bounding box center [1224, 590] width 114 height 27
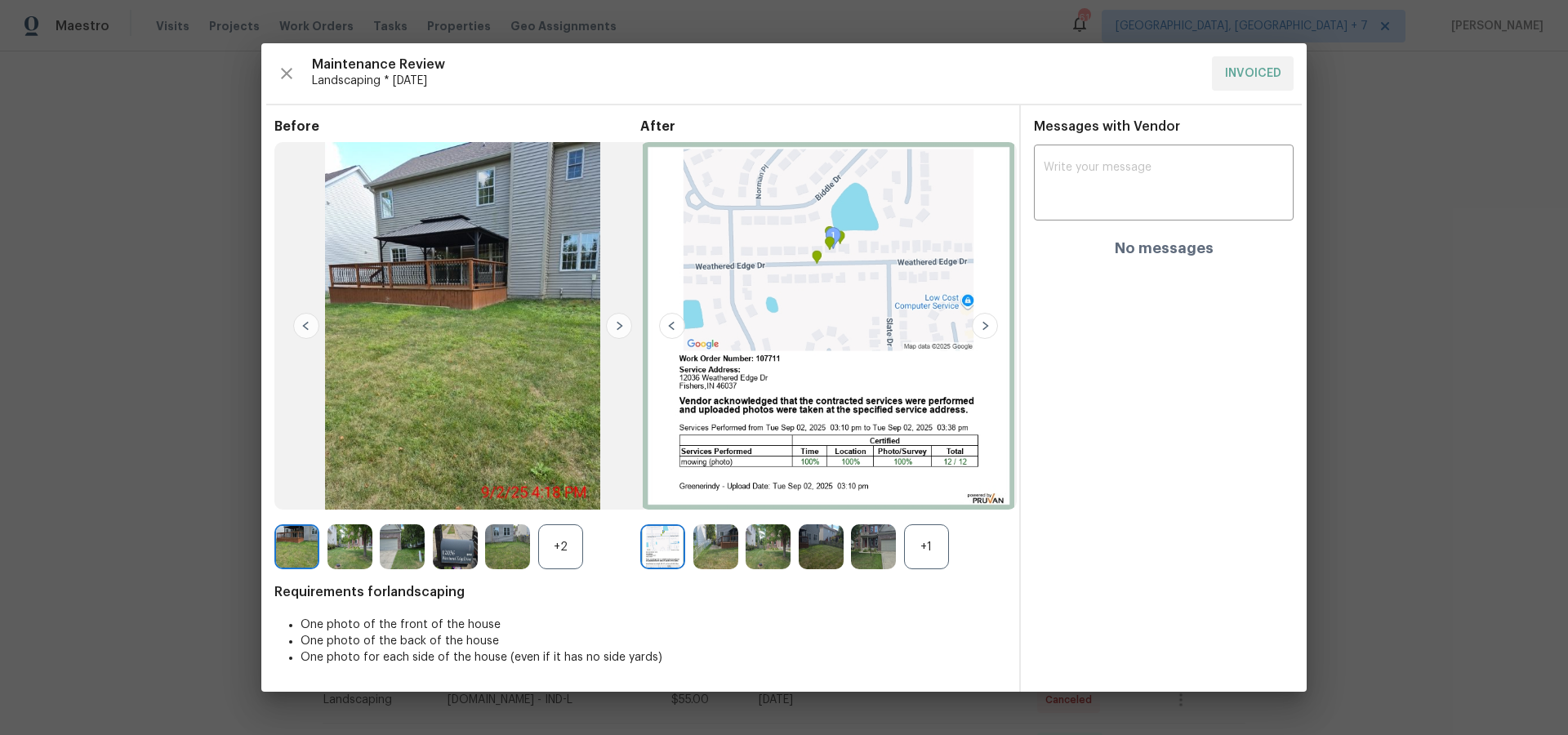
click at [616, 324] on img at bounding box center [618, 326] width 26 height 26
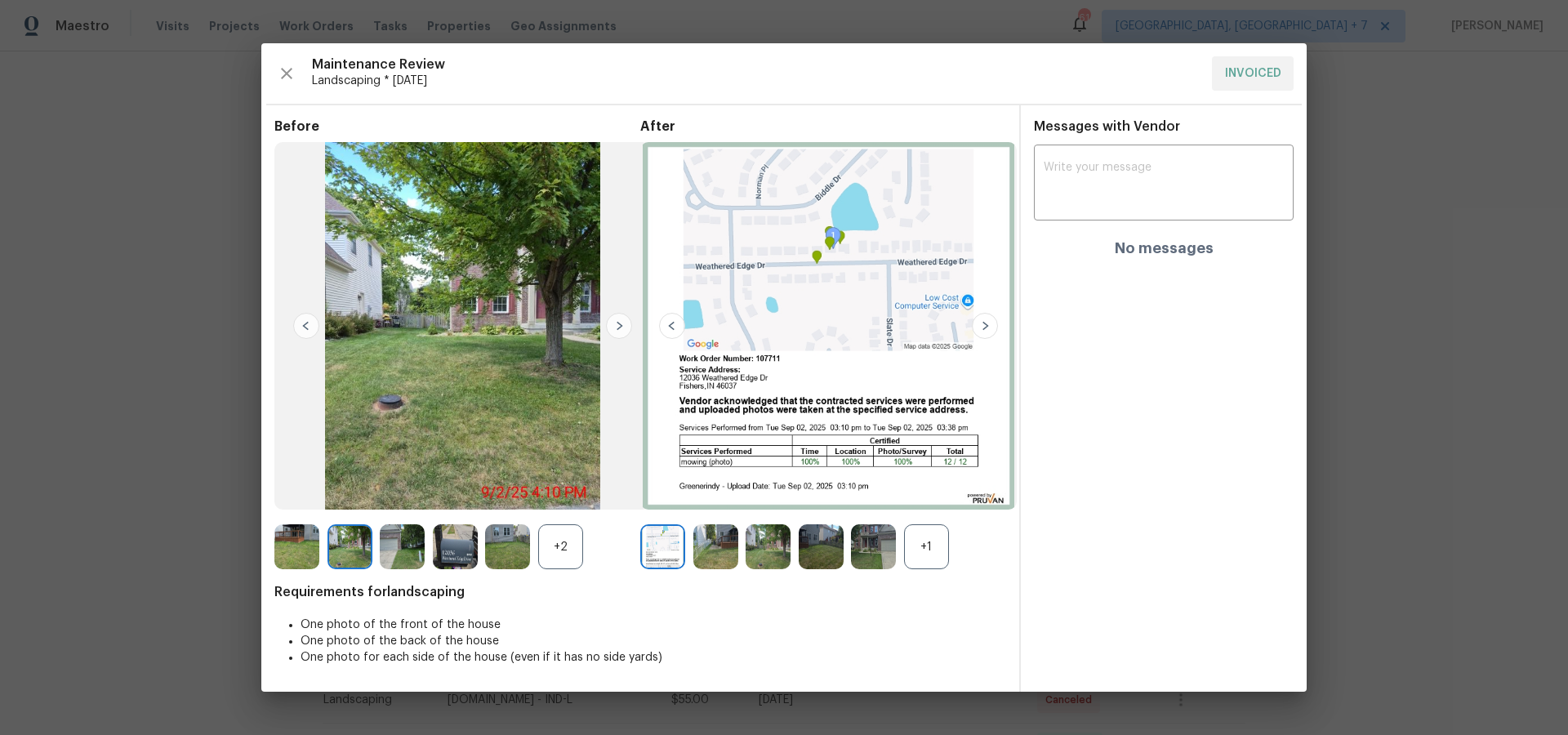
click at [616, 325] on img at bounding box center [618, 326] width 26 height 26
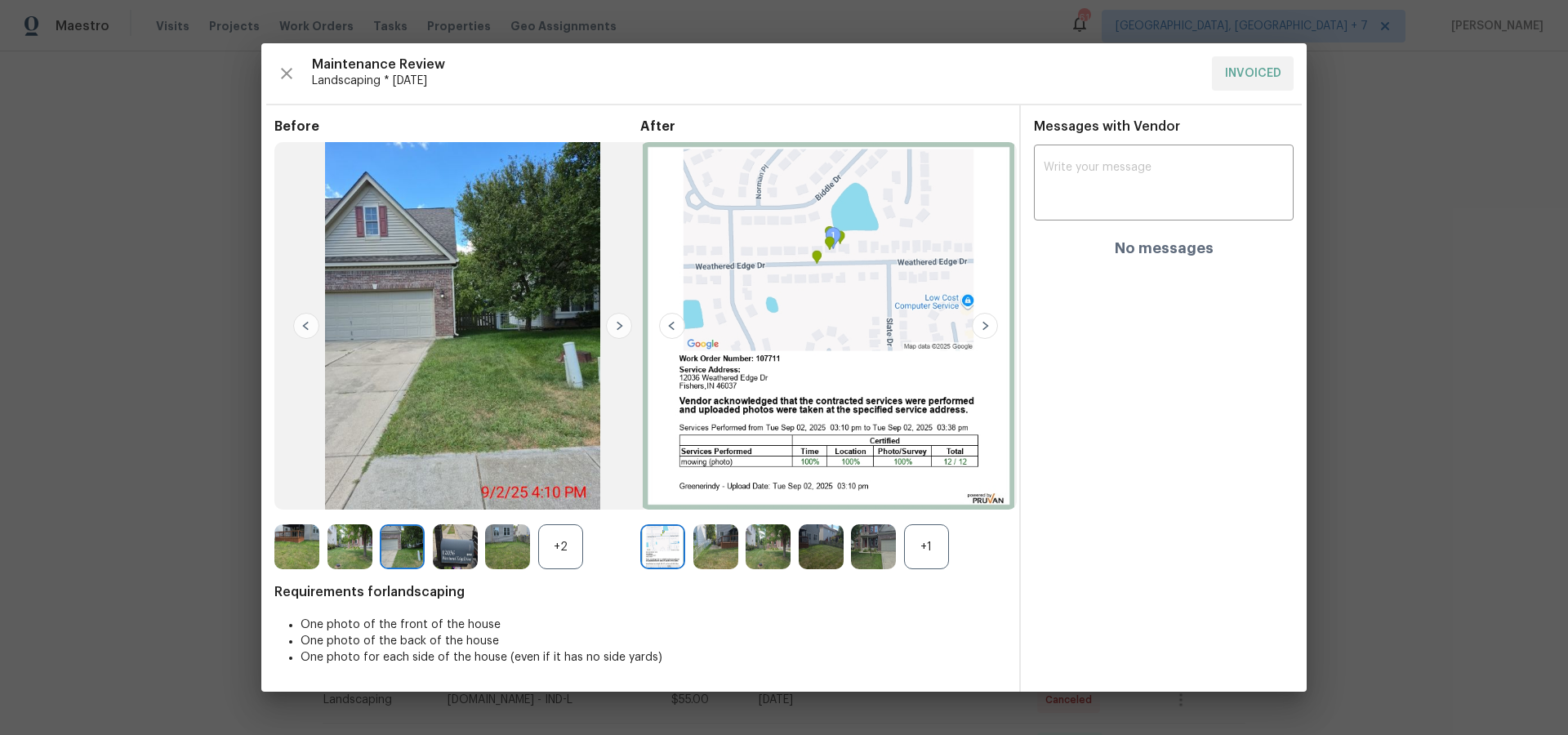
click at [616, 325] on img at bounding box center [618, 326] width 26 height 26
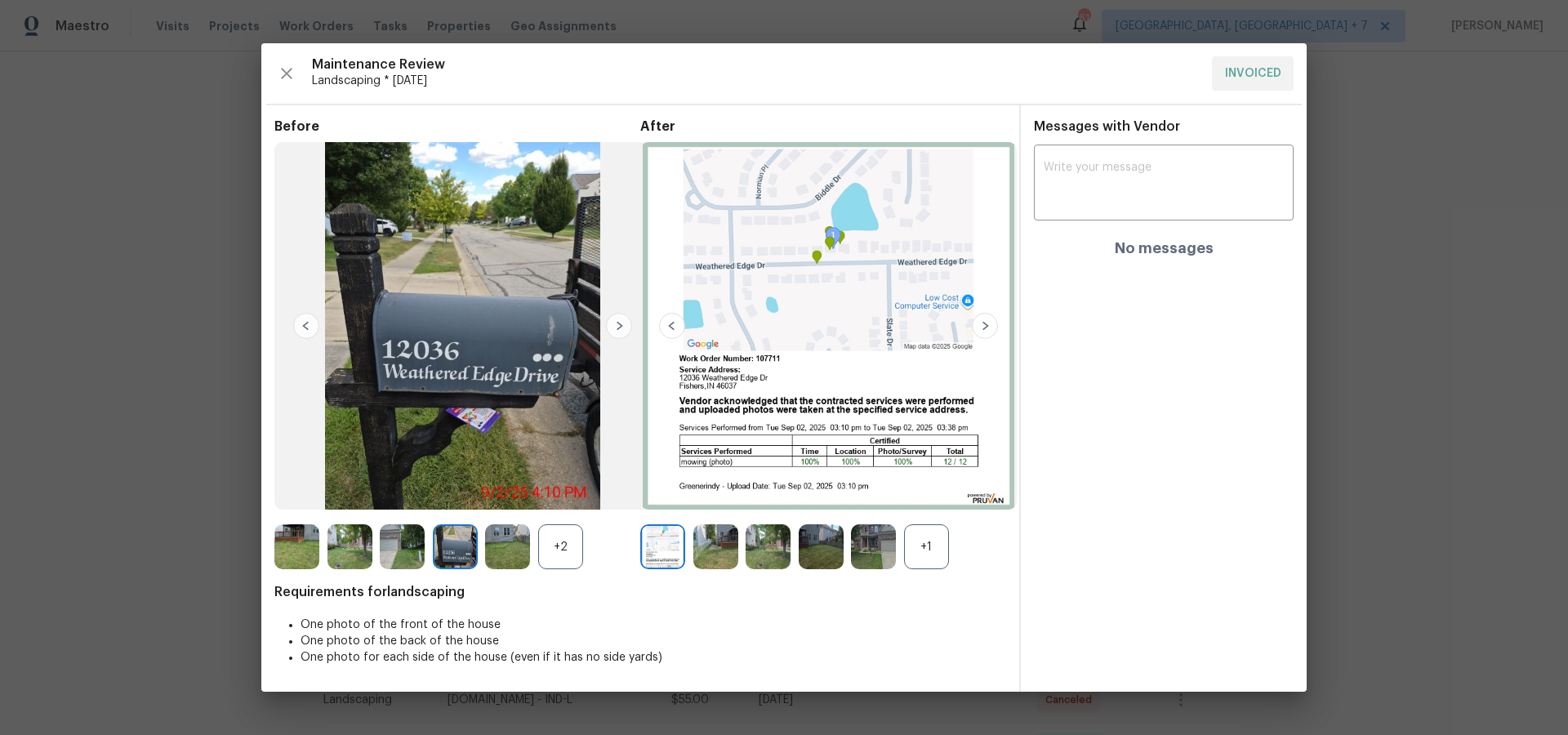
click at [616, 325] on img at bounding box center [618, 326] width 26 height 26
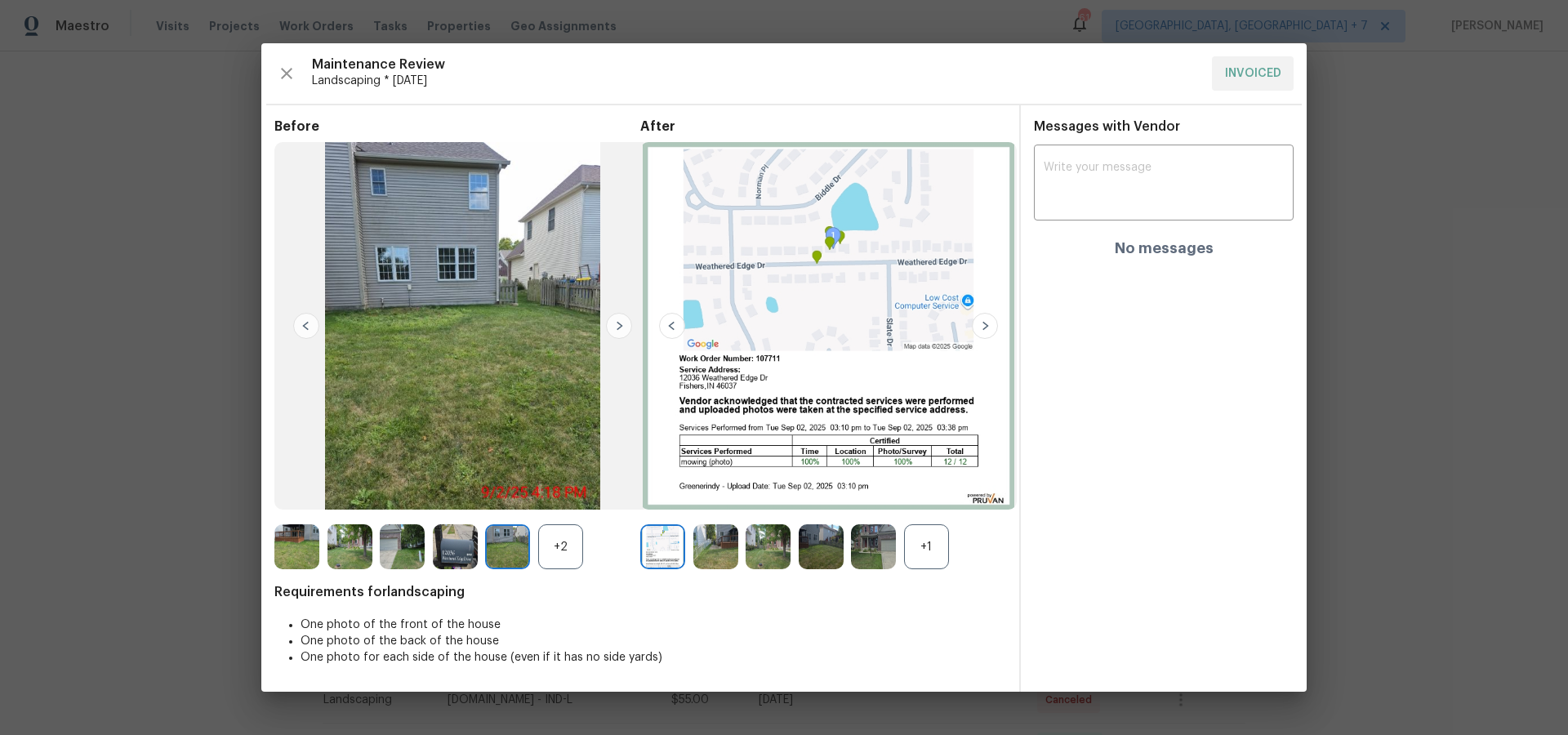
click at [616, 325] on img at bounding box center [618, 326] width 26 height 26
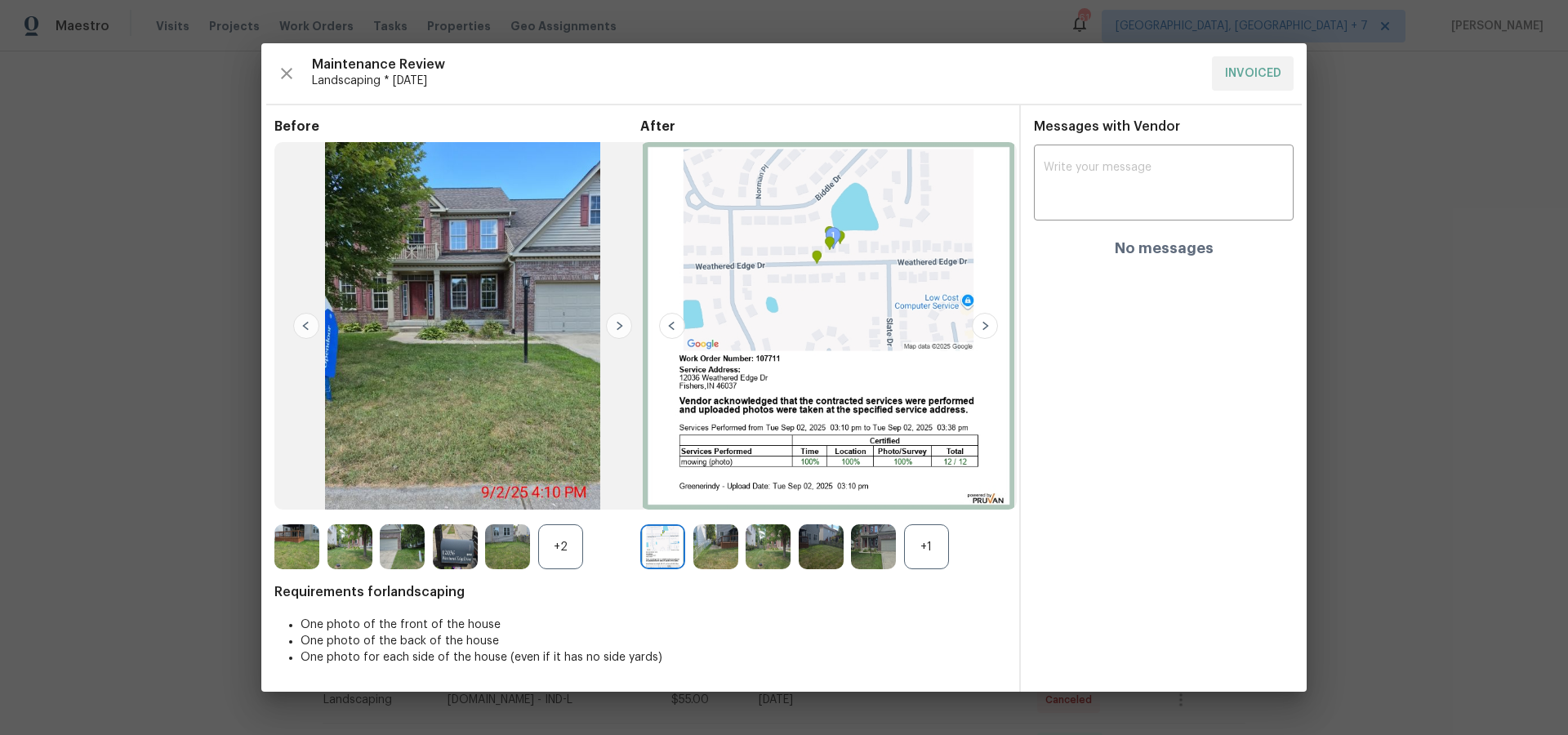
click at [616, 325] on img at bounding box center [618, 326] width 26 height 26
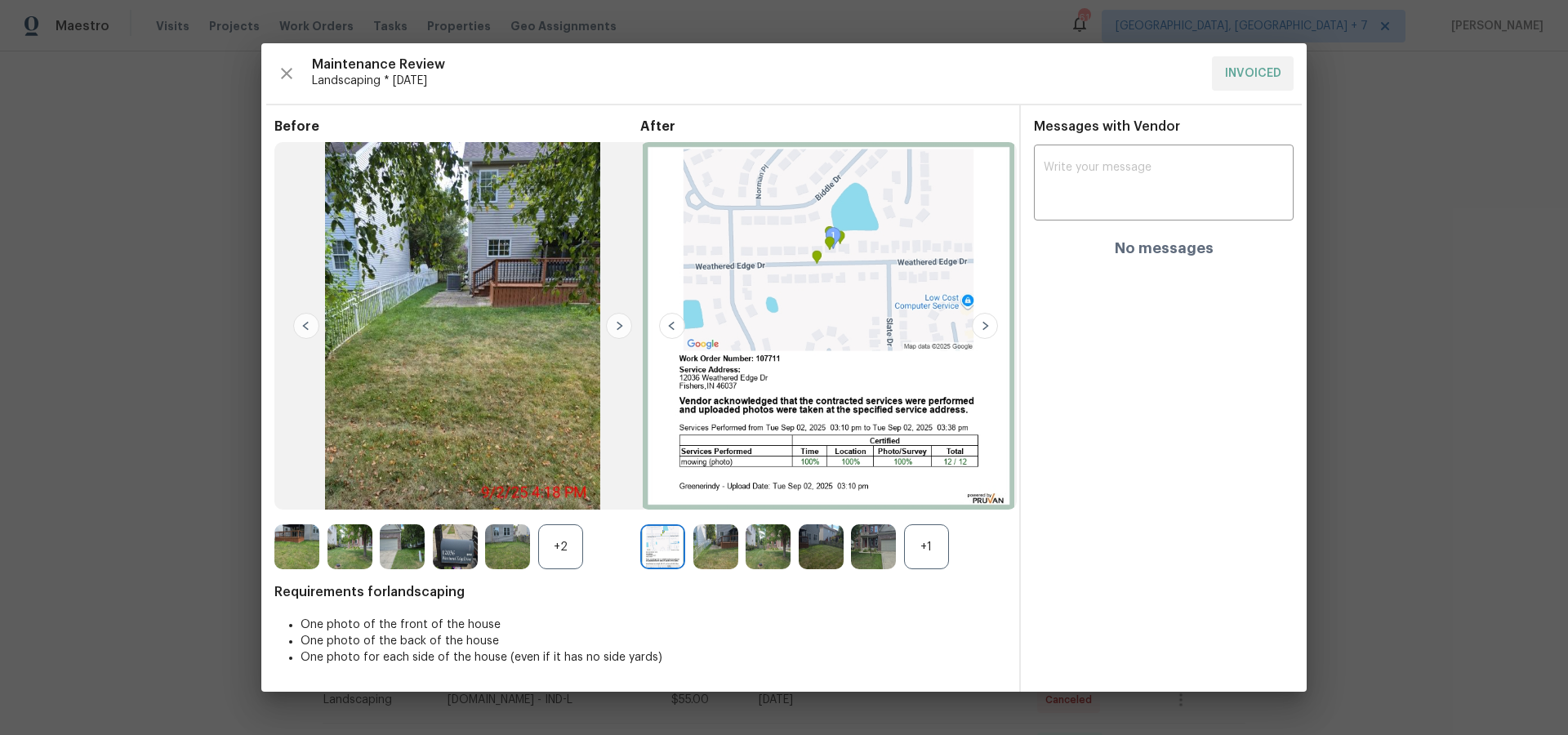
click at [616, 325] on img at bounding box center [618, 326] width 26 height 26
click at [282, 72] on icon "button" at bounding box center [286, 74] width 20 height 20
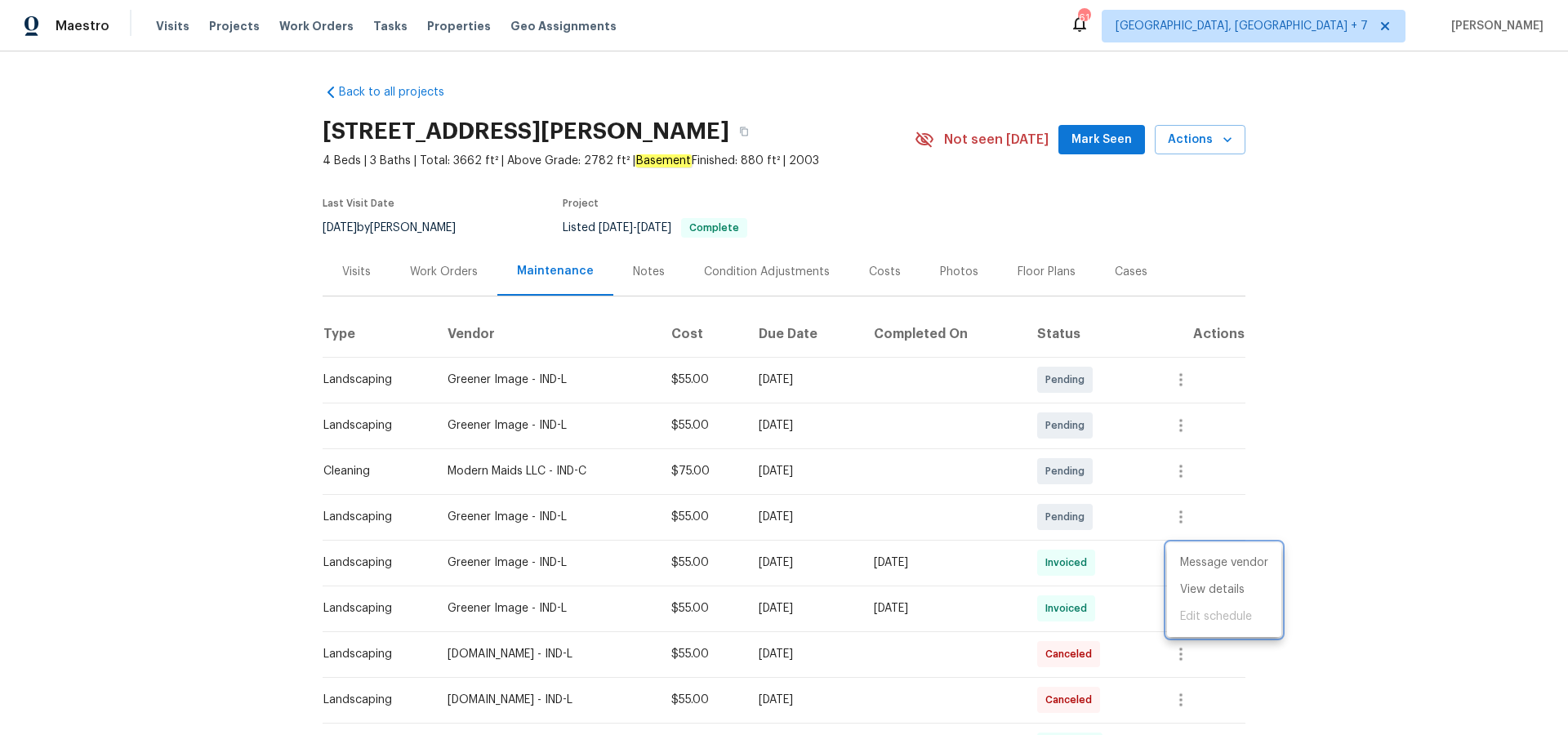
click at [443, 269] on div at bounding box center [784, 367] width 1568 height 735
click at [450, 270] on div "Work Orders" at bounding box center [443, 272] width 68 height 16
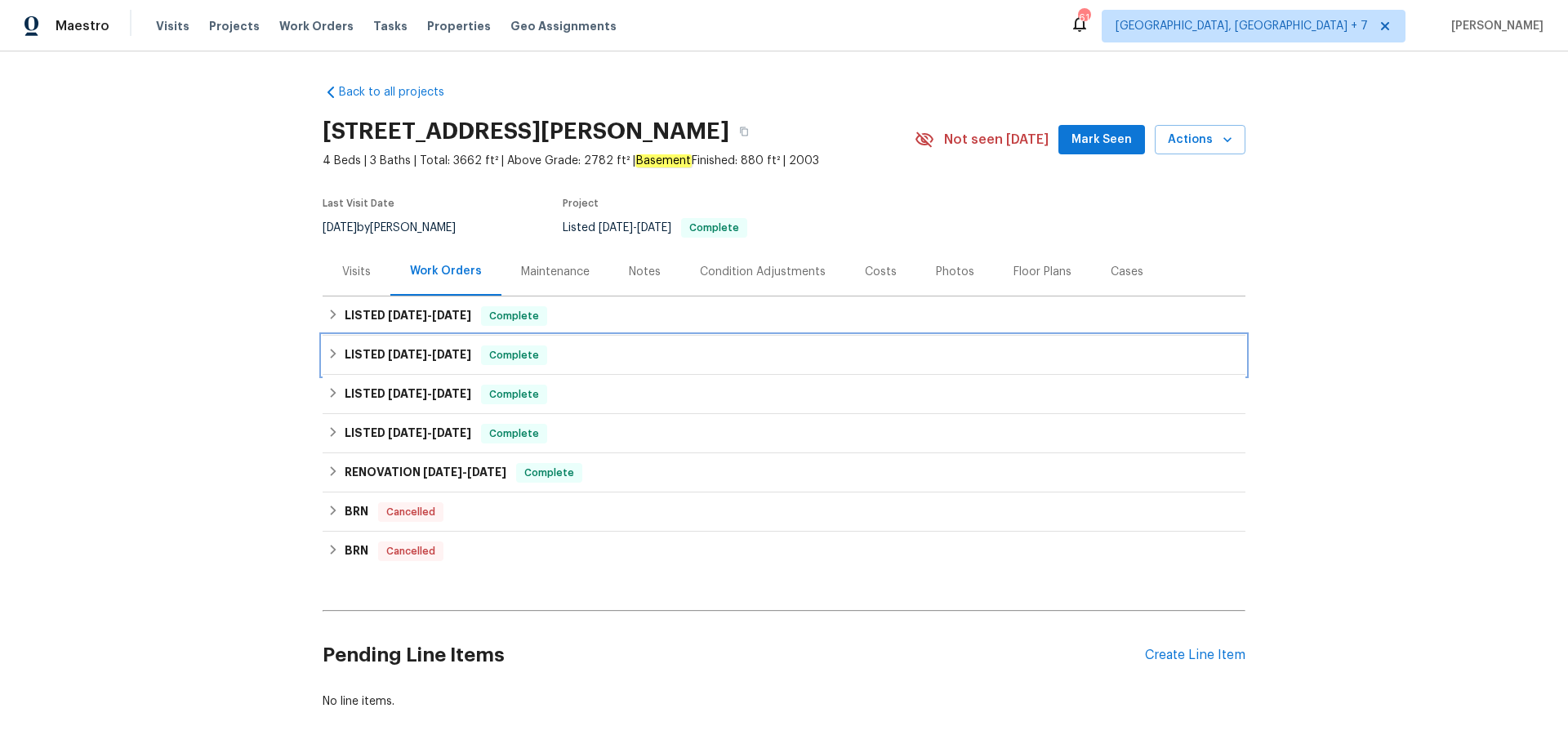
click at [420, 349] on span "[DATE]" at bounding box center [407, 354] width 39 height 11
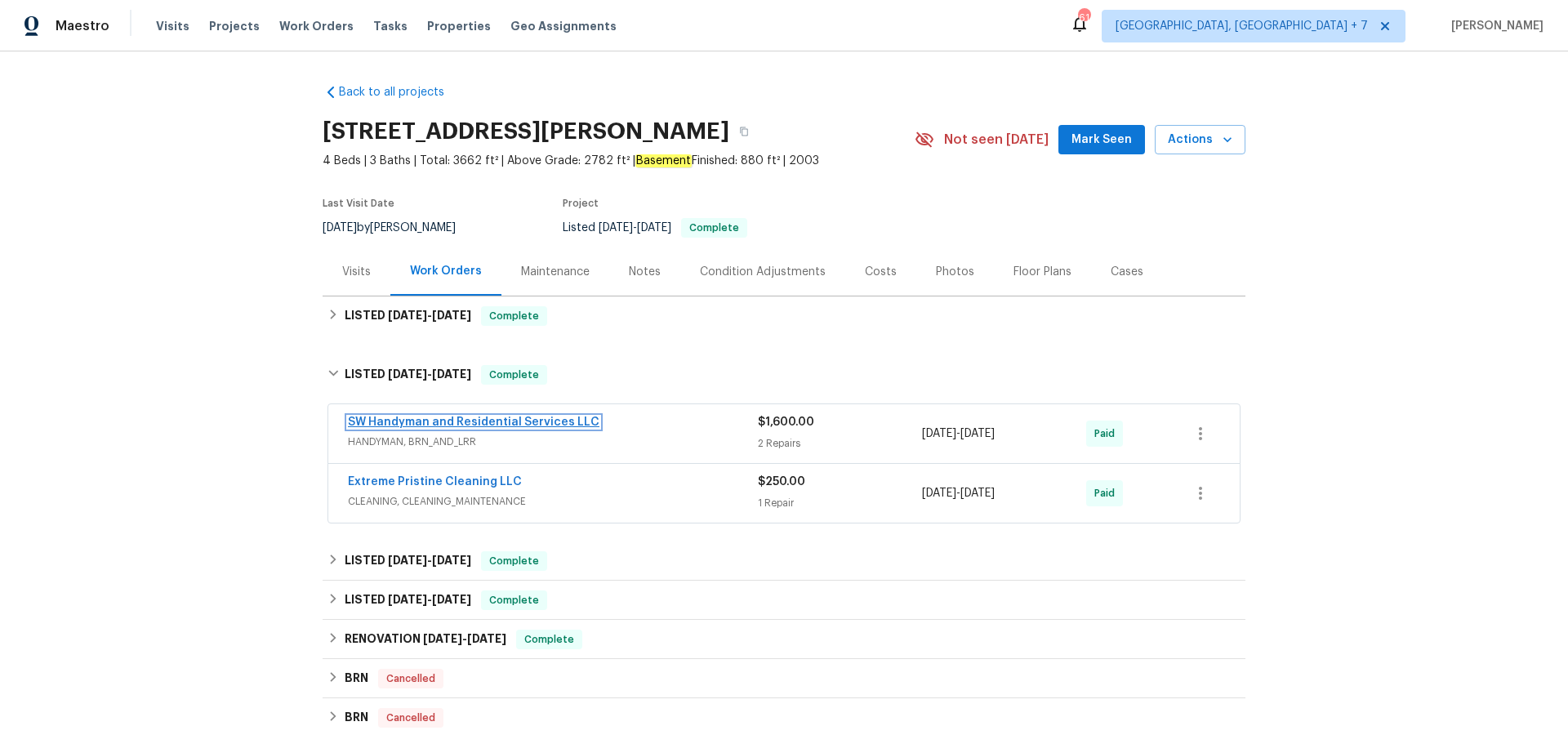
click at [393, 422] on link "SW Handyman and Residential Services LLC" at bounding box center [473, 422] width 252 height 11
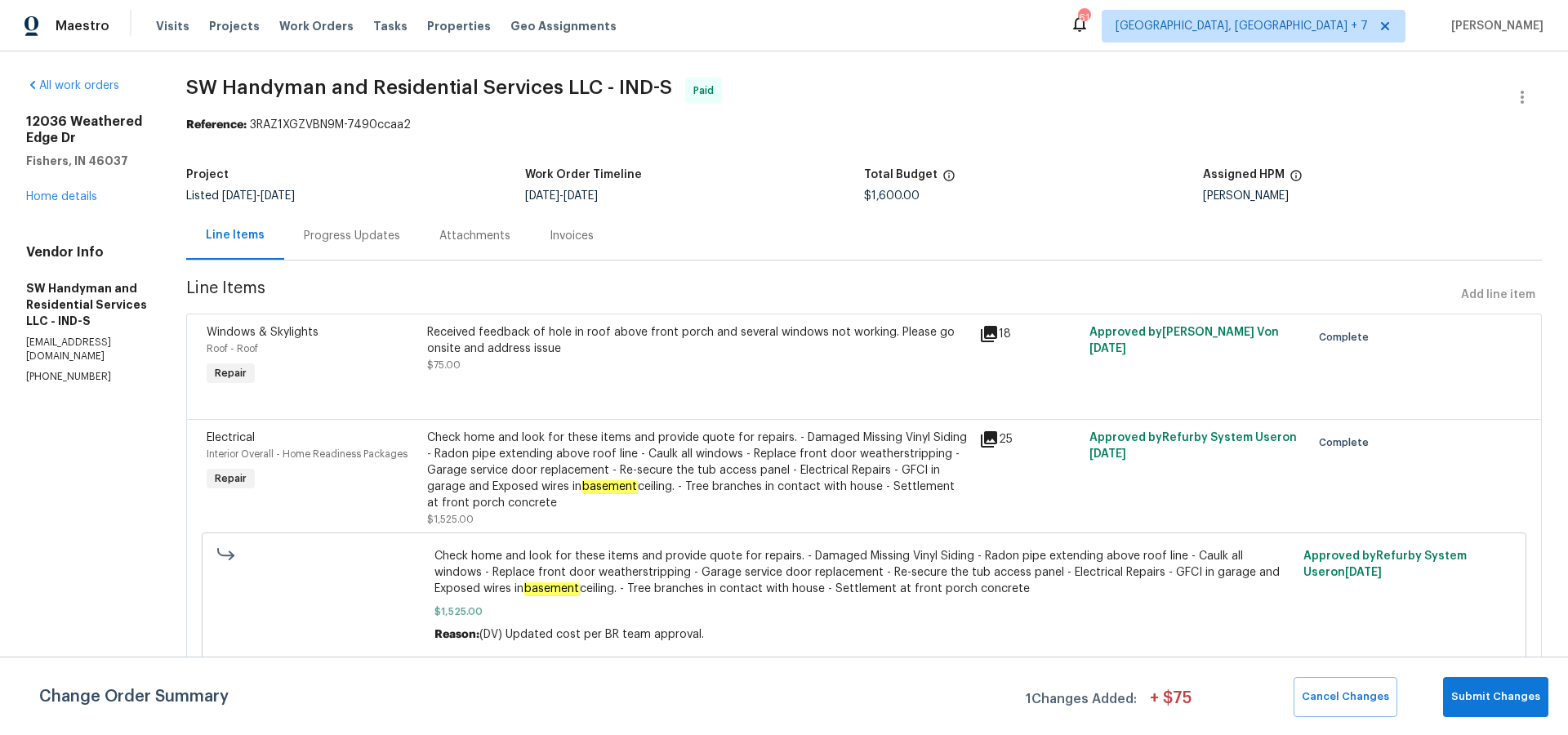
click at [994, 333] on icon at bounding box center [989, 334] width 20 height 20
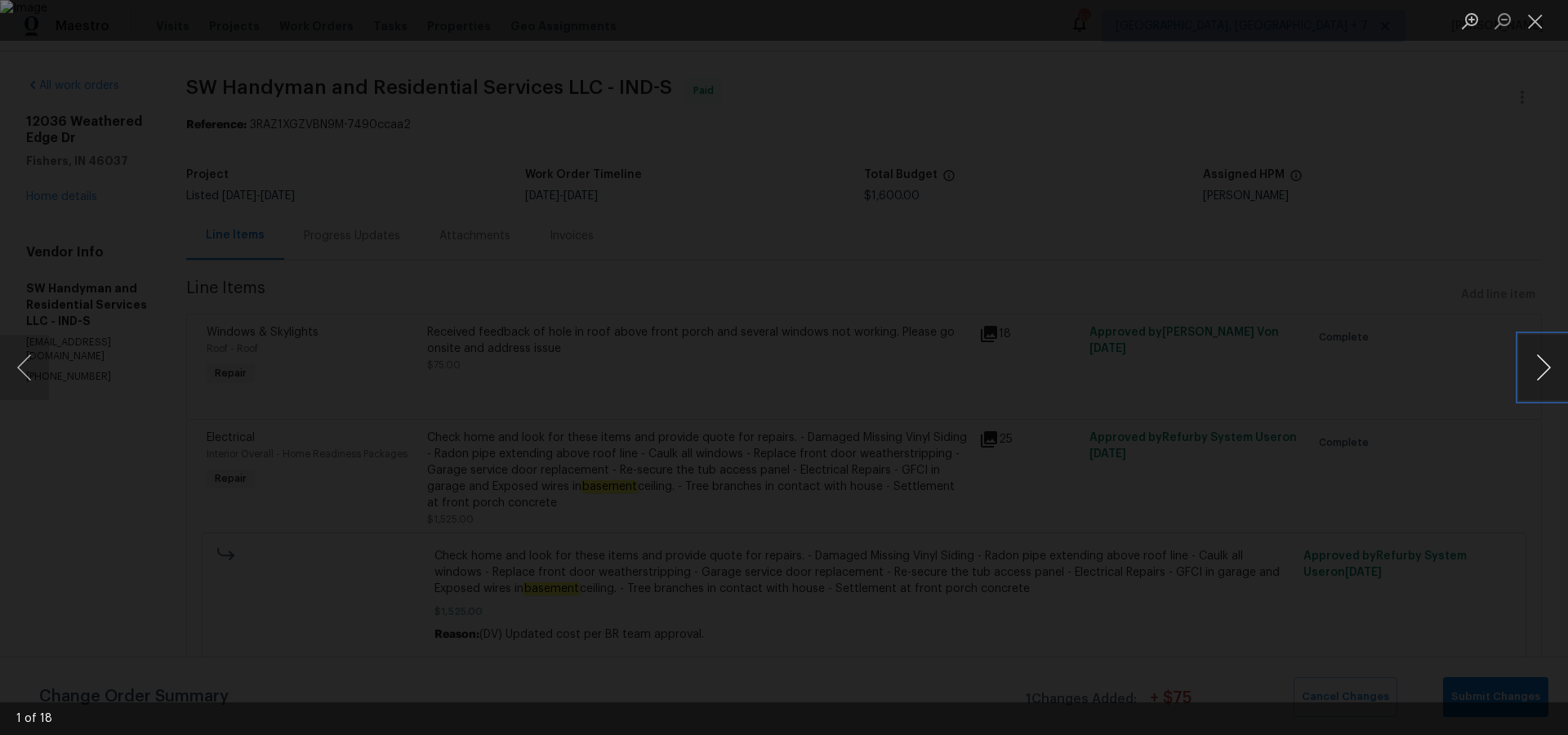
click at [1547, 367] on button "Next image" at bounding box center [1542, 368] width 49 height 66
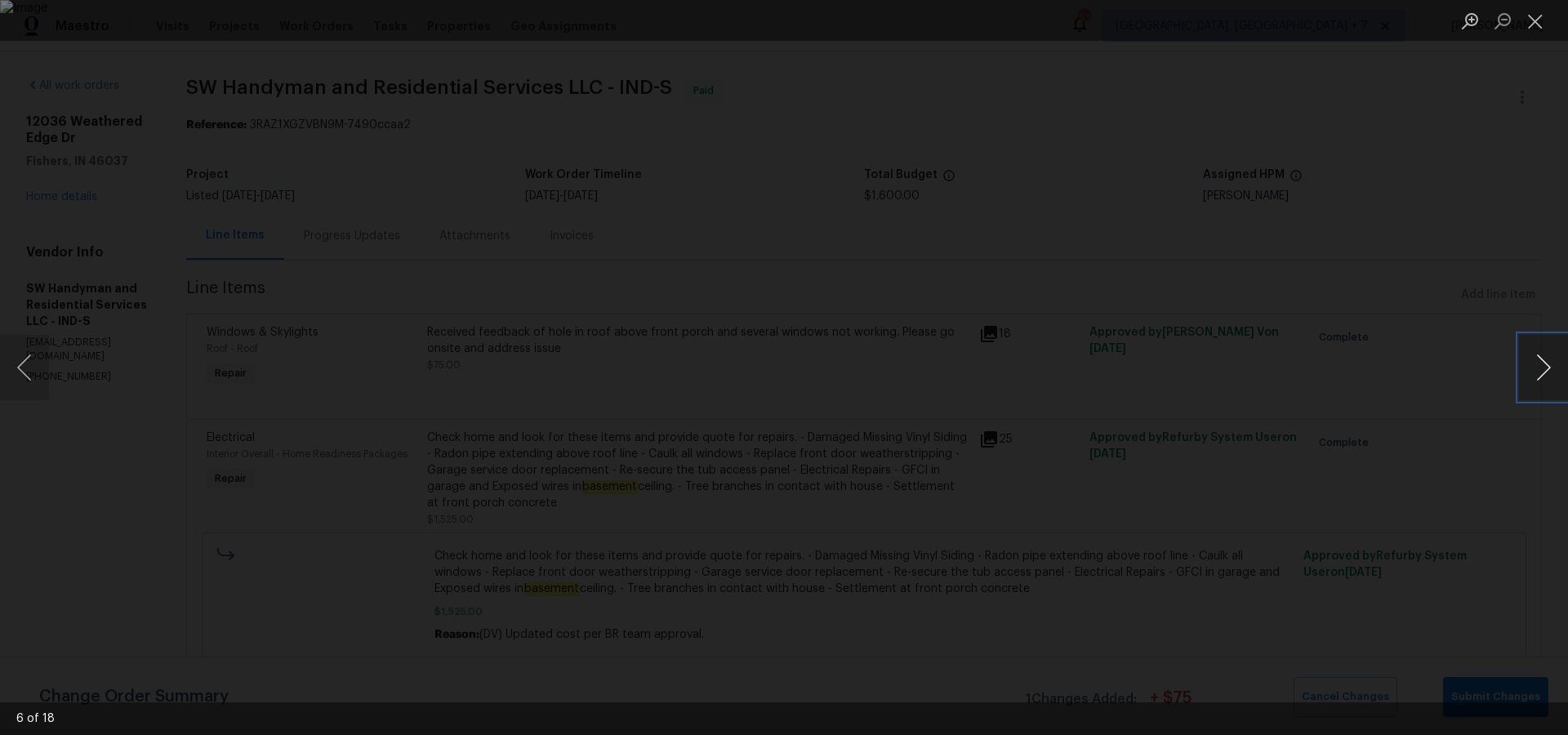
click at [1547, 367] on button "Next image" at bounding box center [1542, 368] width 49 height 66
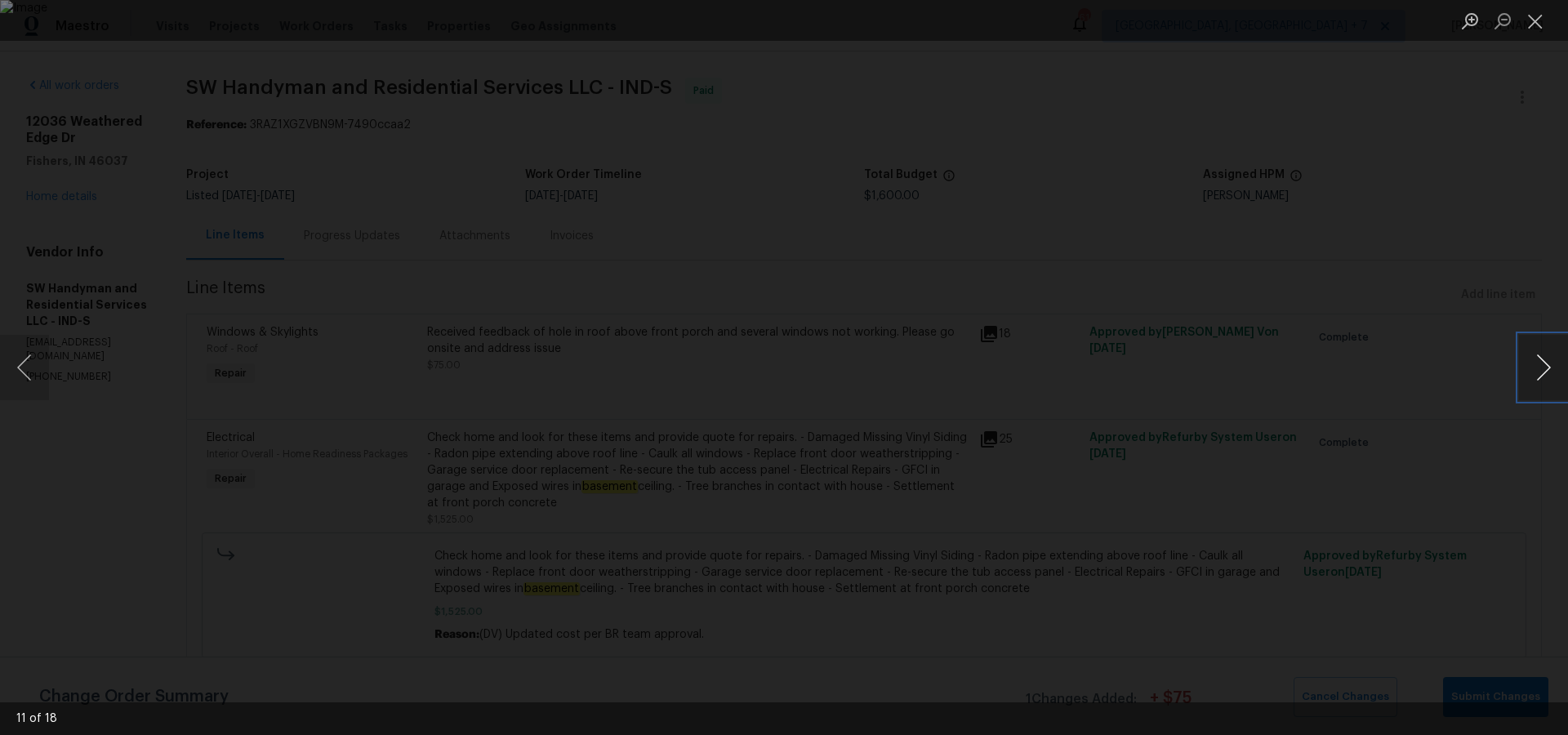
click at [1547, 367] on button "Next image" at bounding box center [1542, 368] width 49 height 66
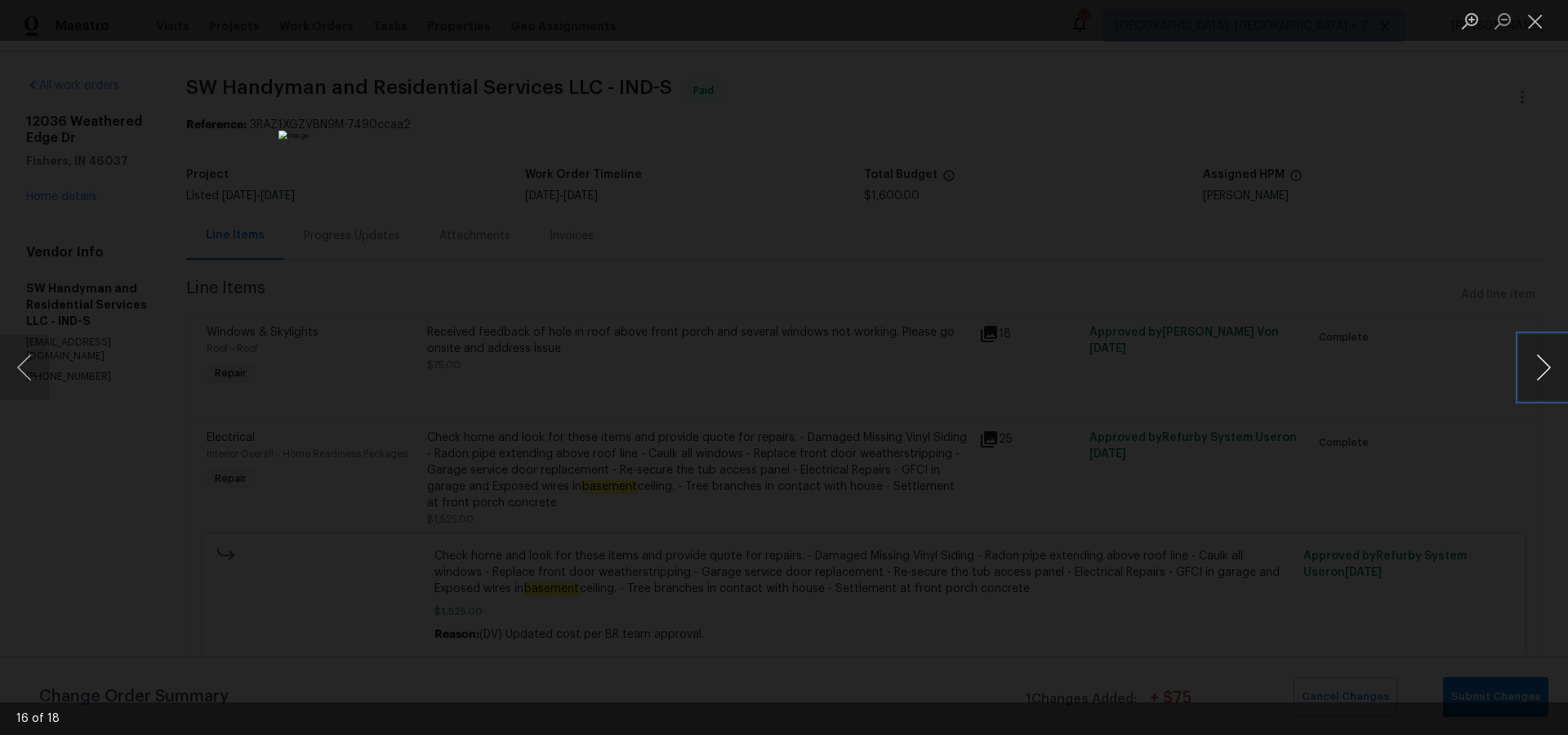
click at [1547, 367] on button "Next image" at bounding box center [1542, 368] width 49 height 66
click at [1539, 30] on button "Close lightbox" at bounding box center [1534, 21] width 33 height 29
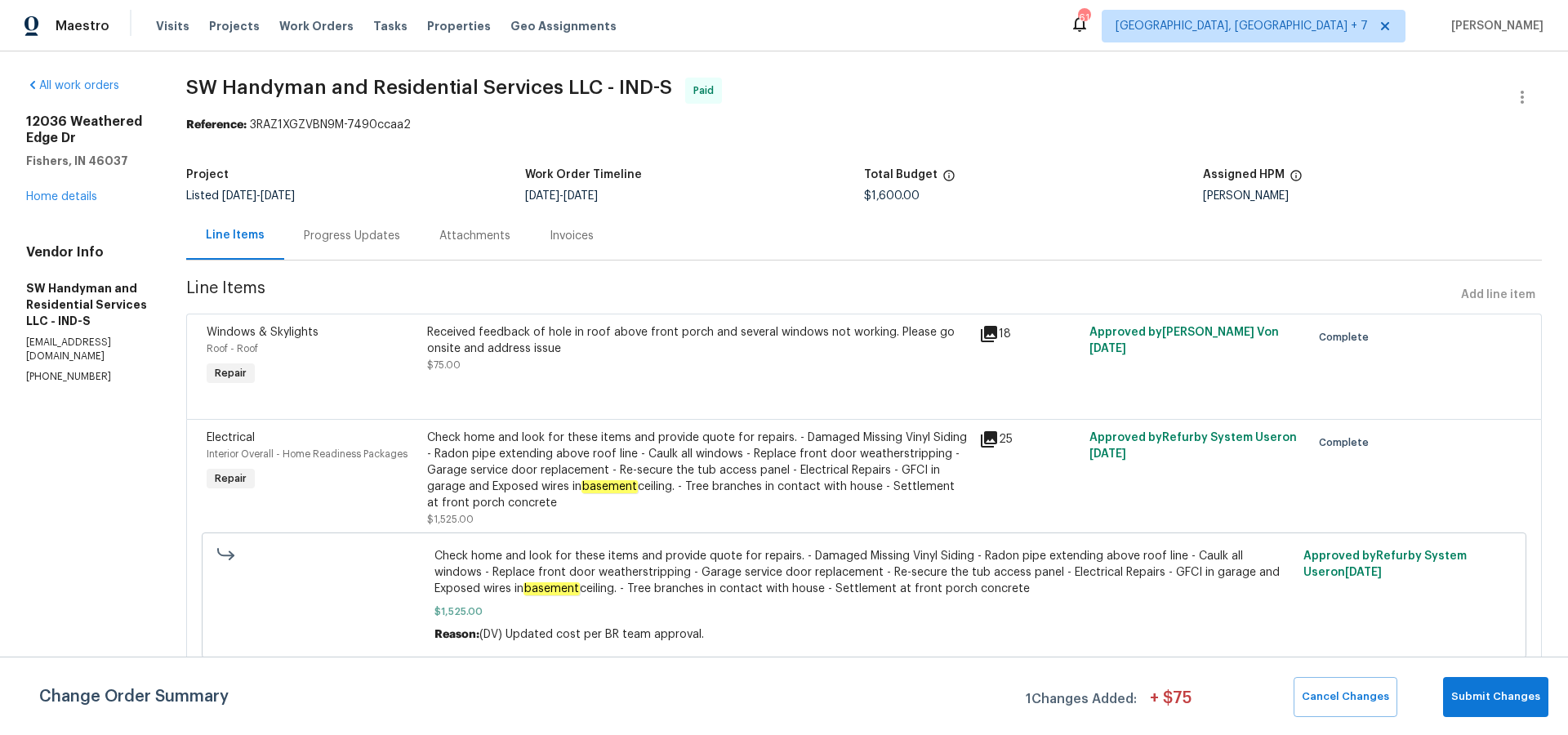
click at [998, 441] on icon at bounding box center [989, 440] width 20 height 20
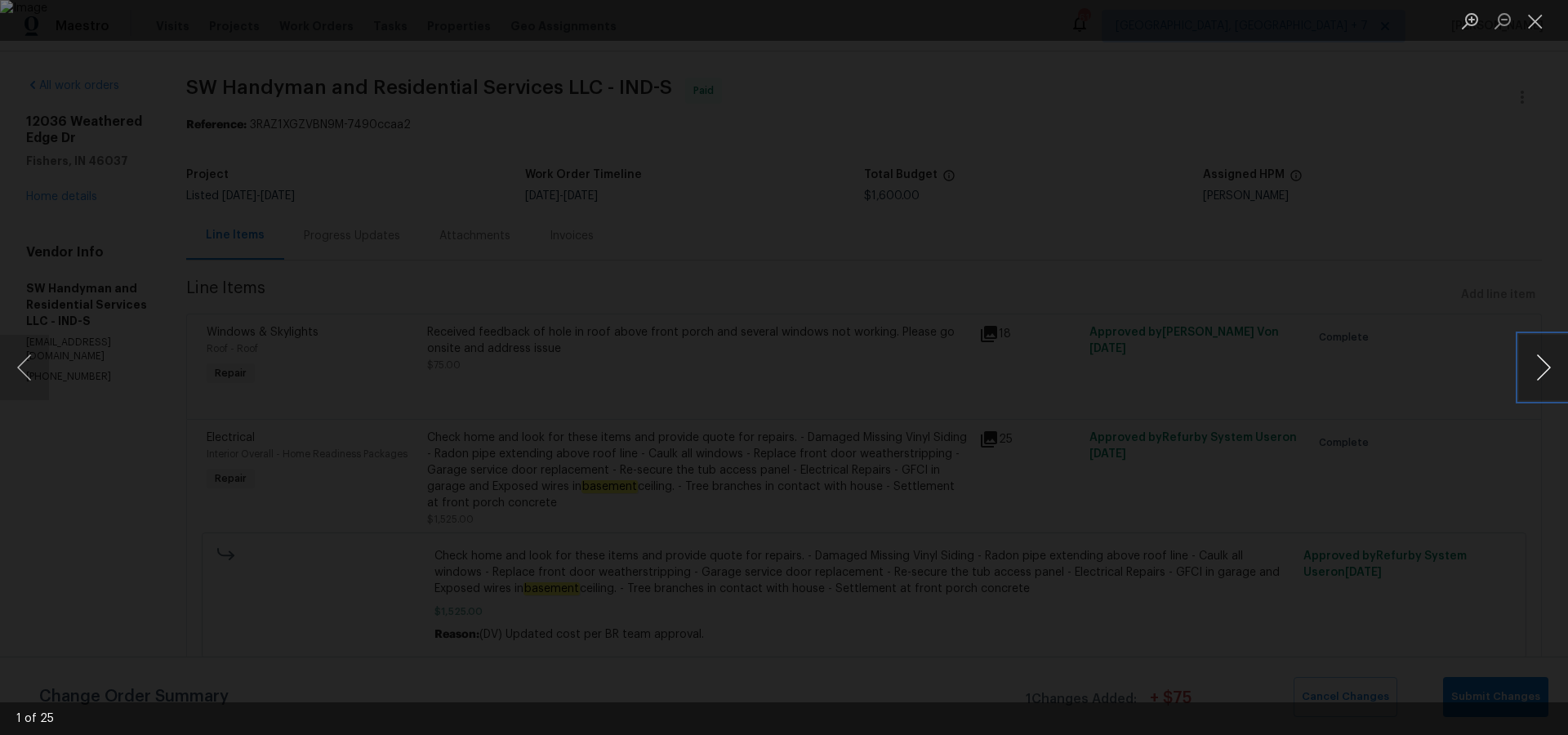
click at [1532, 365] on button "Next image" at bounding box center [1542, 368] width 49 height 66
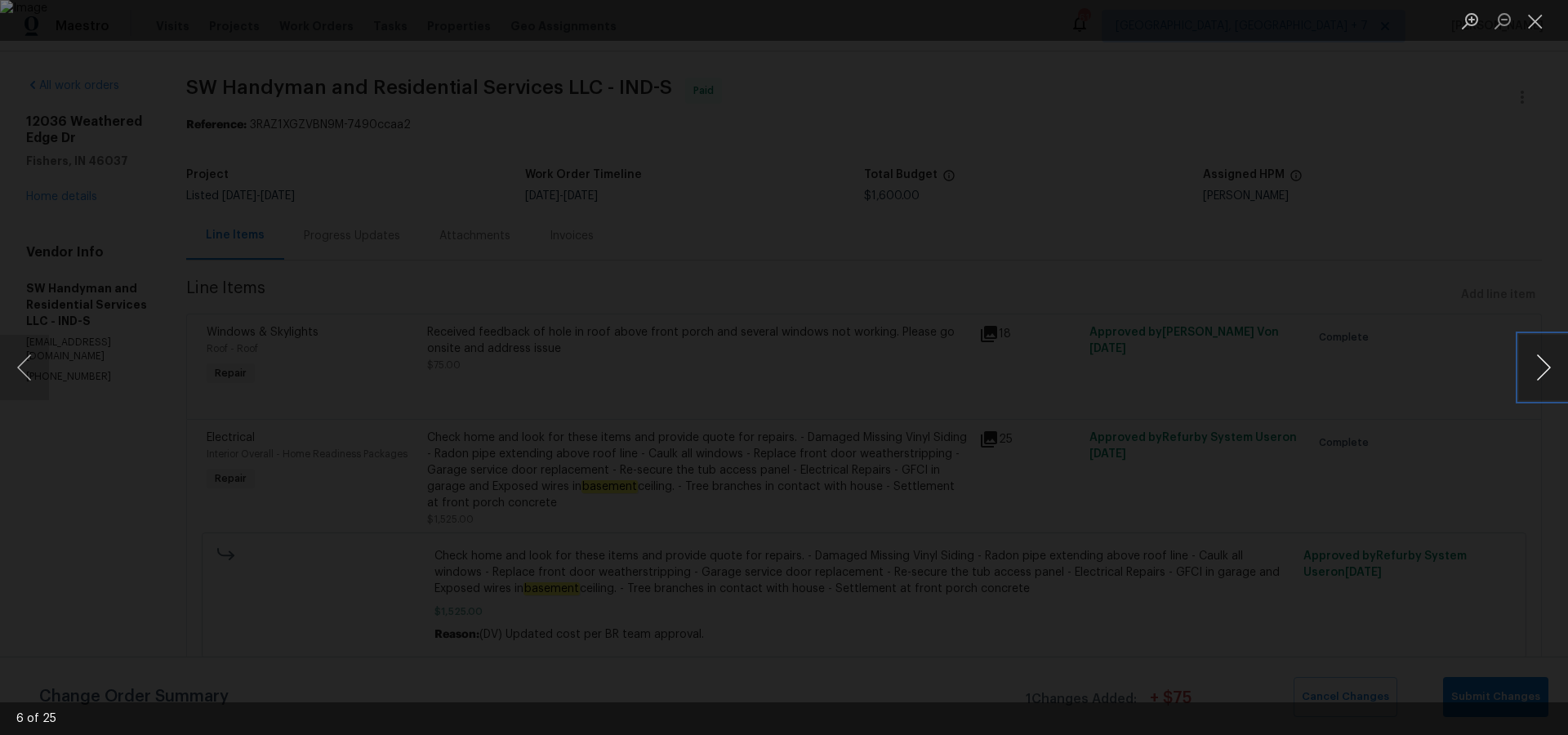
click at [1532, 365] on button "Next image" at bounding box center [1542, 368] width 49 height 66
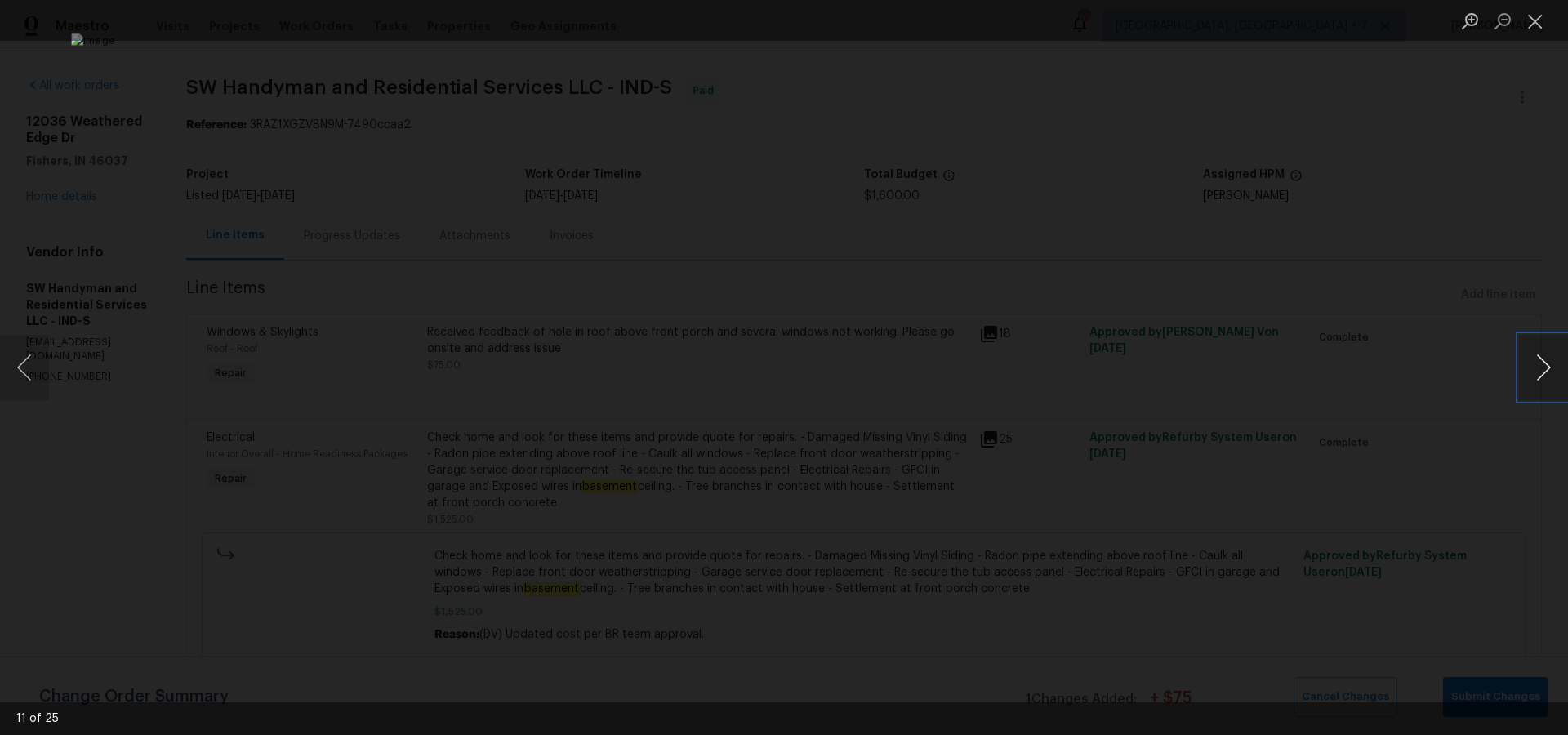
click at [1532, 365] on button "Next image" at bounding box center [1542, 368] width 49 height 66
click at [1541, 25] on button "Close lightbox" at bounding box center [1534, 21] width 33 height 29
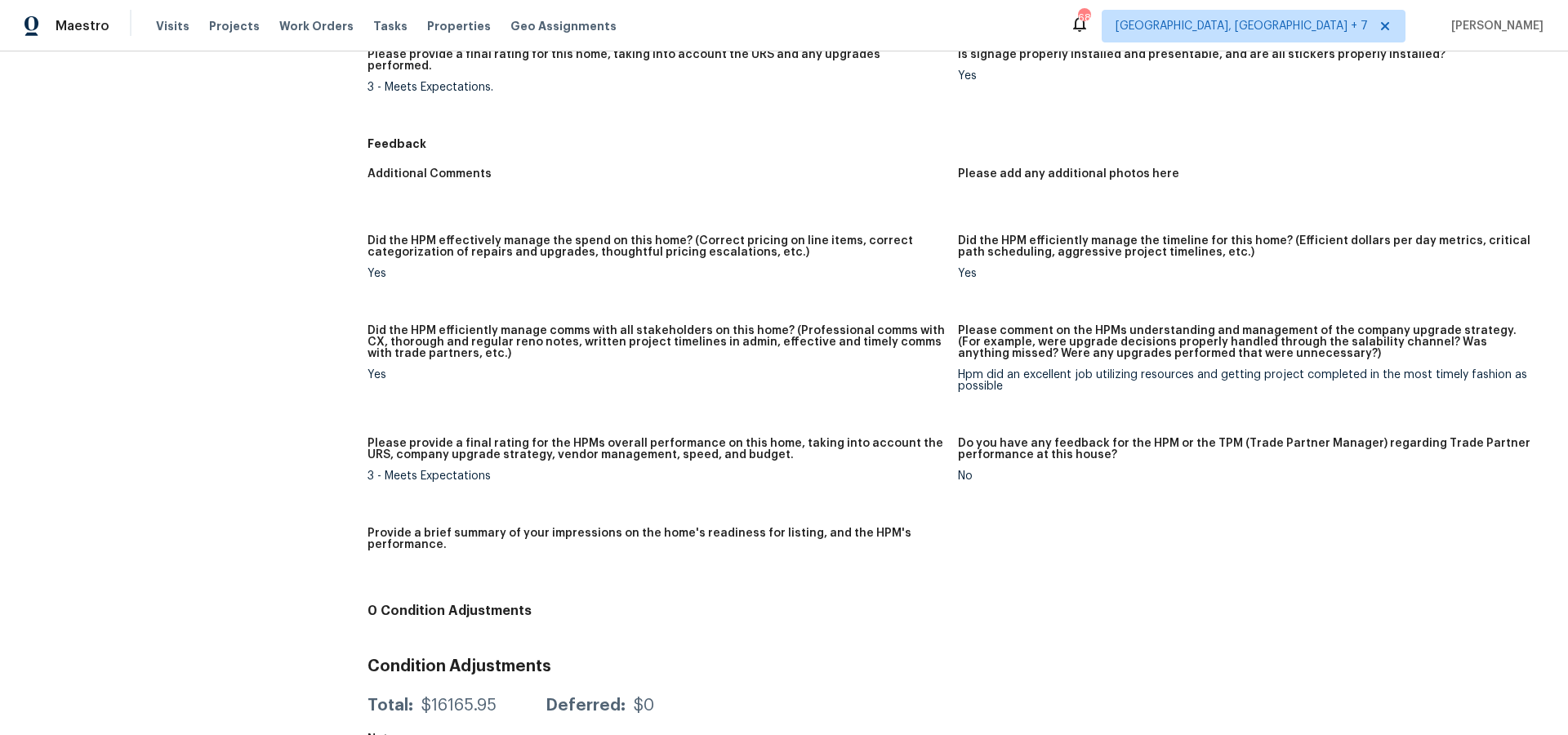
scroll to position [1113, 0]
